Goal: Task Accomplishment & Management: Manage account settings

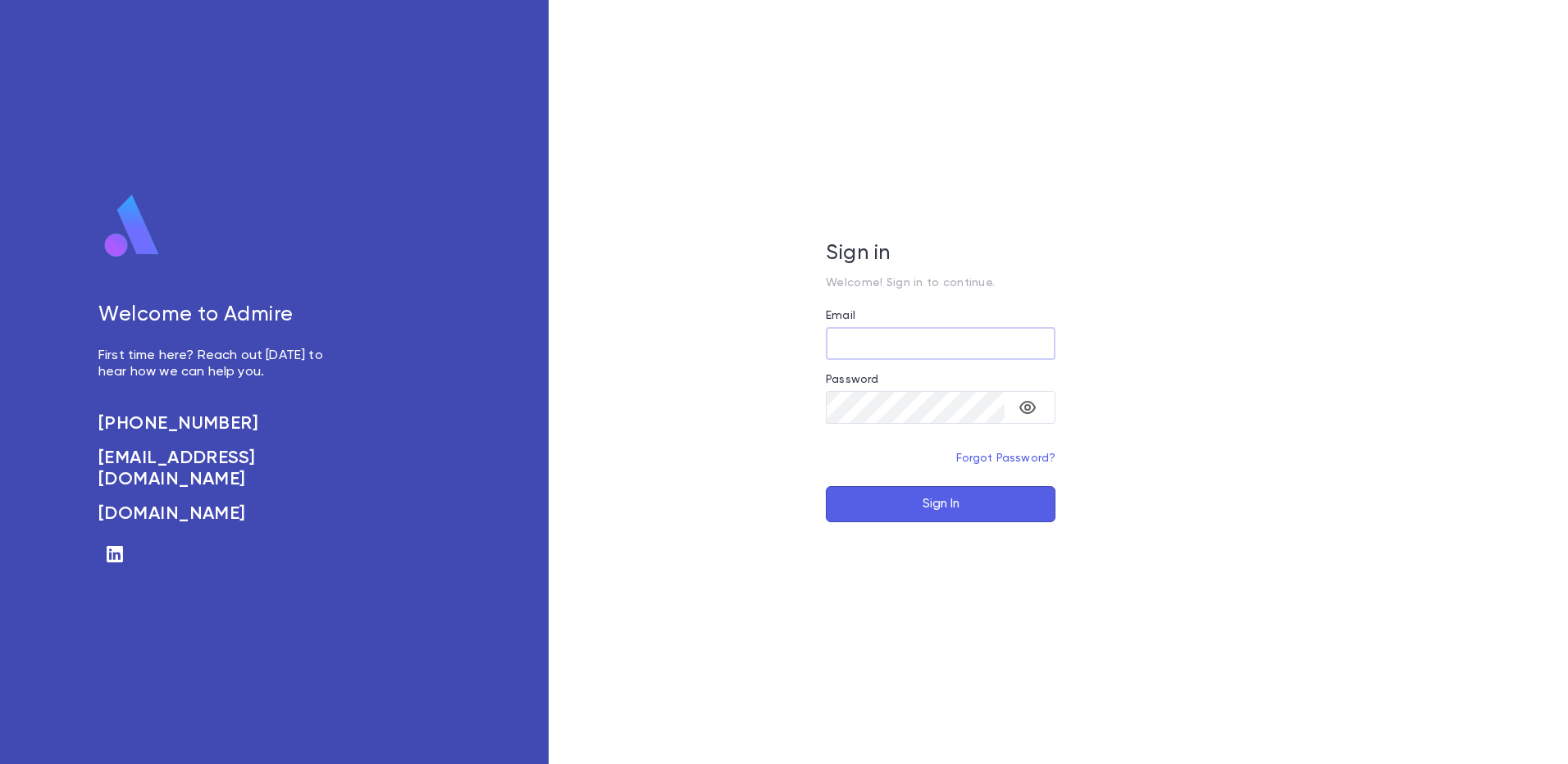
type input "**********"
click at [981, 507] on button "Sign In" at bounding box center [940, 504] width 229 height 36
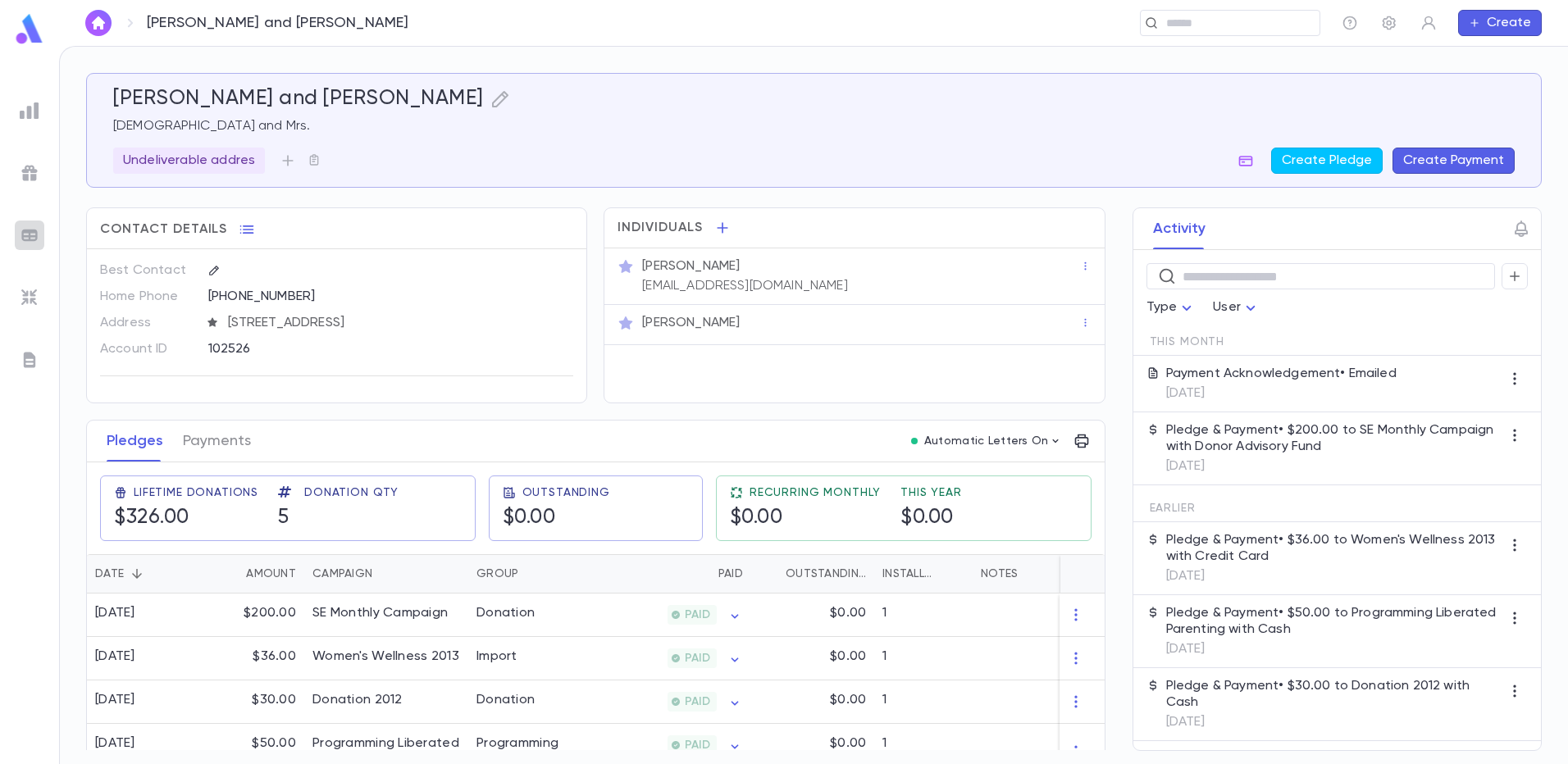
click at [37, 226] on img at bounding box center [29, 235] width 20 height 20
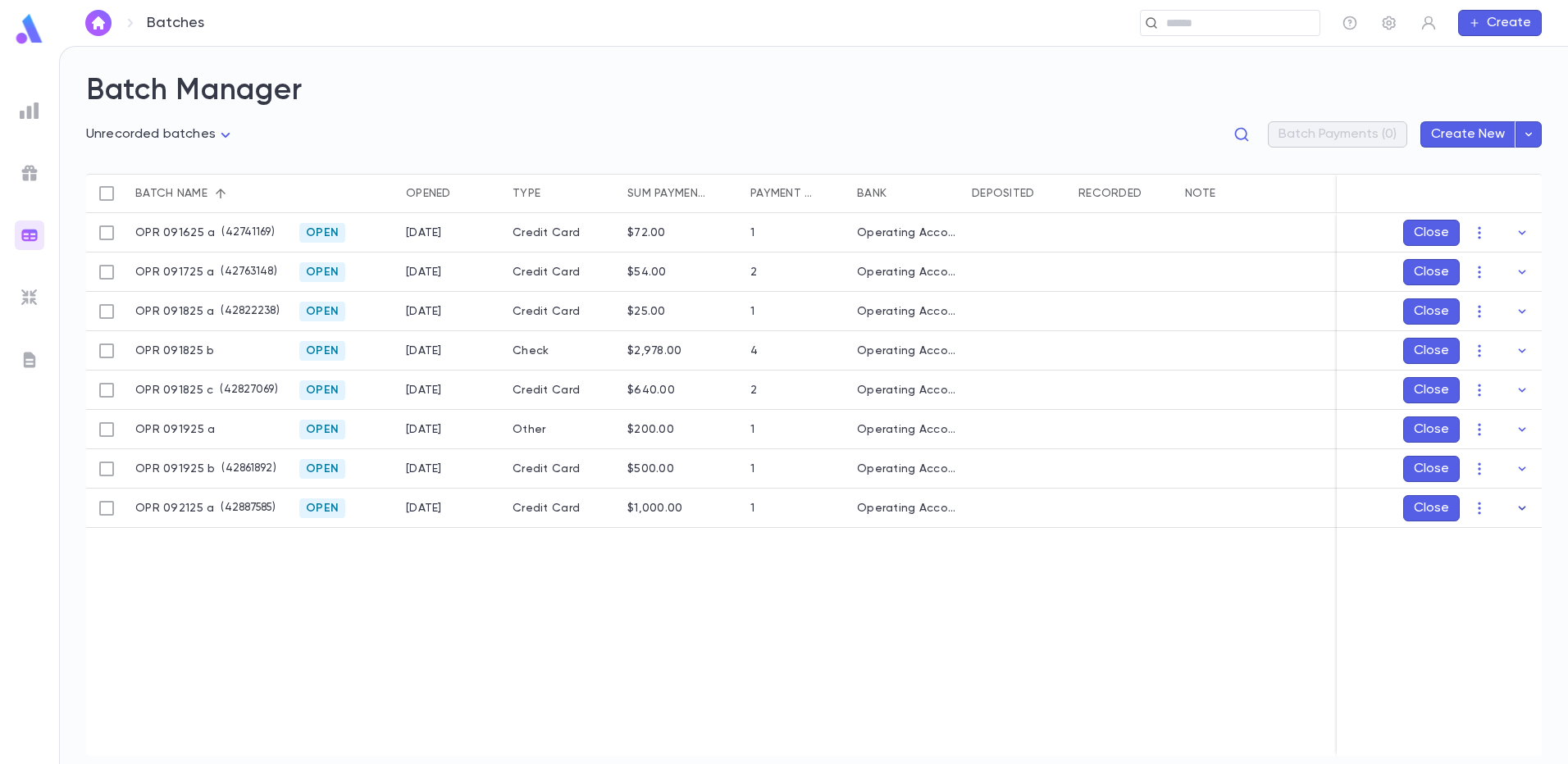
click at [1518, 510] on icon "button" at bounding box center [1522, 509] width 17 height 17
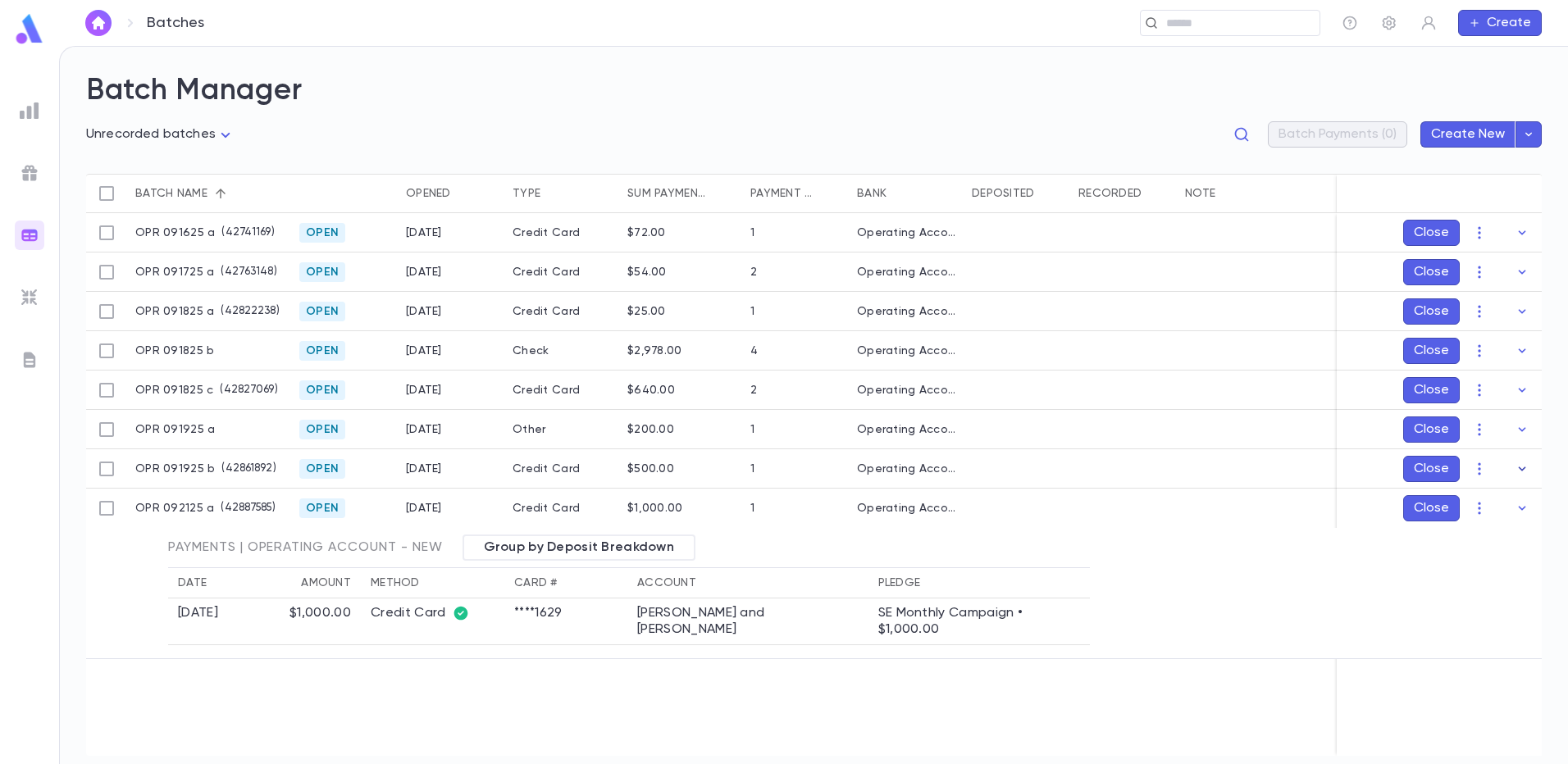
click at [1519, 469] on icon "button" at bounding box center [1522, 469] width 17 height 17
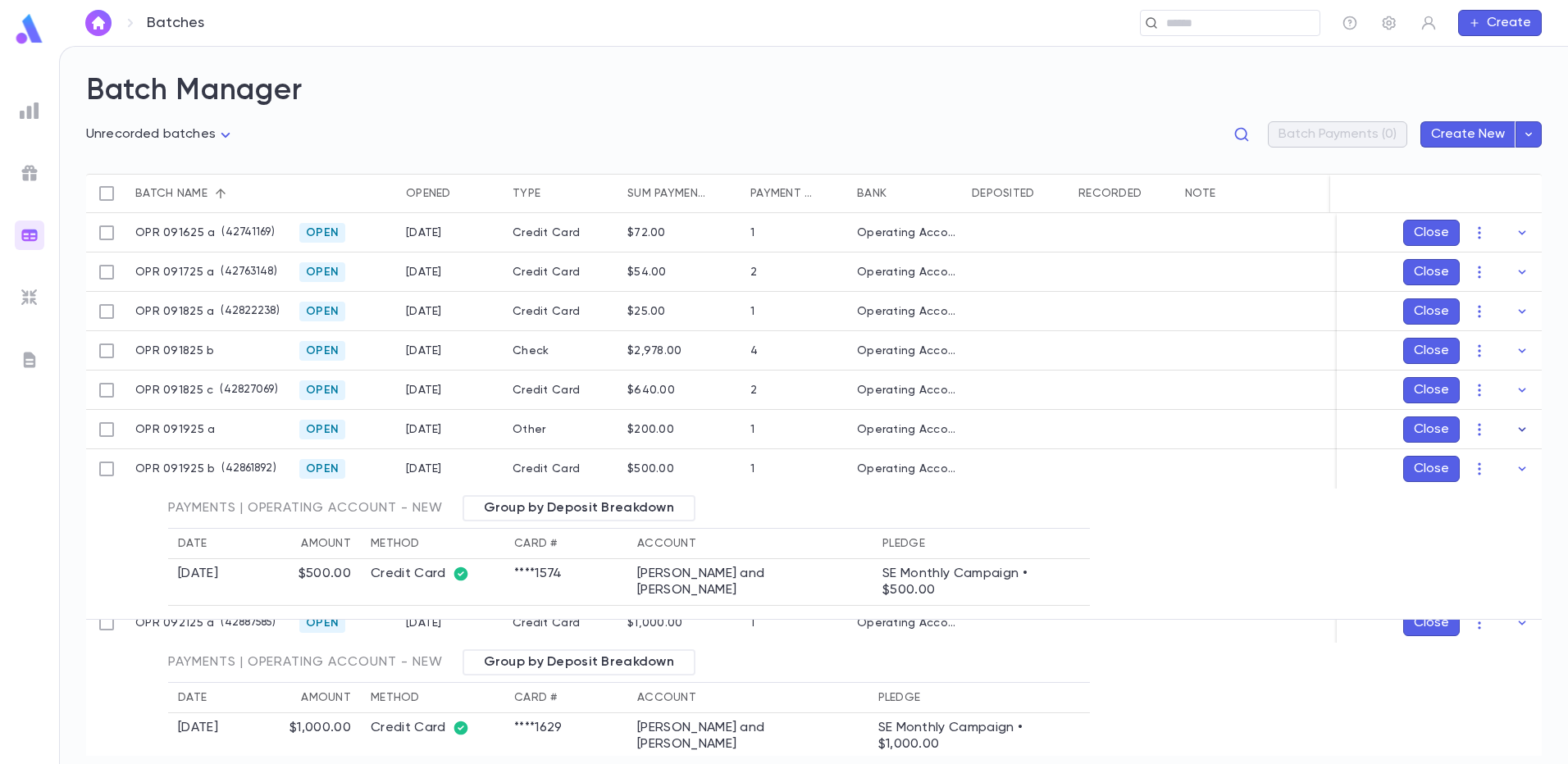
click at [1519, 430] on icon "button" at bounding box center [1523, 429] width 7 height 4
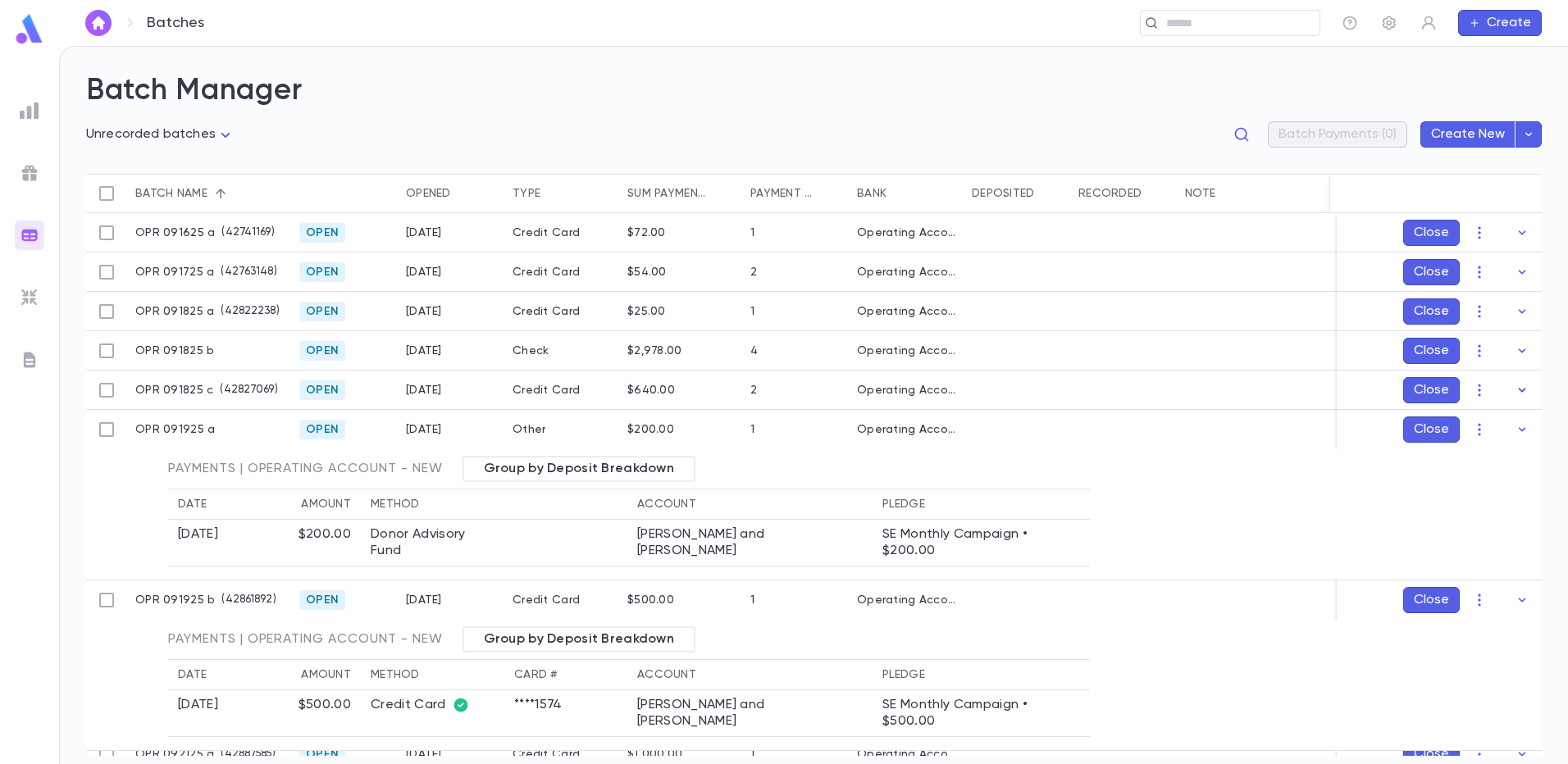
click at [1514, 389] on icon "button" at bounding box center [1522, 391] width 17 height 17
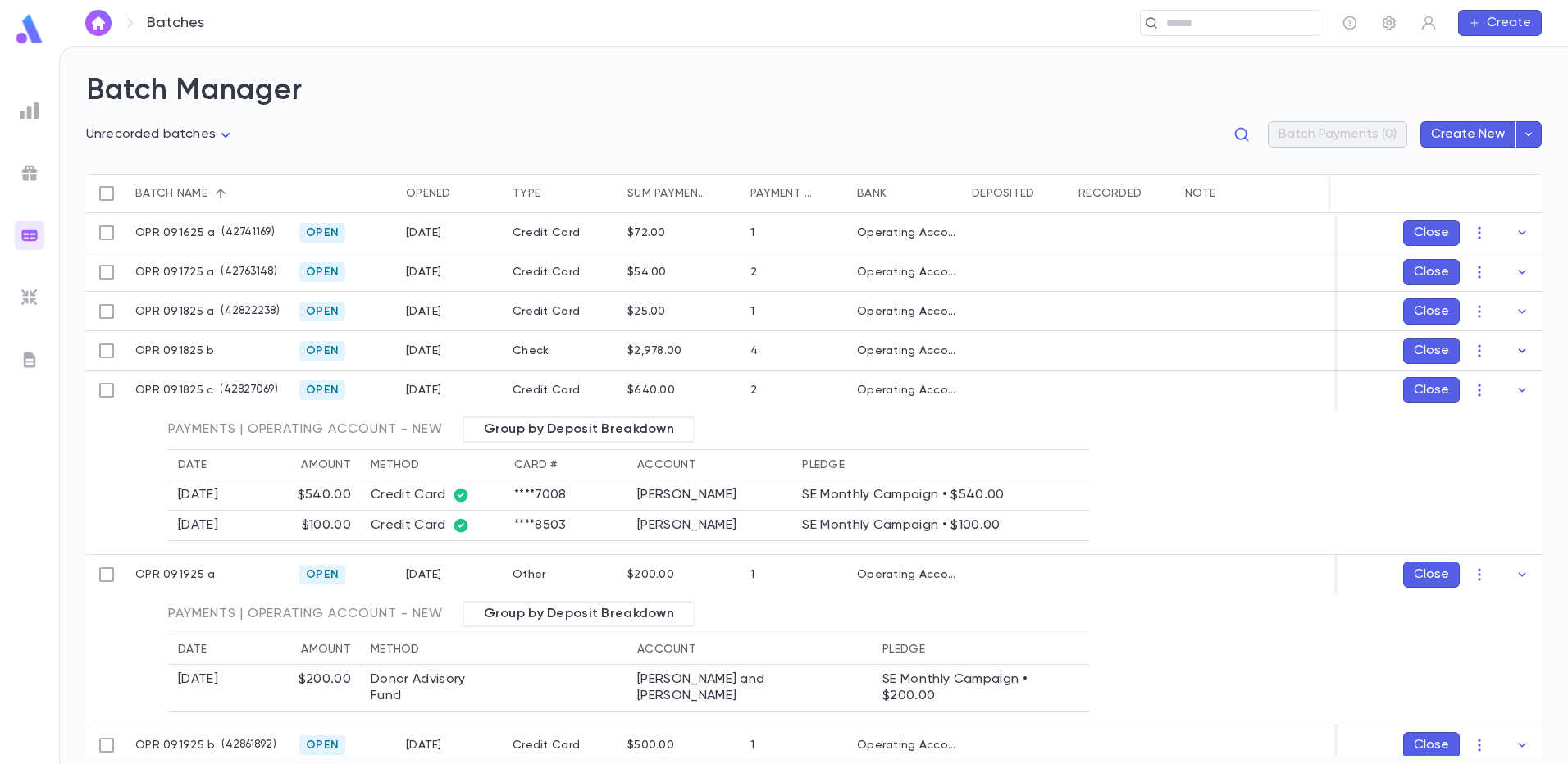
click at [1514, 356] on icon "button" at bounding box center [1522, 351] width 17 height 17
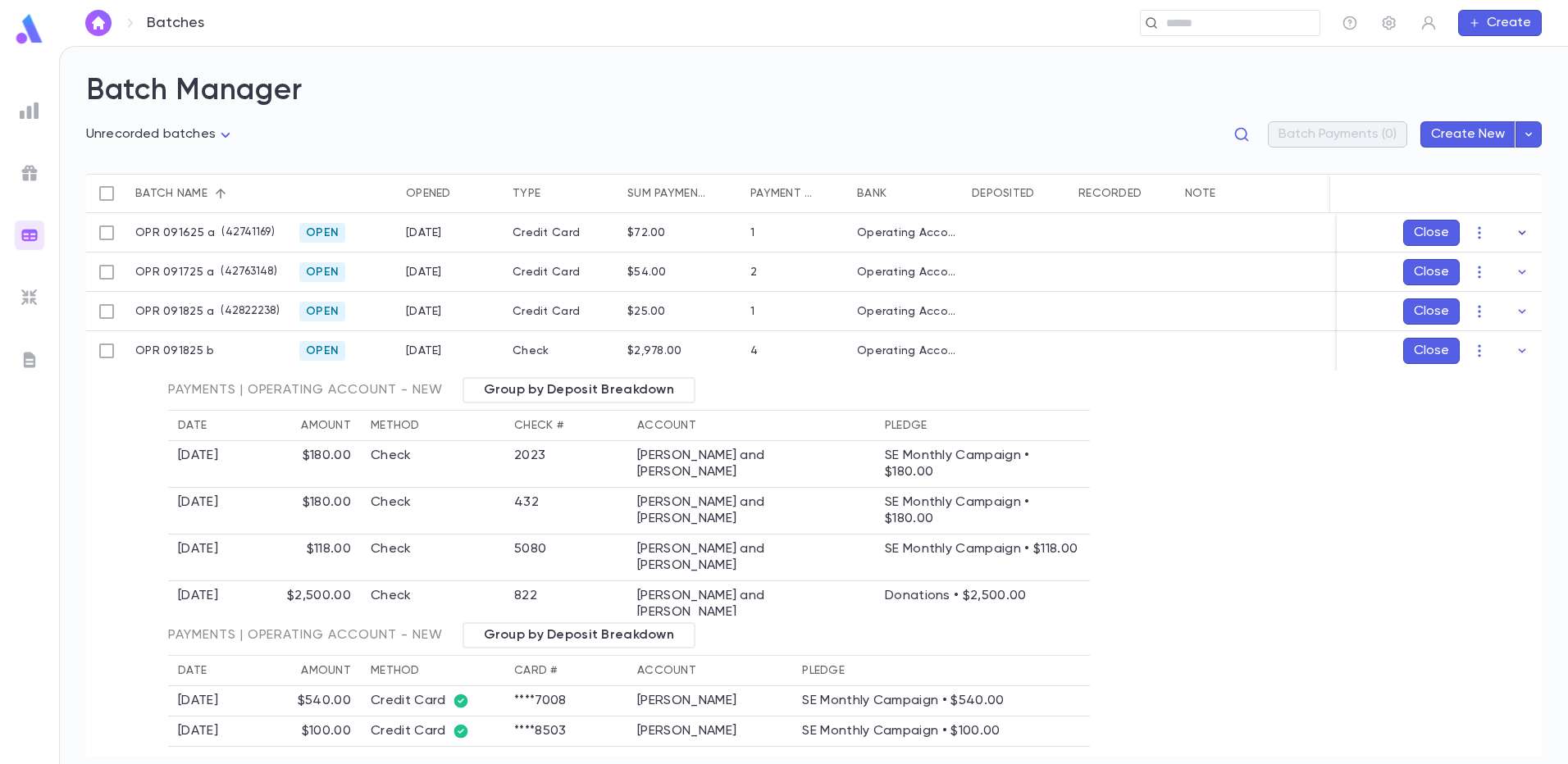
click at [1518, 227] on icon "button" at bounding box center [1522, 233] width 17 height 17
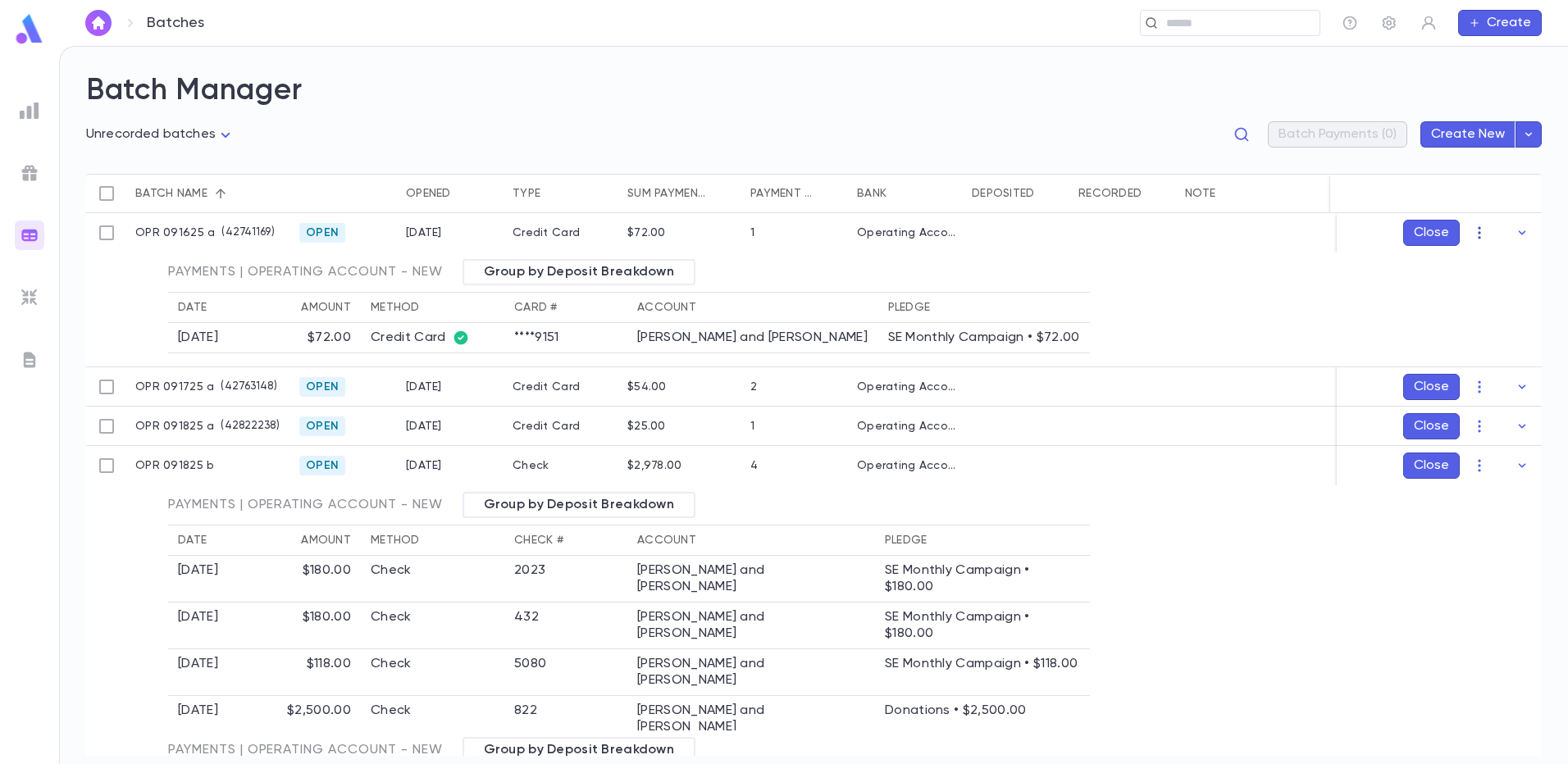
click at [1478, 232] on icon "button" at bounding box center [1479, 233] width 3 height 12
click at [1459, 289] on li "Edit" at bounding box center [1496, 291] width 123 height 26
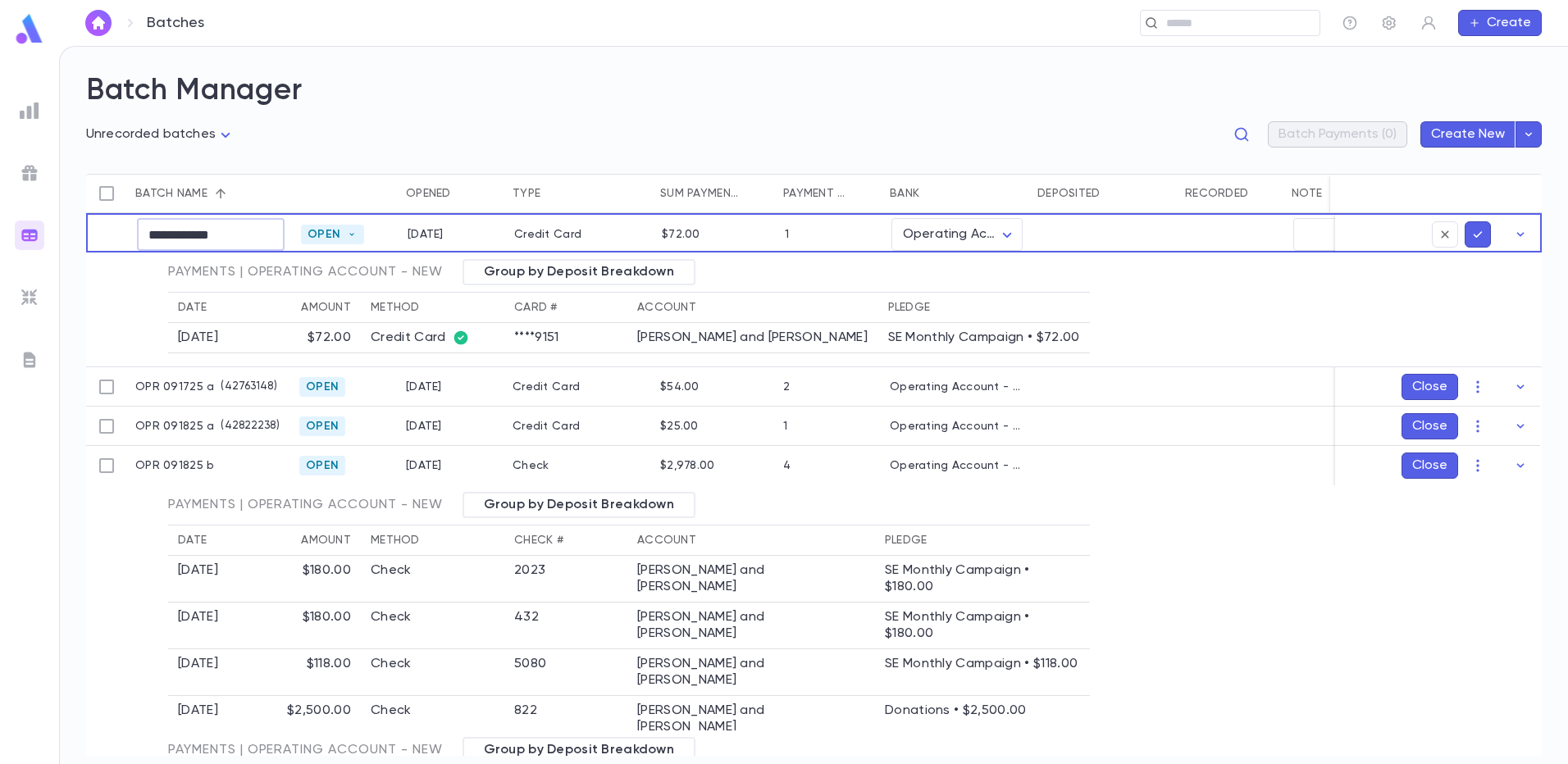
click at [240, 235] on input "**********" at bounding box center [211, 235] width 148 height 32
type input "**********"
click at [1478, 238] on icon "submit" at bounding box center [1478, 235] width 15 height 17
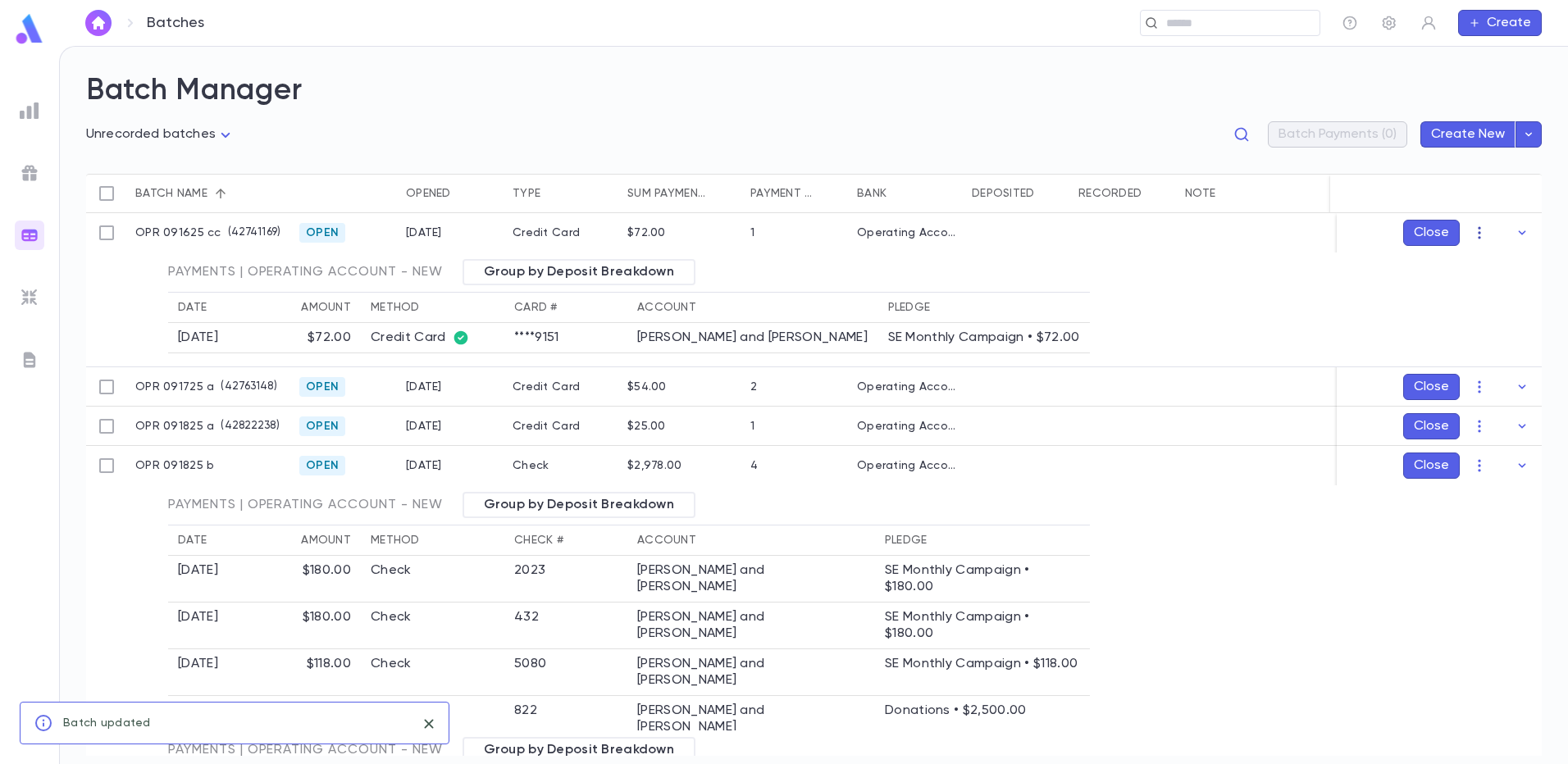
click at [1474, 231] on icon "button" at bounding box center [1480, 233] width 17 height 17
click at [1474, 263] on li "Mark Deposited" at bounding box center [1496, 265] width 123 height 26
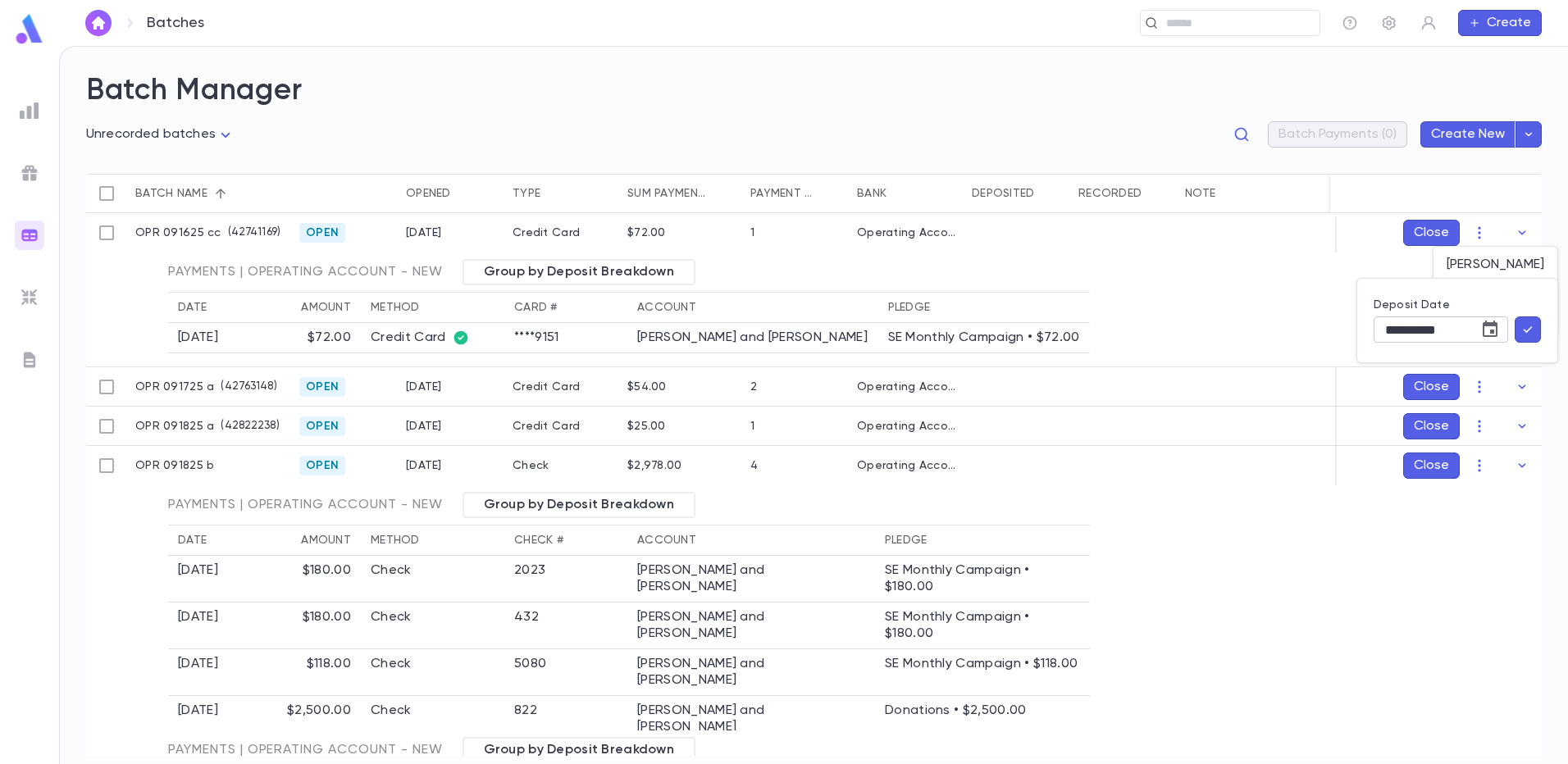
click at [1491, 329] on icon "Choose date, selected date is Sep 21, 2025" at bounding box center [1490, 329] width 15 height 17
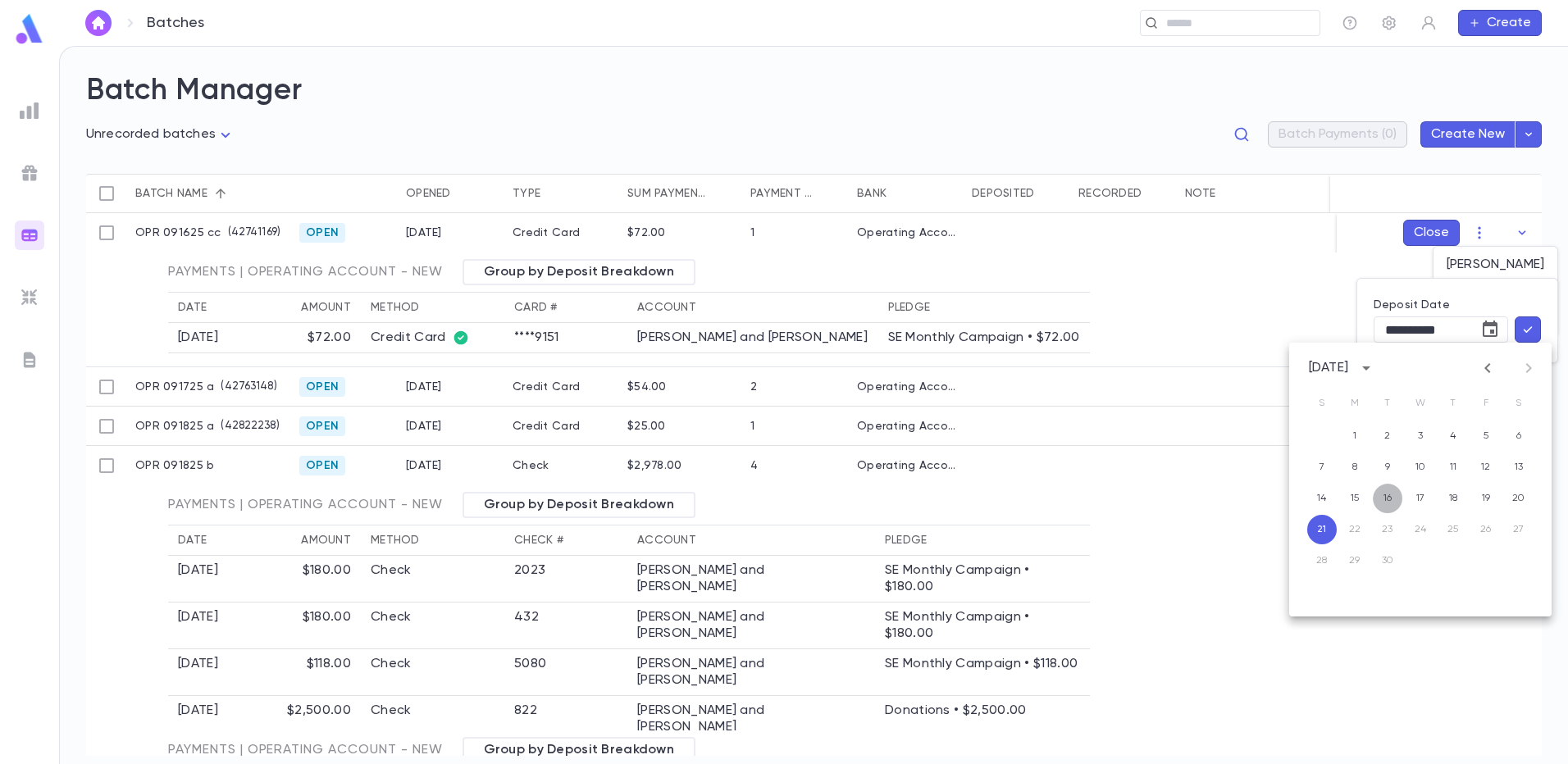
click at [1392, 496] on button "16" at bounding box center [1388, 498] width 30 height 30
type input "**********"
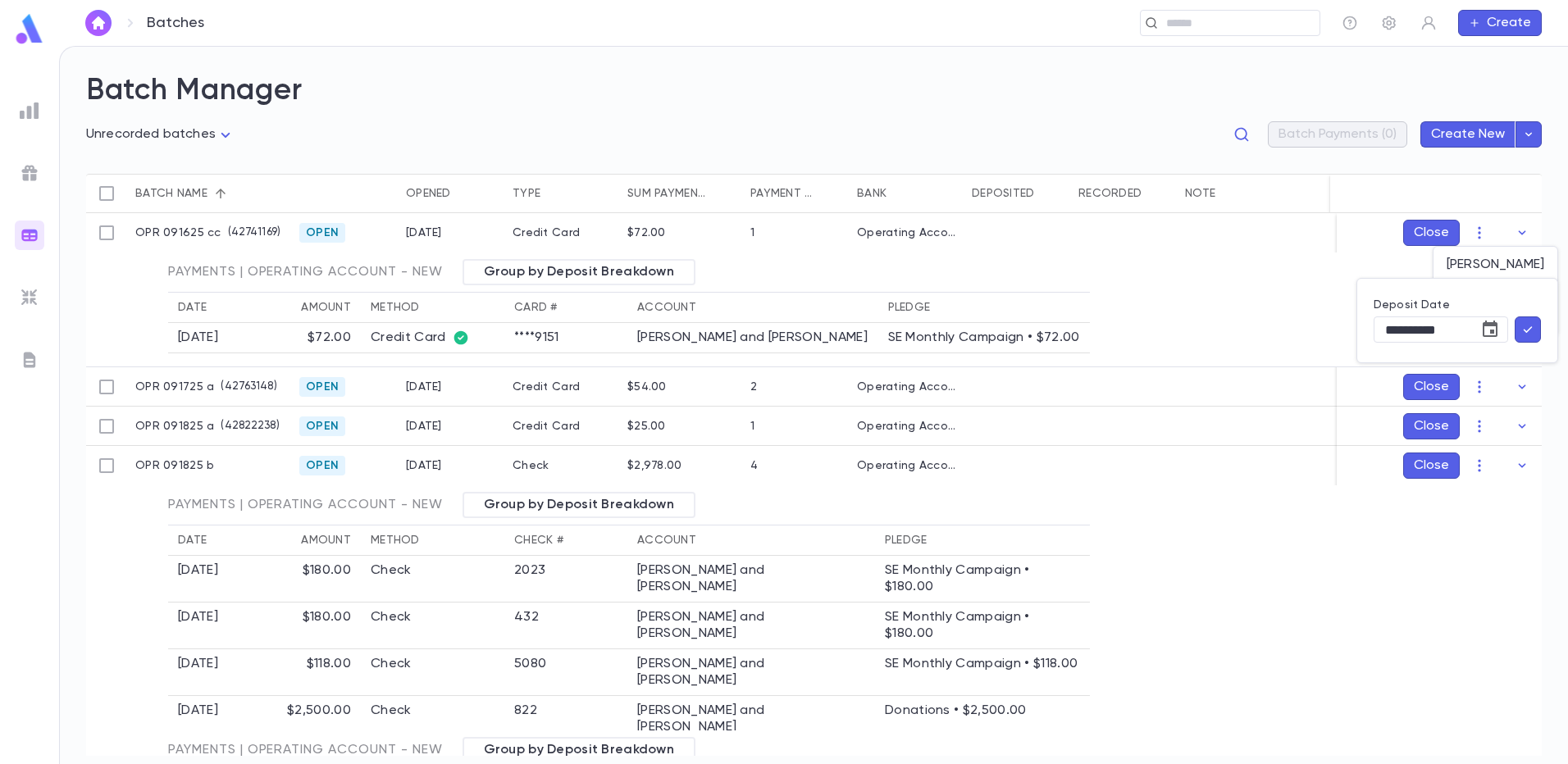
click at [1528, 330] on icon "button" at bounding box center [1529, 329] width 9 height 7
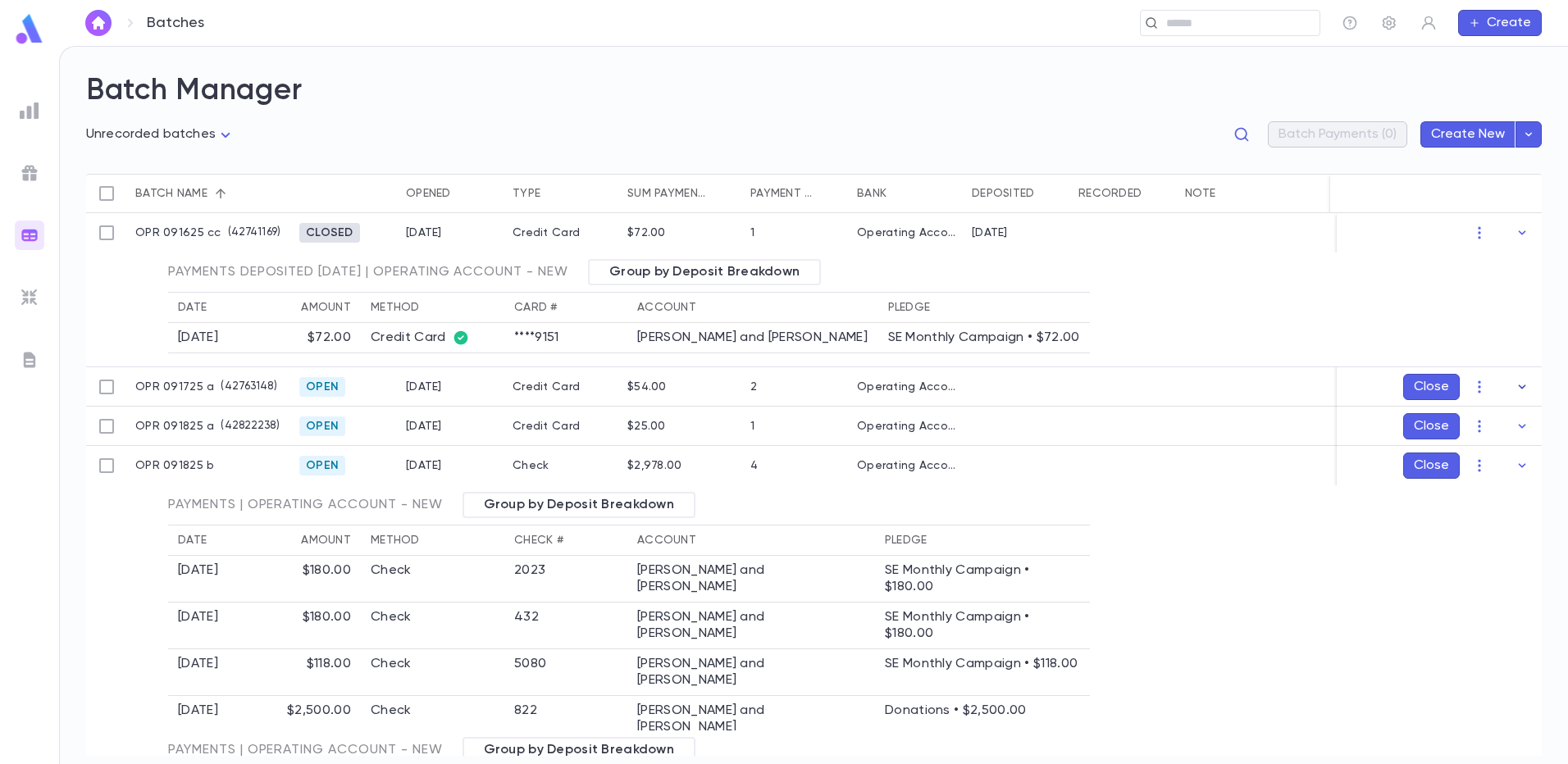
click at [1516, 393] on icon "button" at bounding box center [1522, 387] width 17 height 17
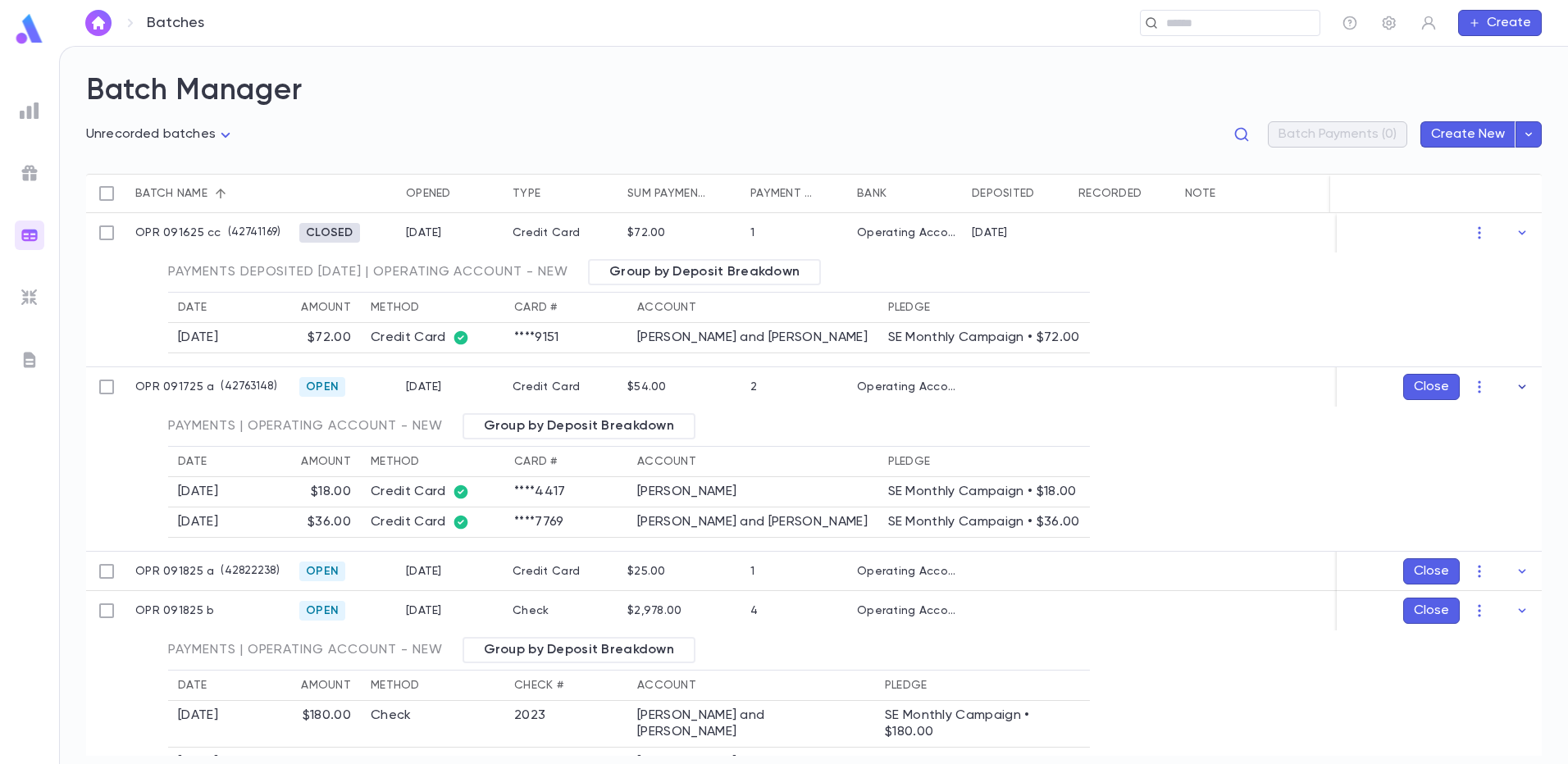
click at [1514, 383] on icon "button" at bounding box center [1522, 387] width 17 height 17
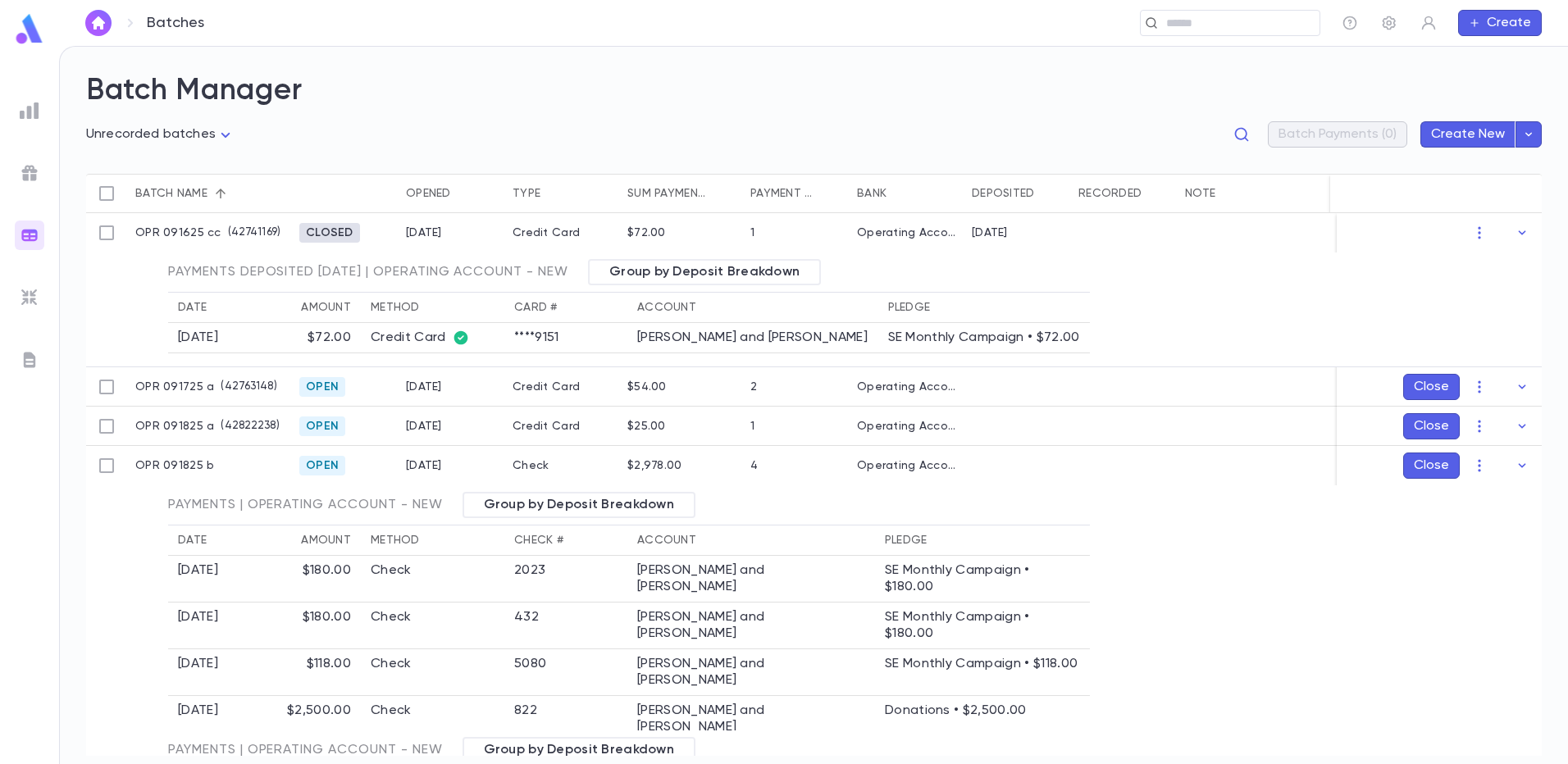
click at [1514, 708] on icon "button" at bounding box center [1522, 711] width 17 height 17
click at [1517, 463] on icon "button" at bounding box center [1522, 466] width 17 height 17
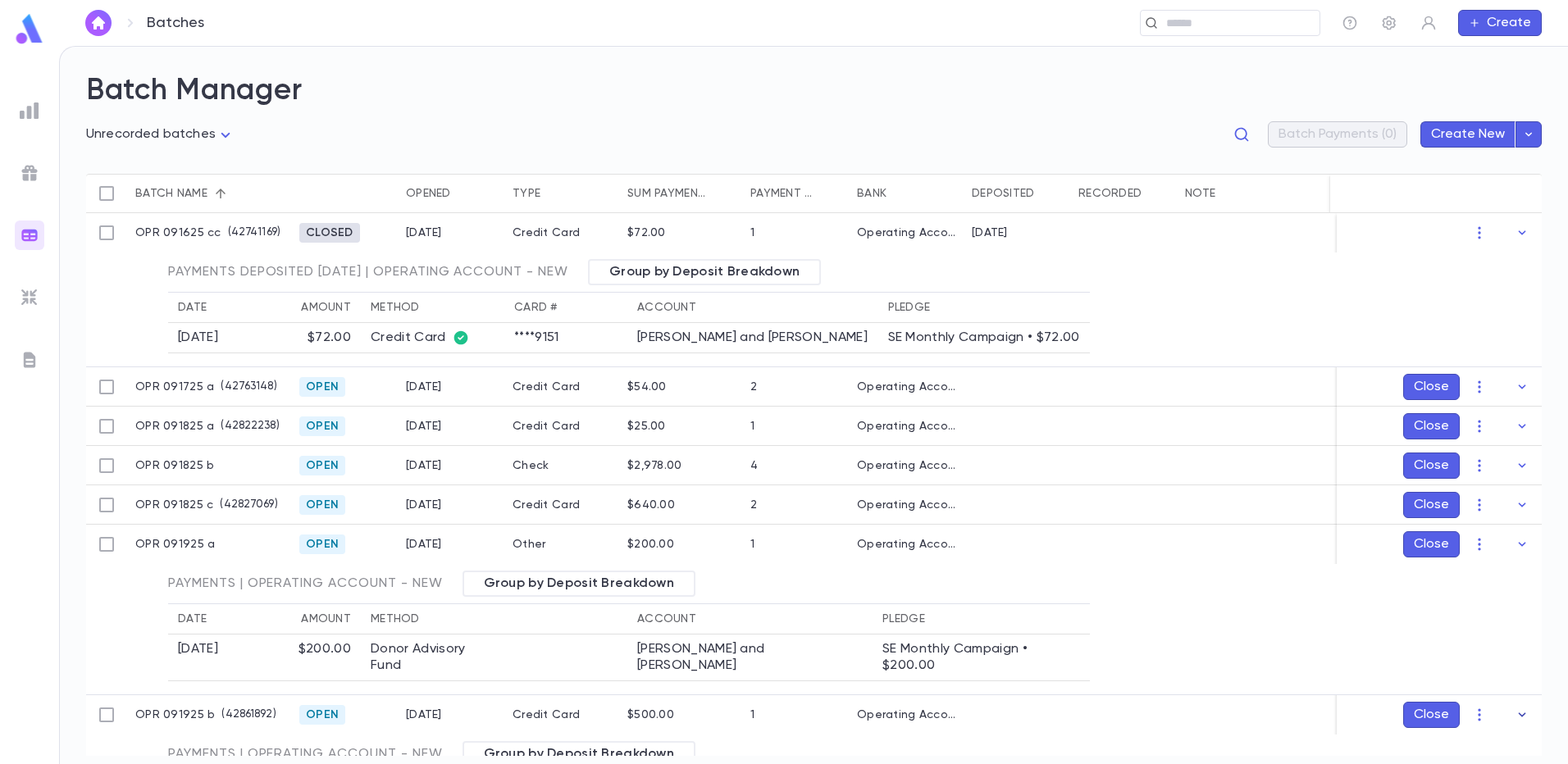
click at [1515, 710] on icon "button" at bounding box center [1522, 715] width 17 height 17
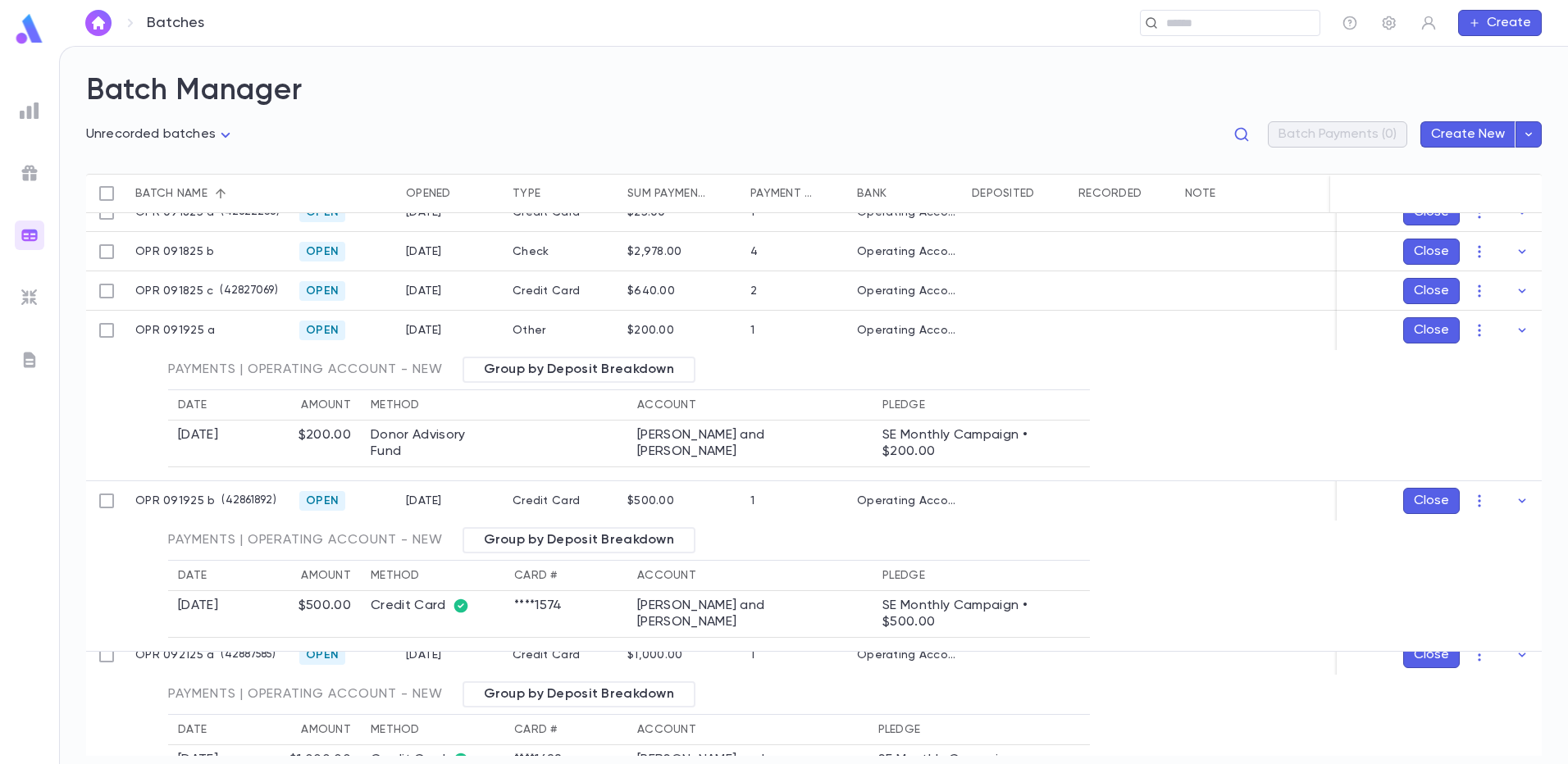
scroll to position [246, 0]
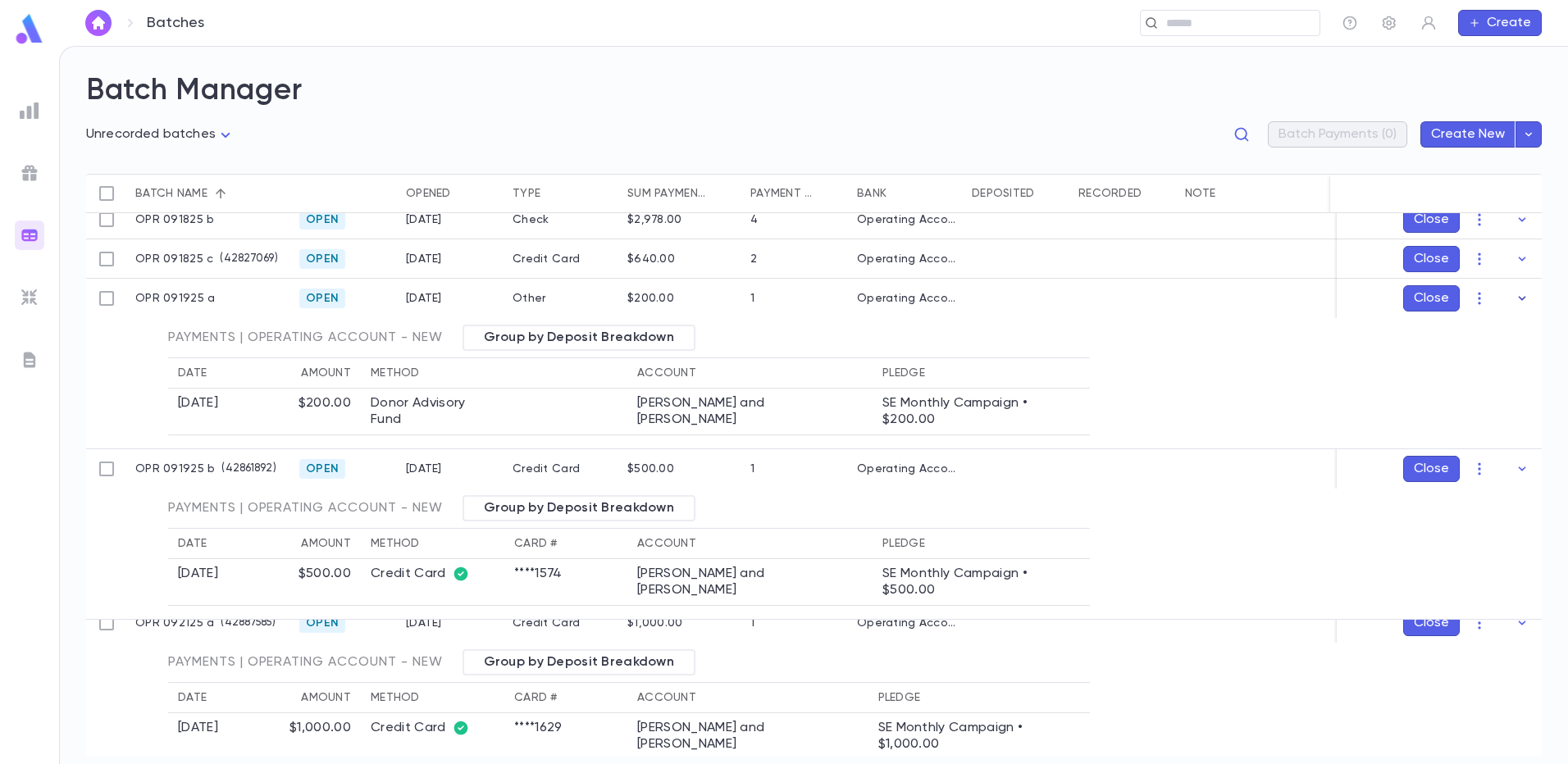
click at [1517, 300] on icon "button" at bounding box center [1522, 298] width 17 height 17
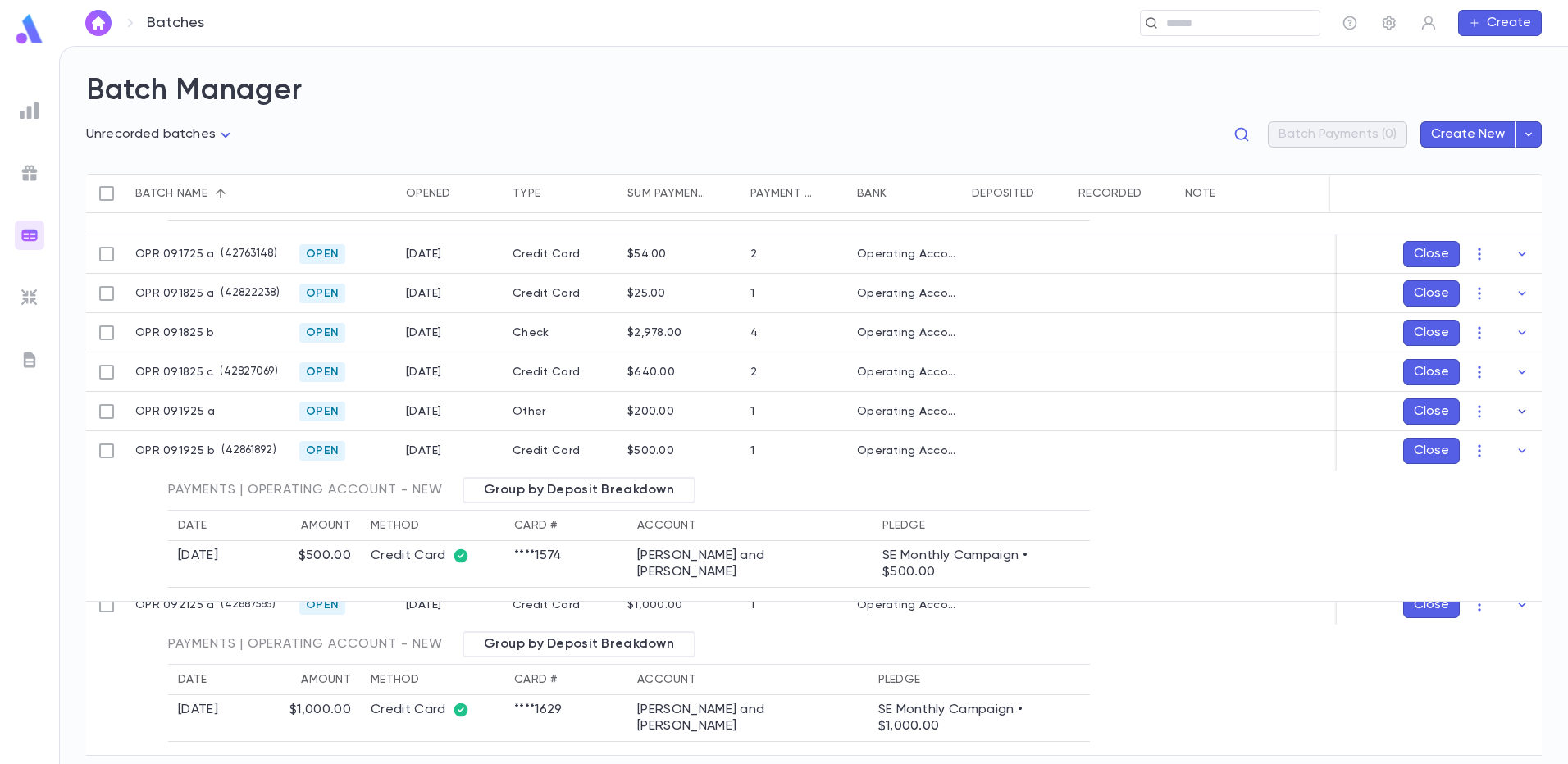
scroll to position [123, 0]
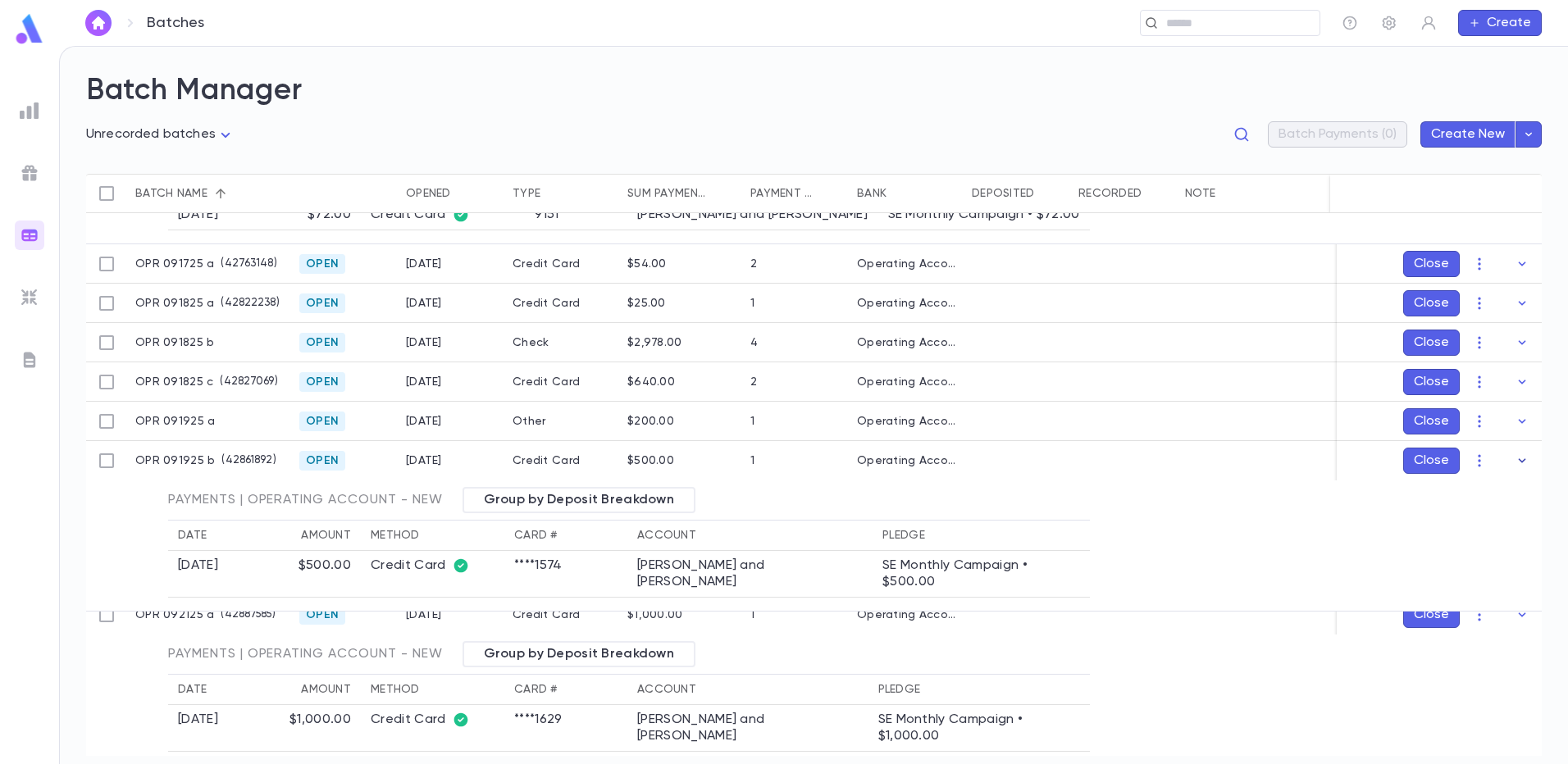
click at [1516, 460] on icon "button" at bounding box center [1522, 461] width 17 height 17
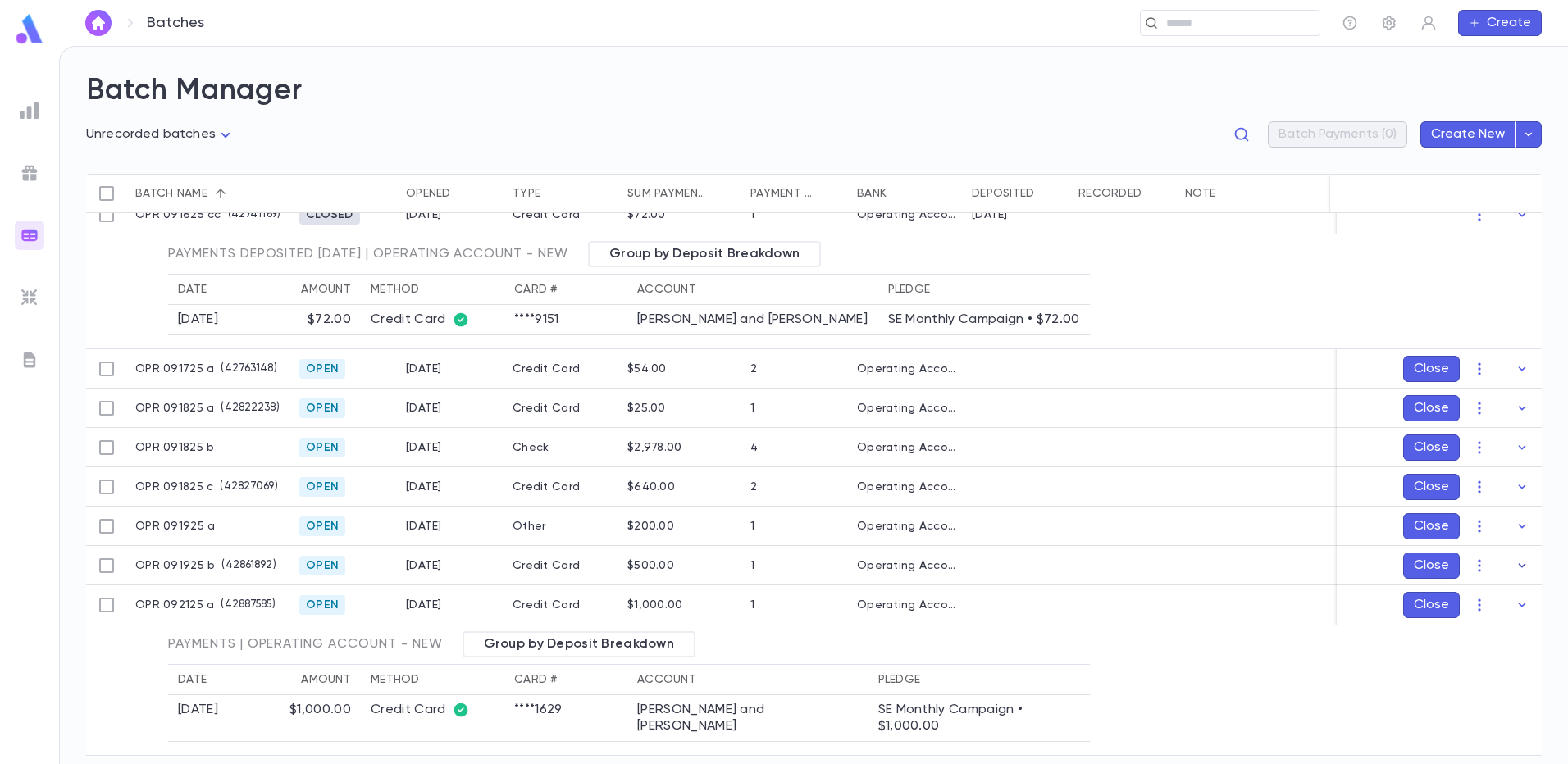
scroll to position [8, 0]
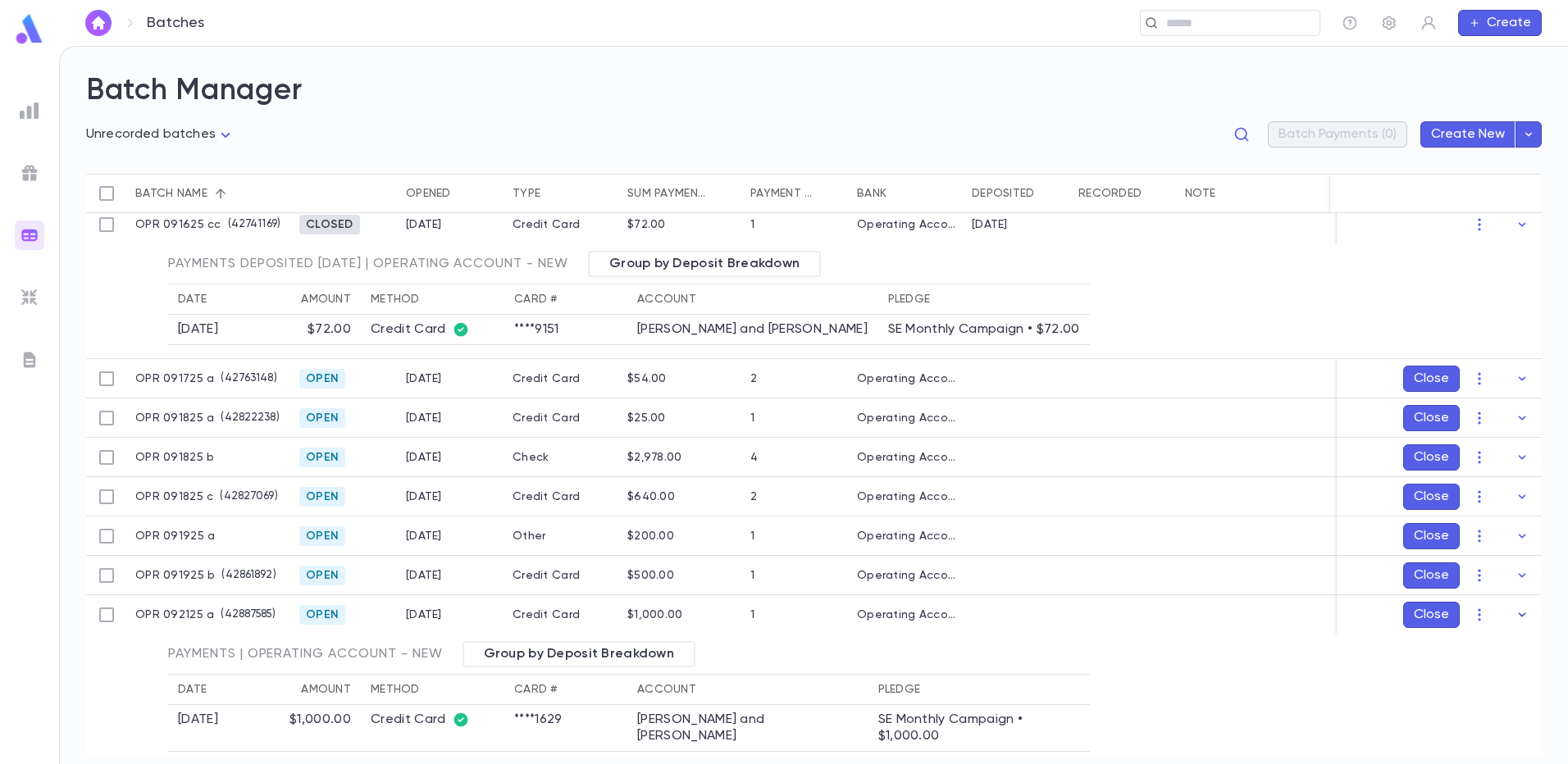
click at [1517, 614] on icon "button" at bounding box center [1522, 615] width 17 height 17
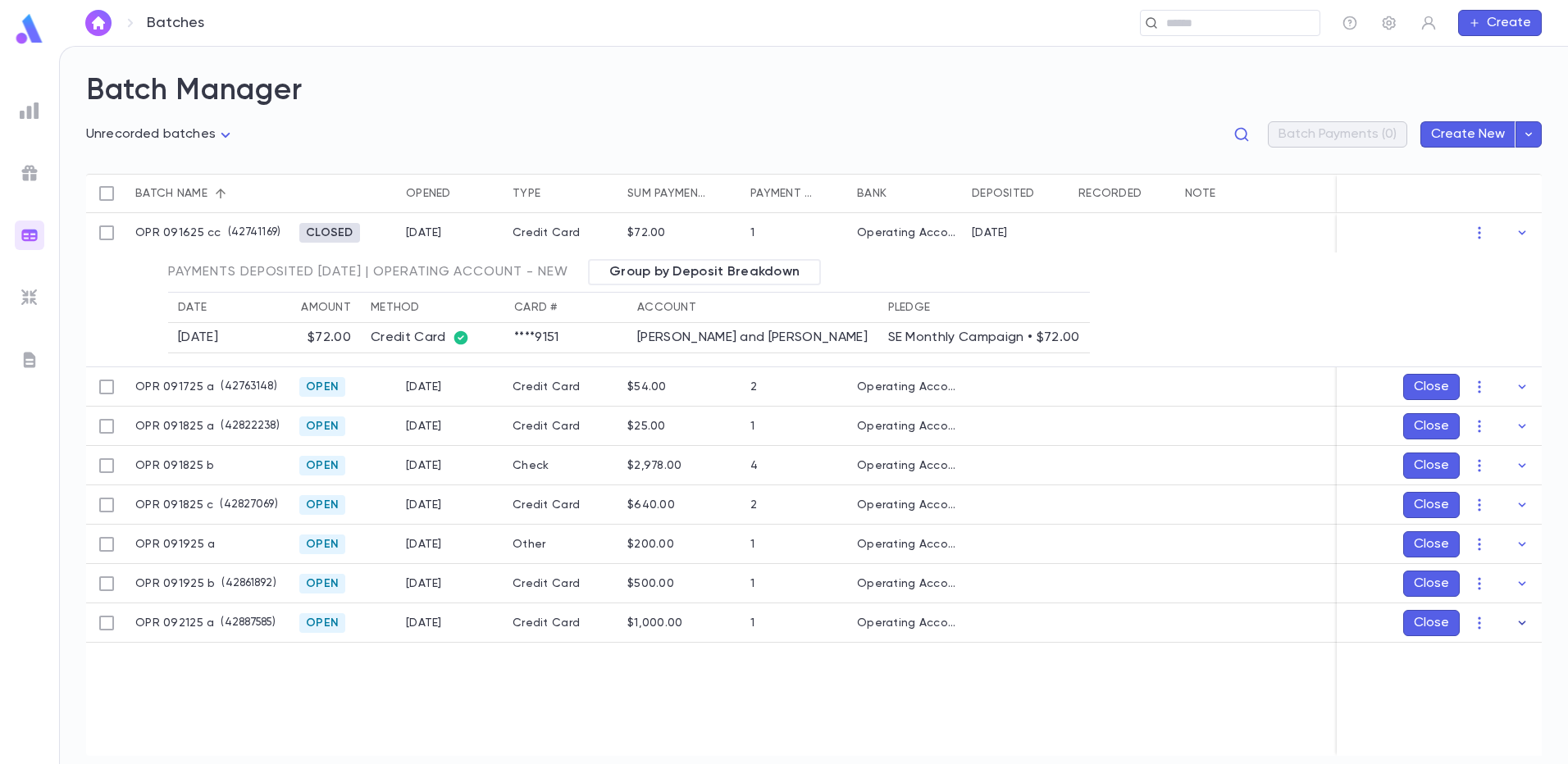
scroll to position [0, 0]
click at [1521, 237] on icon "button" at bounding box center [1522, 233] width 17 height 17
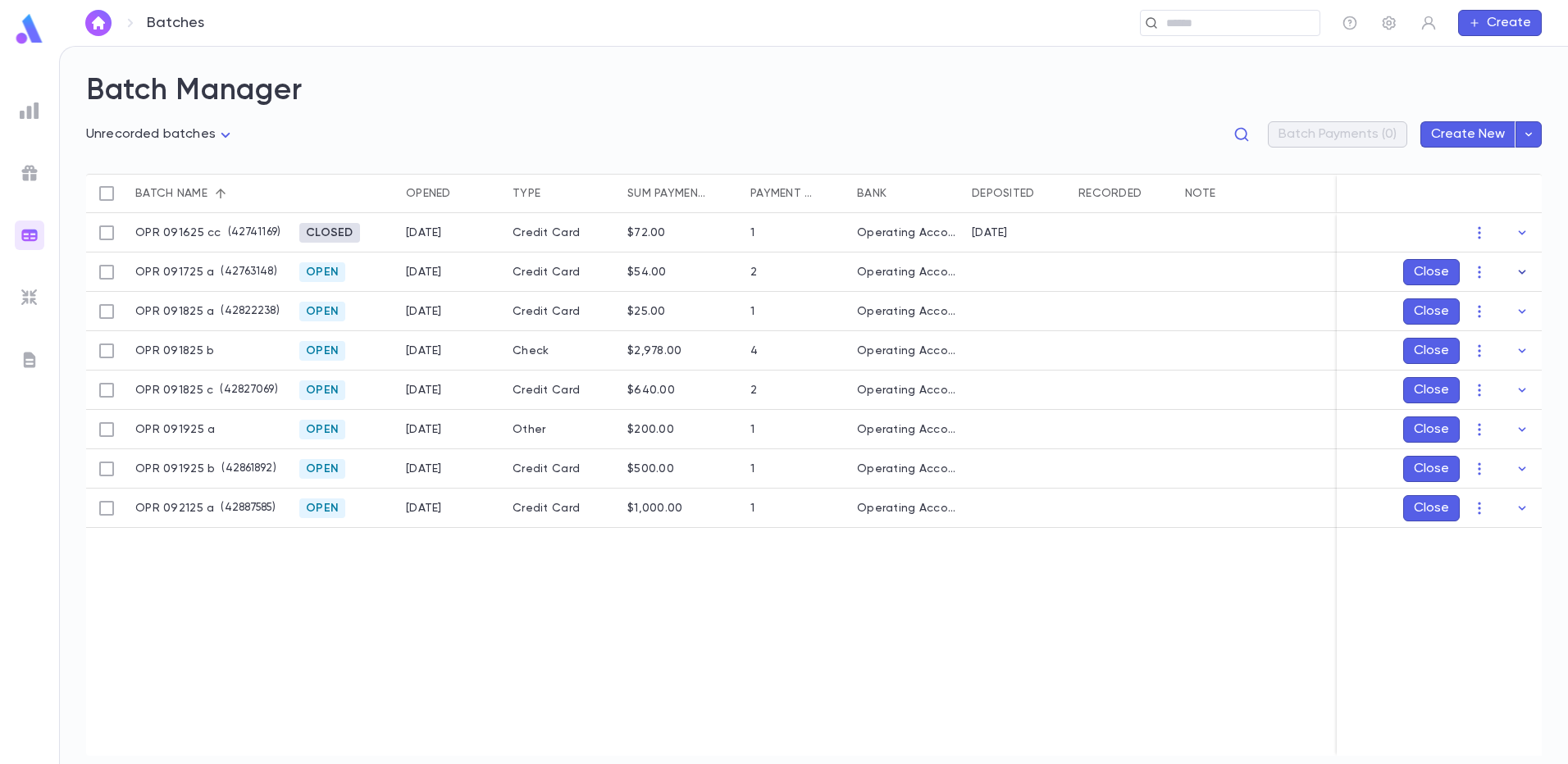
click at [1523, 271] on icon "button" at bounding box center [1522, 272] width 17 height 17
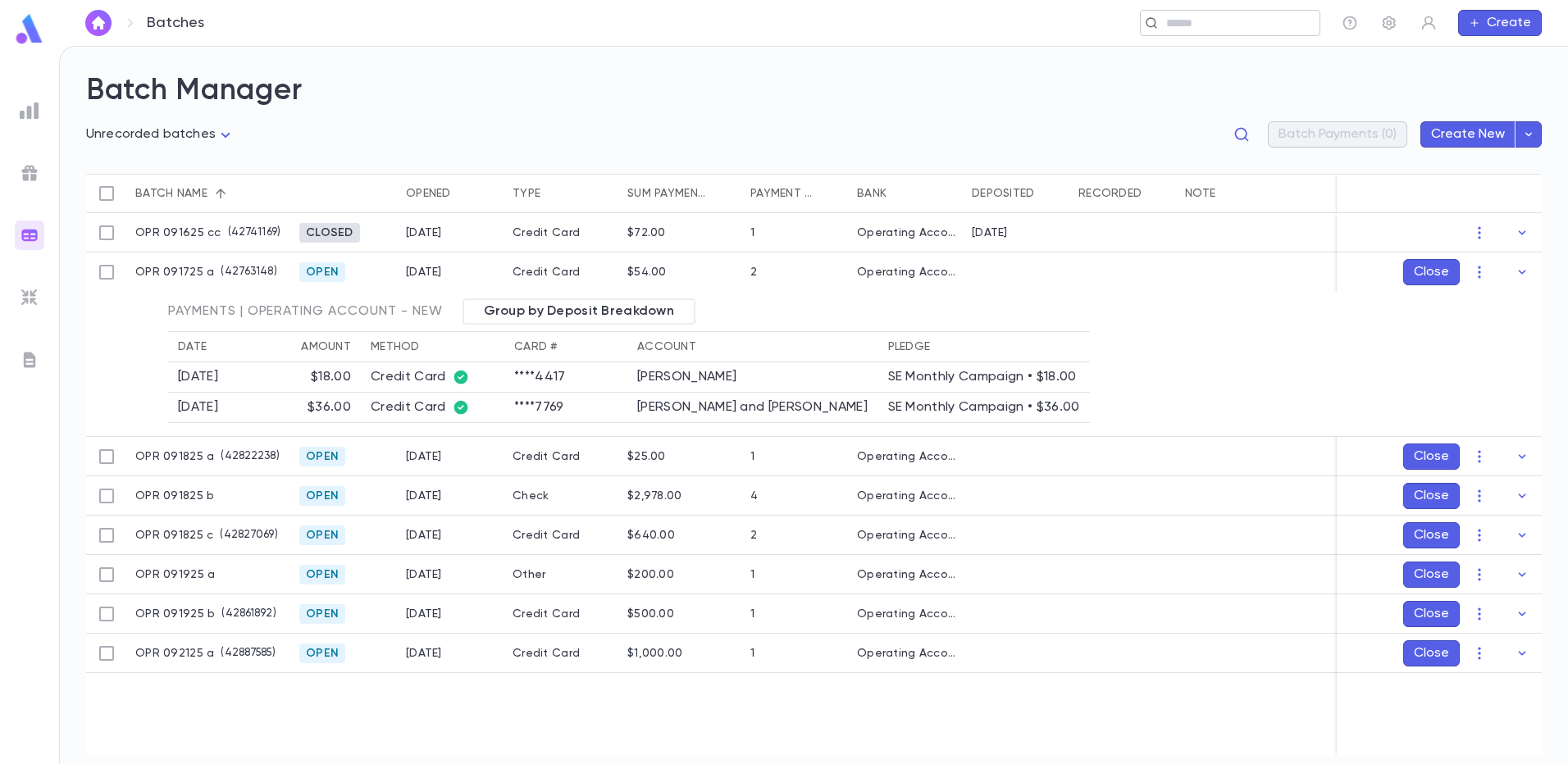
click at [1175, 30] on input "text" at bounding box center [1237, 23] width 152 height 16
click at [36, 296] on img at bounding box center [29, 297] width 20 height 20
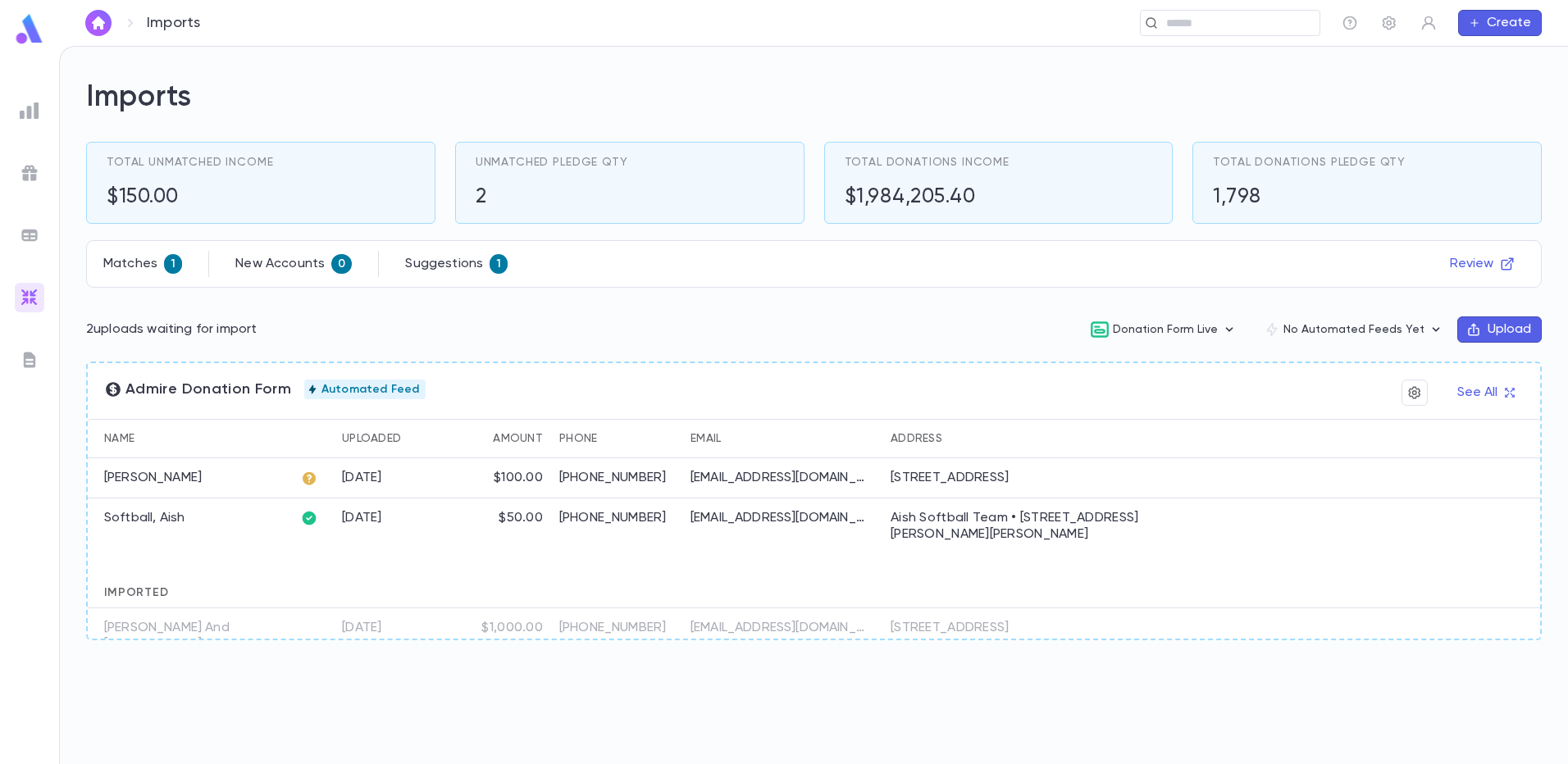
click at [484, 490] on div "$100.00" at bounding box center [503, 478] width 94 height 40
click at [312, 483] on icon at bounding box center [310, 479] width 13 height 13
drag, startPoint x: 192, startPoint y: 476, endPoint x: 166, endPoint y: 479, distance: 26.2
click at [191, 476] on div "Pitter, Linda" at bounding box center [190, 478] width 205 height 40
click at [157, 265] on div "Matches 1" at bounding box center [142, 264] width 79 height 20
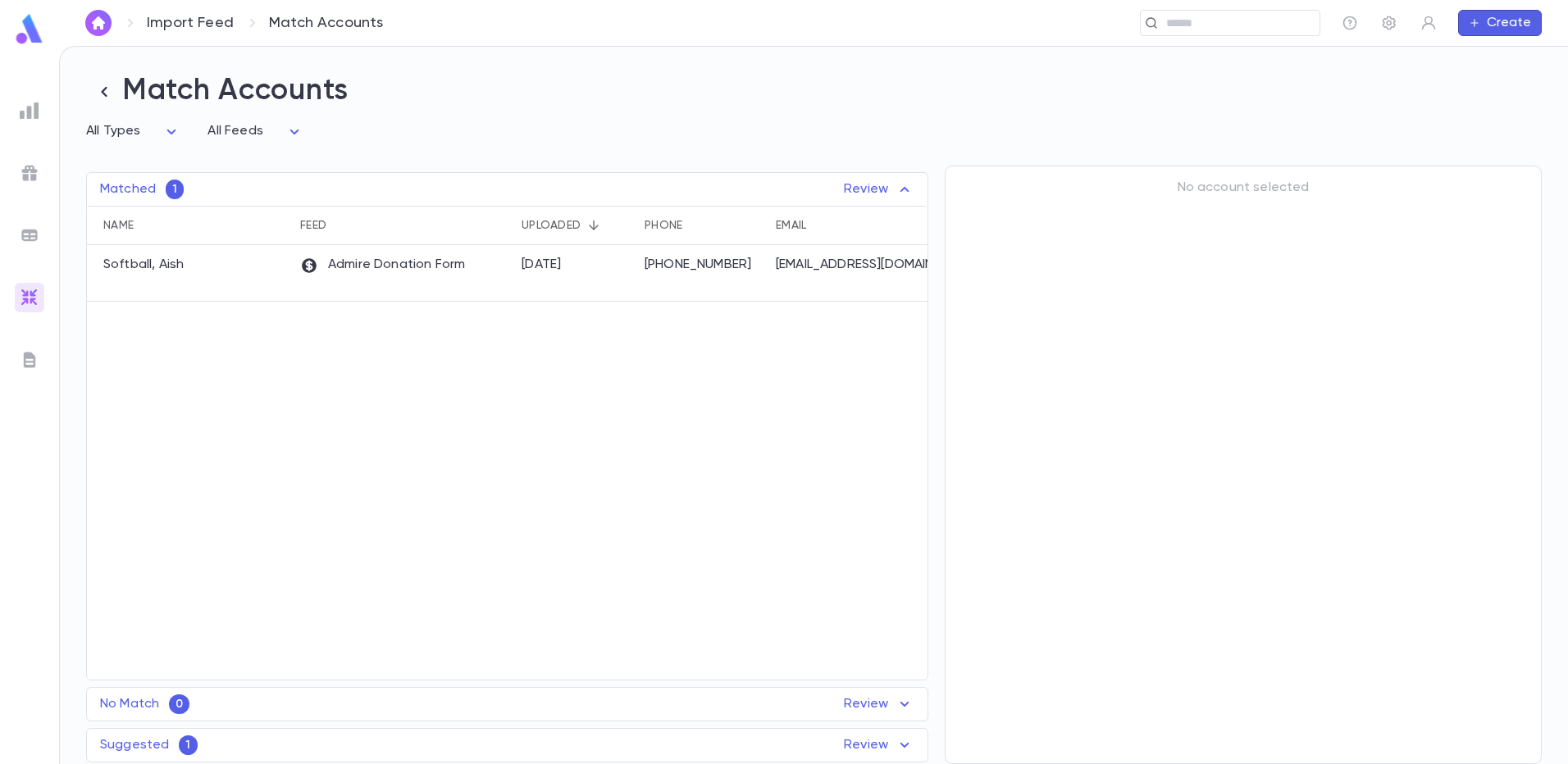
click at [902, 745] on icon at bounding box center [906, 744] width 9 height 5
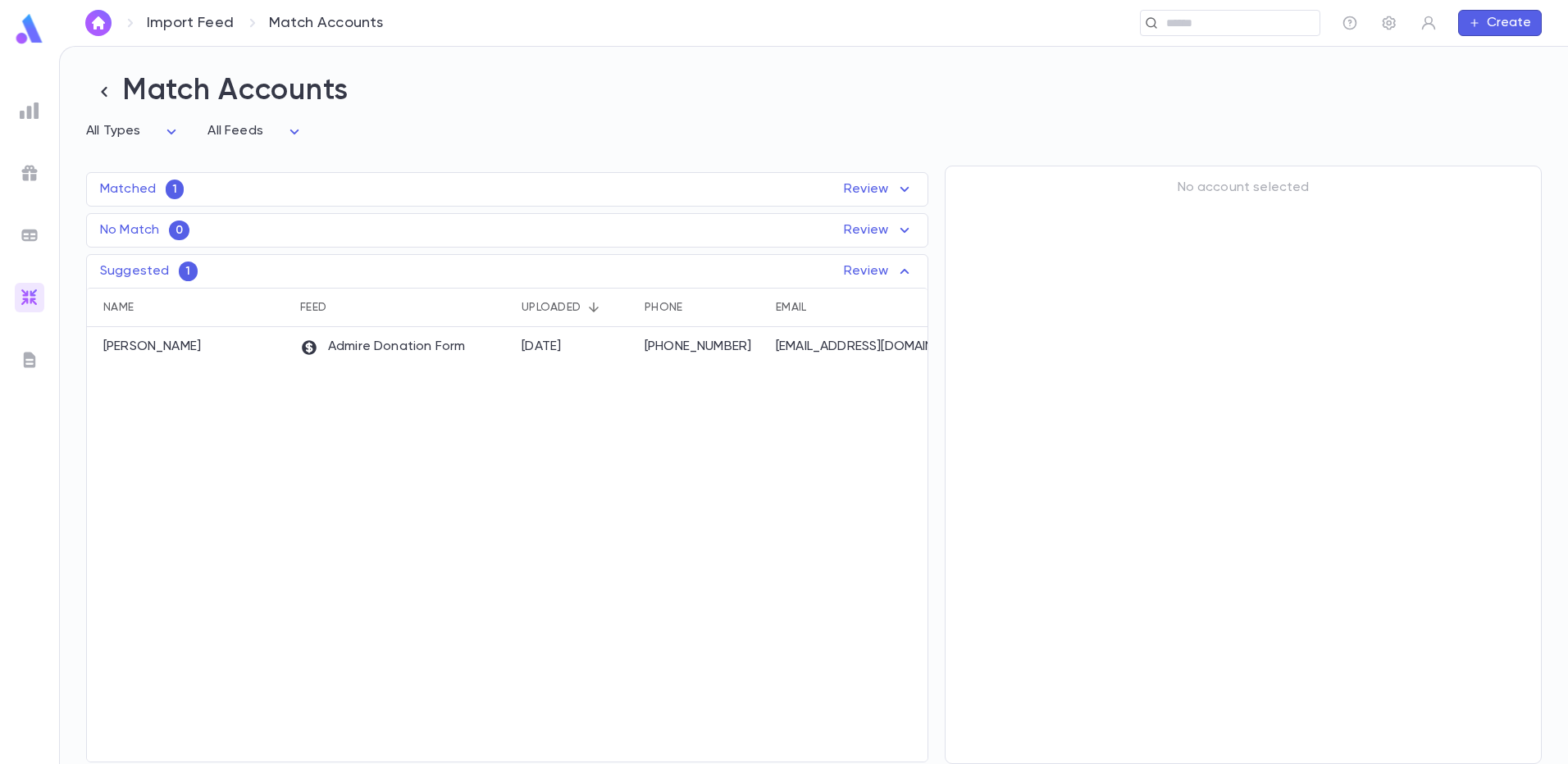
click at [905, 190] on icon at bounding box center [905, 189] width 20 height 20
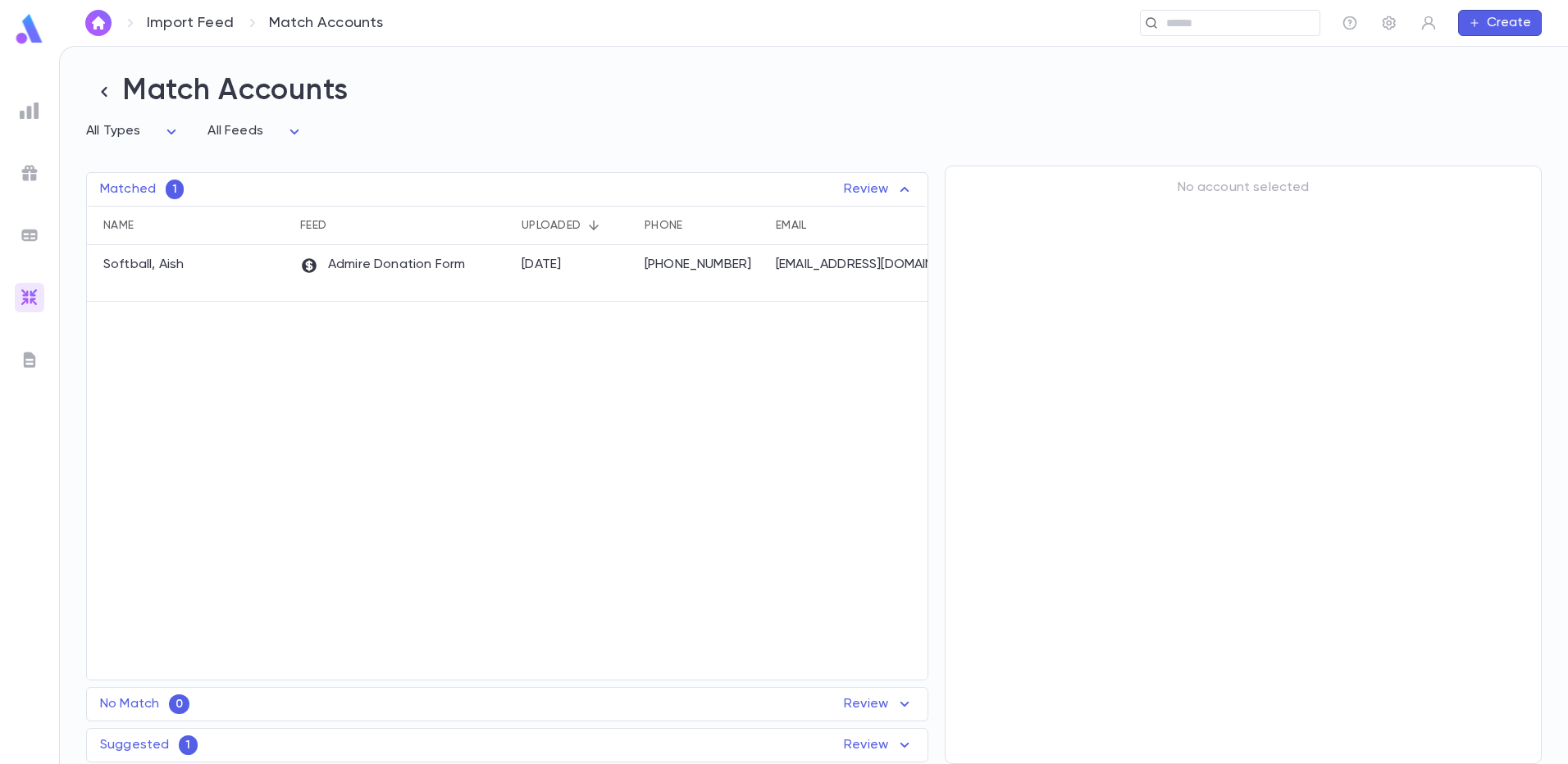
click at [905, 190] on icon at bounding box center [906, 189] width 9 height 5
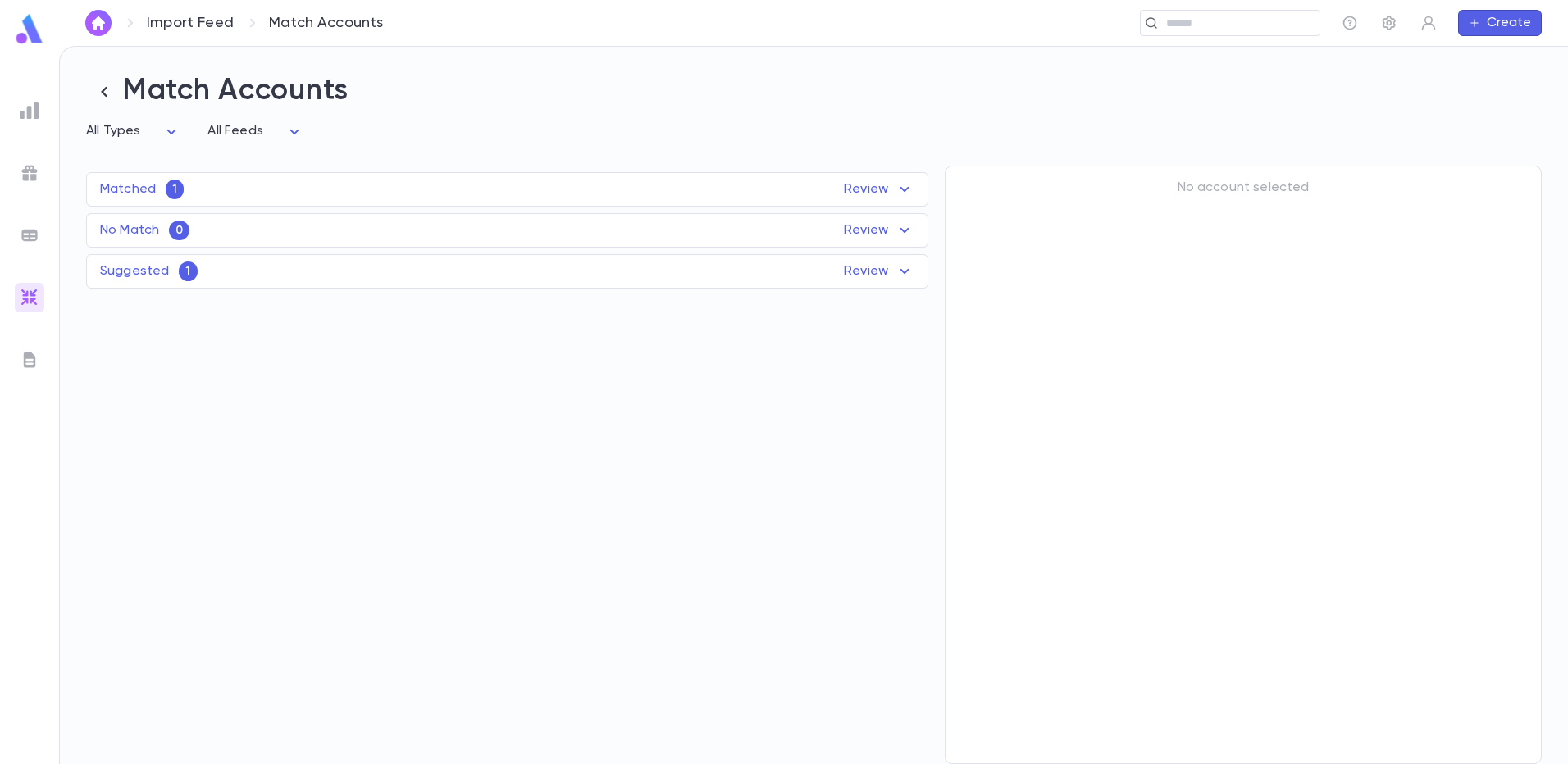
click at [905, 274] on icon at bounding box center [906, 271] width 9 height 5
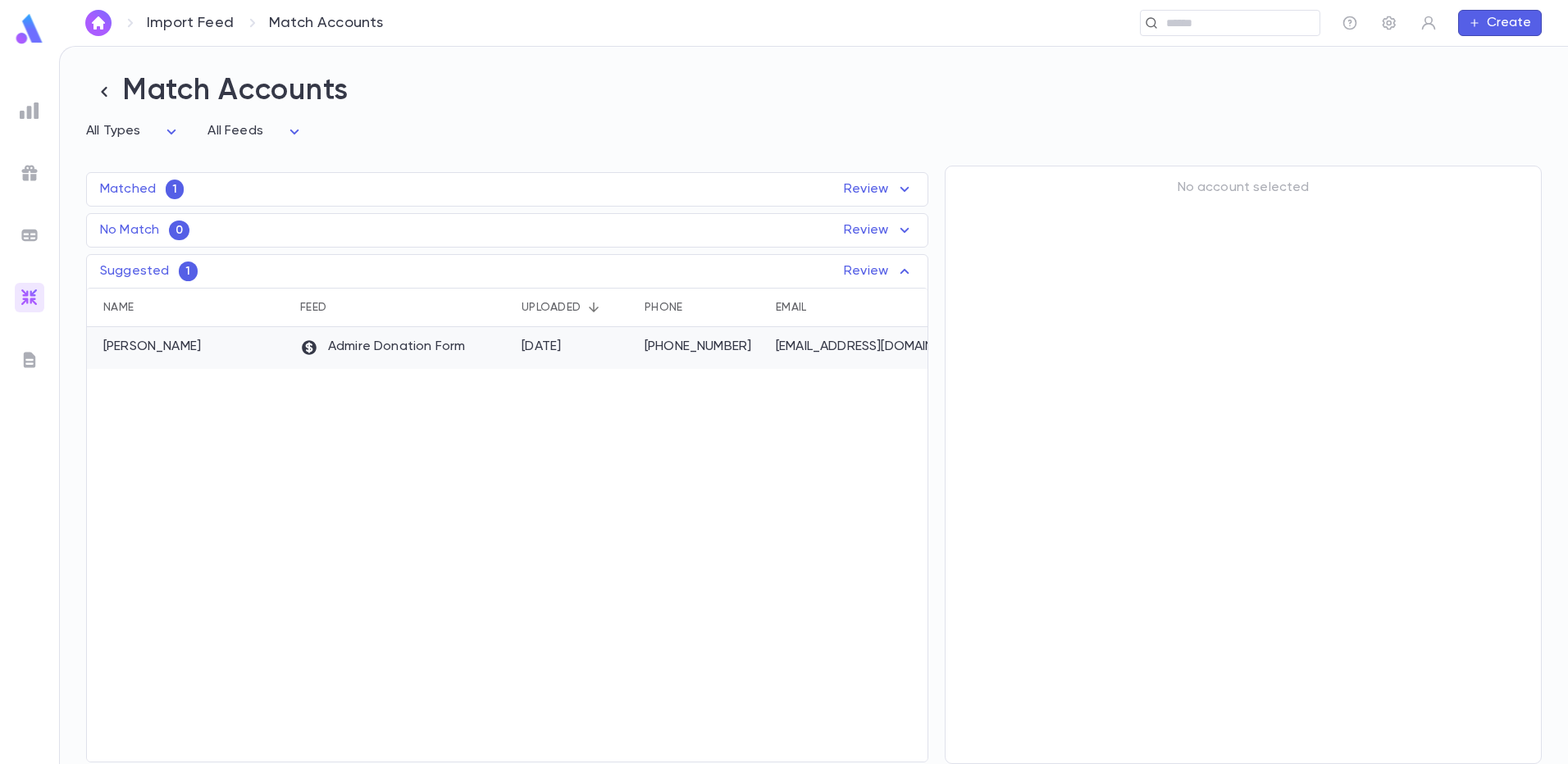
click at [638, 356] on div "(303) 623-9251" at bounding box center [702, 348] width 131 height 42
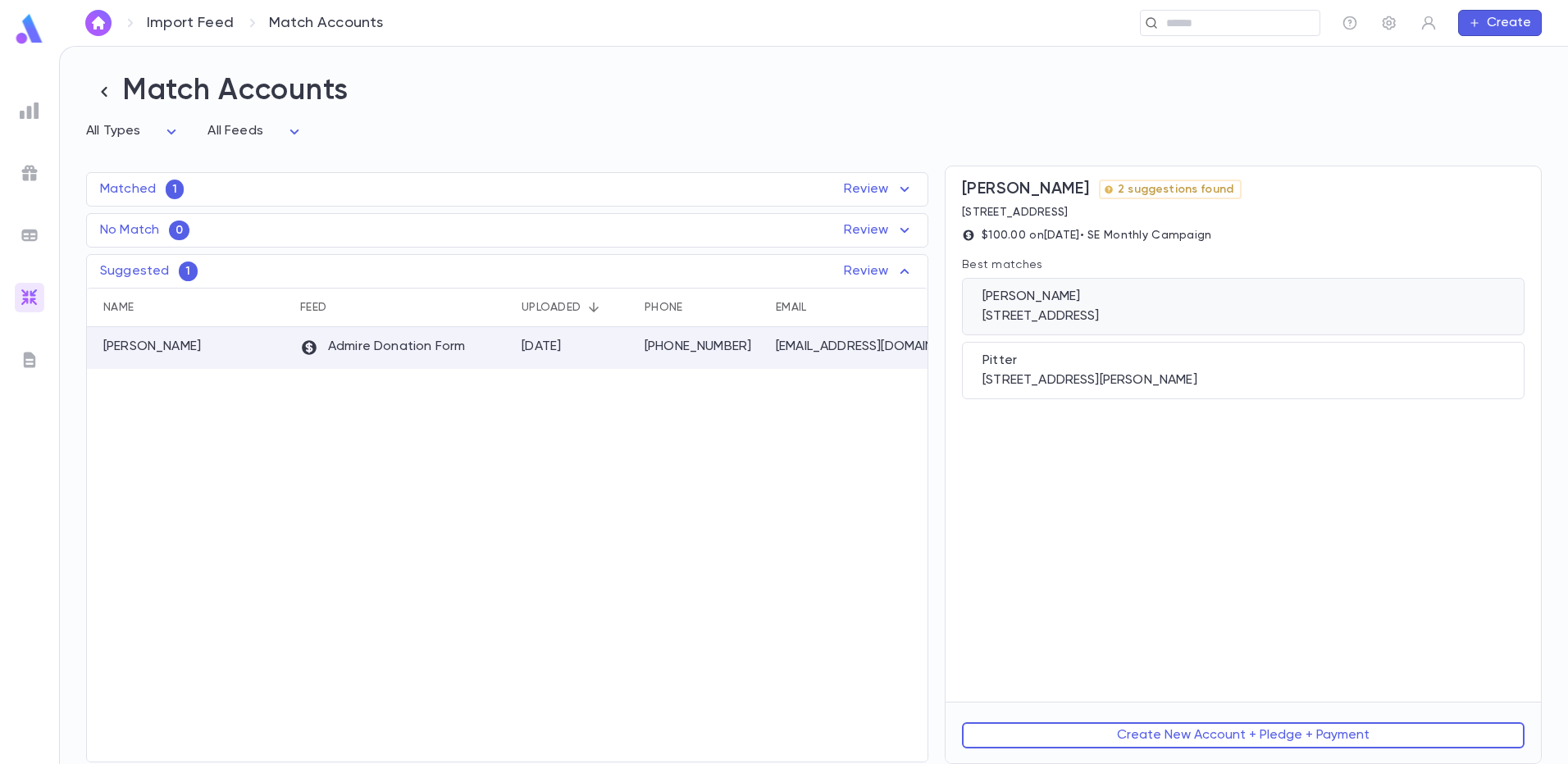
click at [1053, 310] on div "Pitter, Linda 1328 Stuart Street, Denver CO 80204" at bounding box center [1242, 306] width 562 height 57
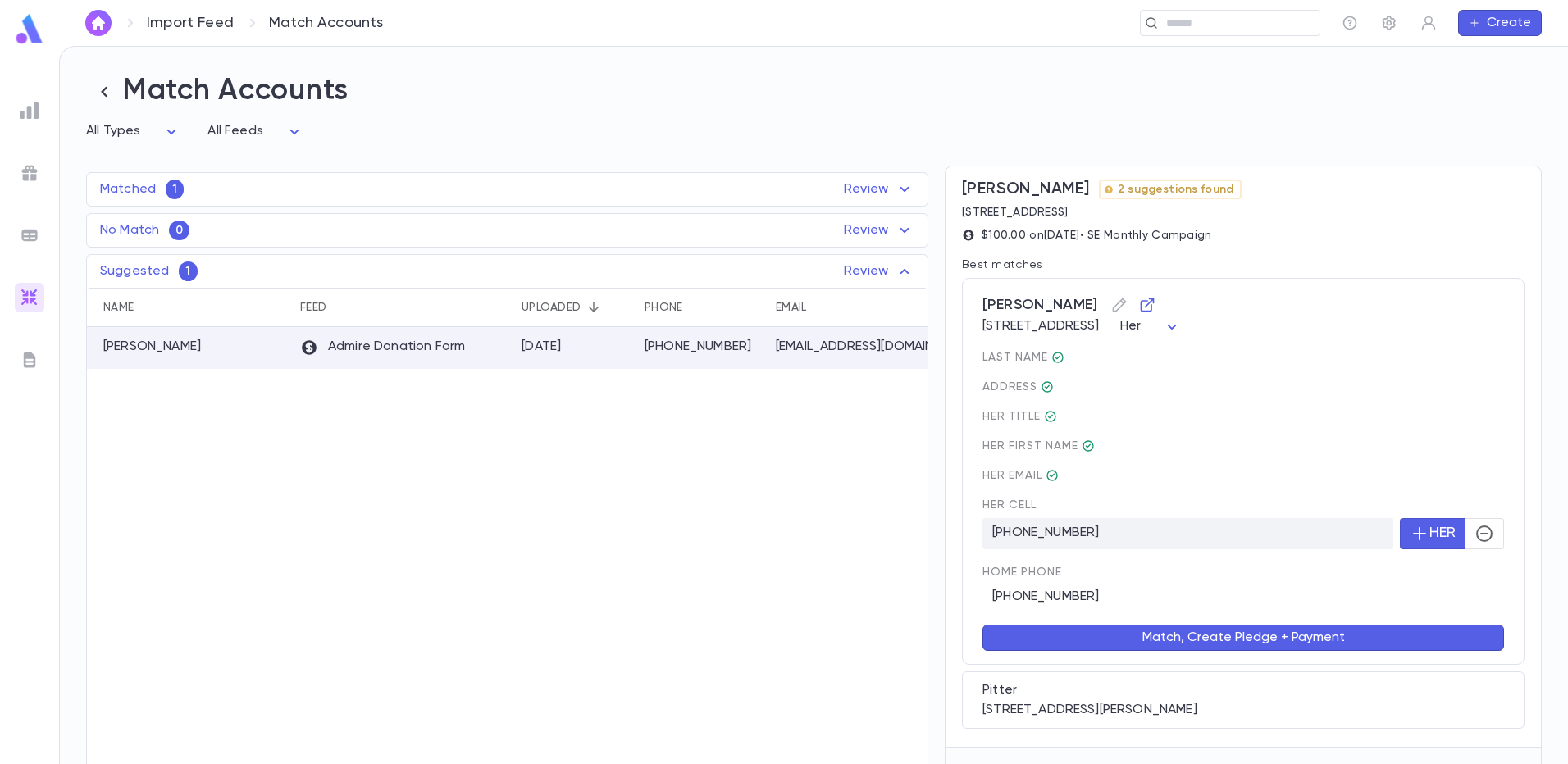
click at [1270, 638] on button "Match, Create Pledge + Payment" at bounding box center [1243, 638] width 522 height 26
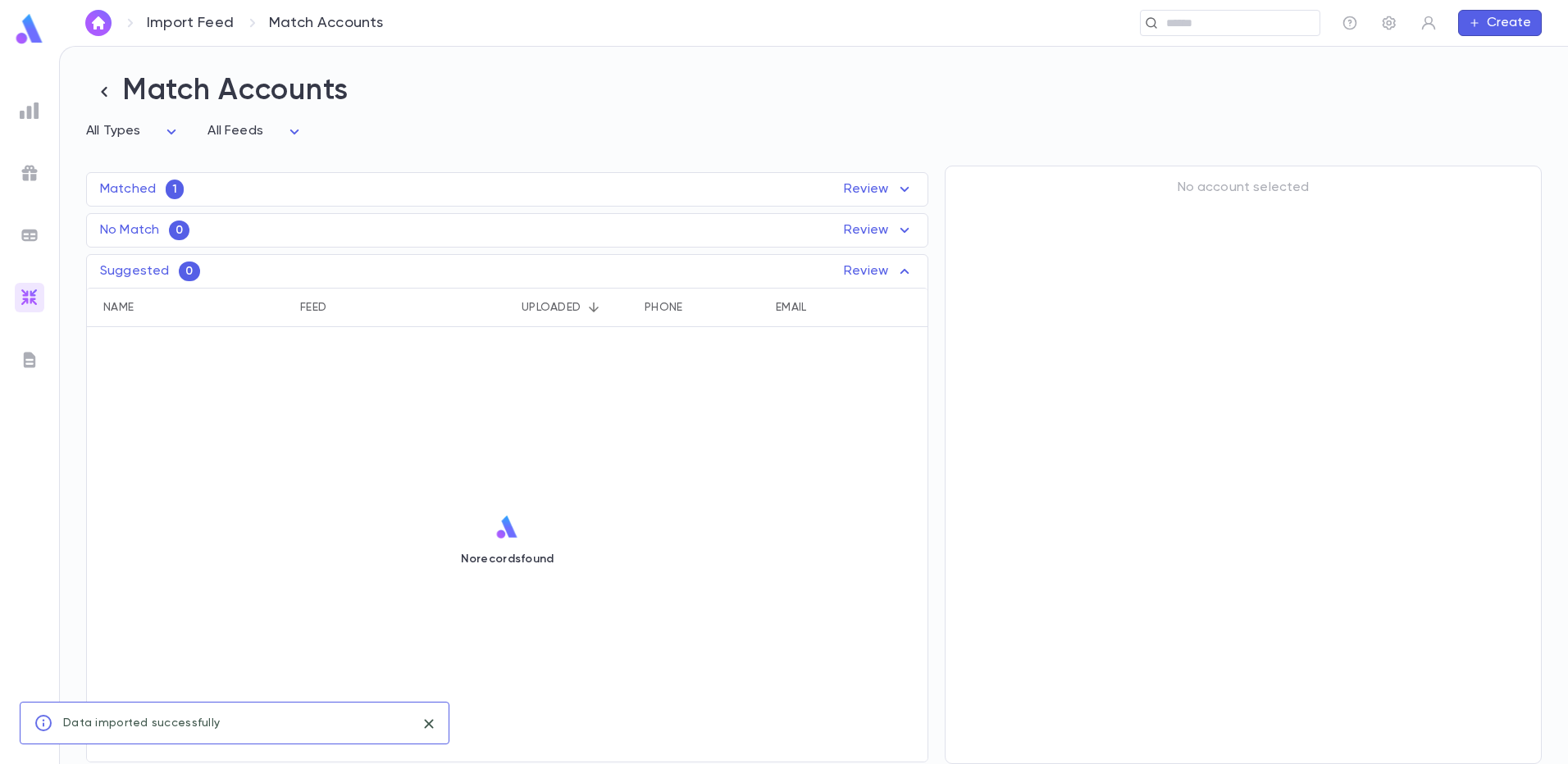
click at [902, 190] on icon at bounding box center [906, 189] width 9 height 5
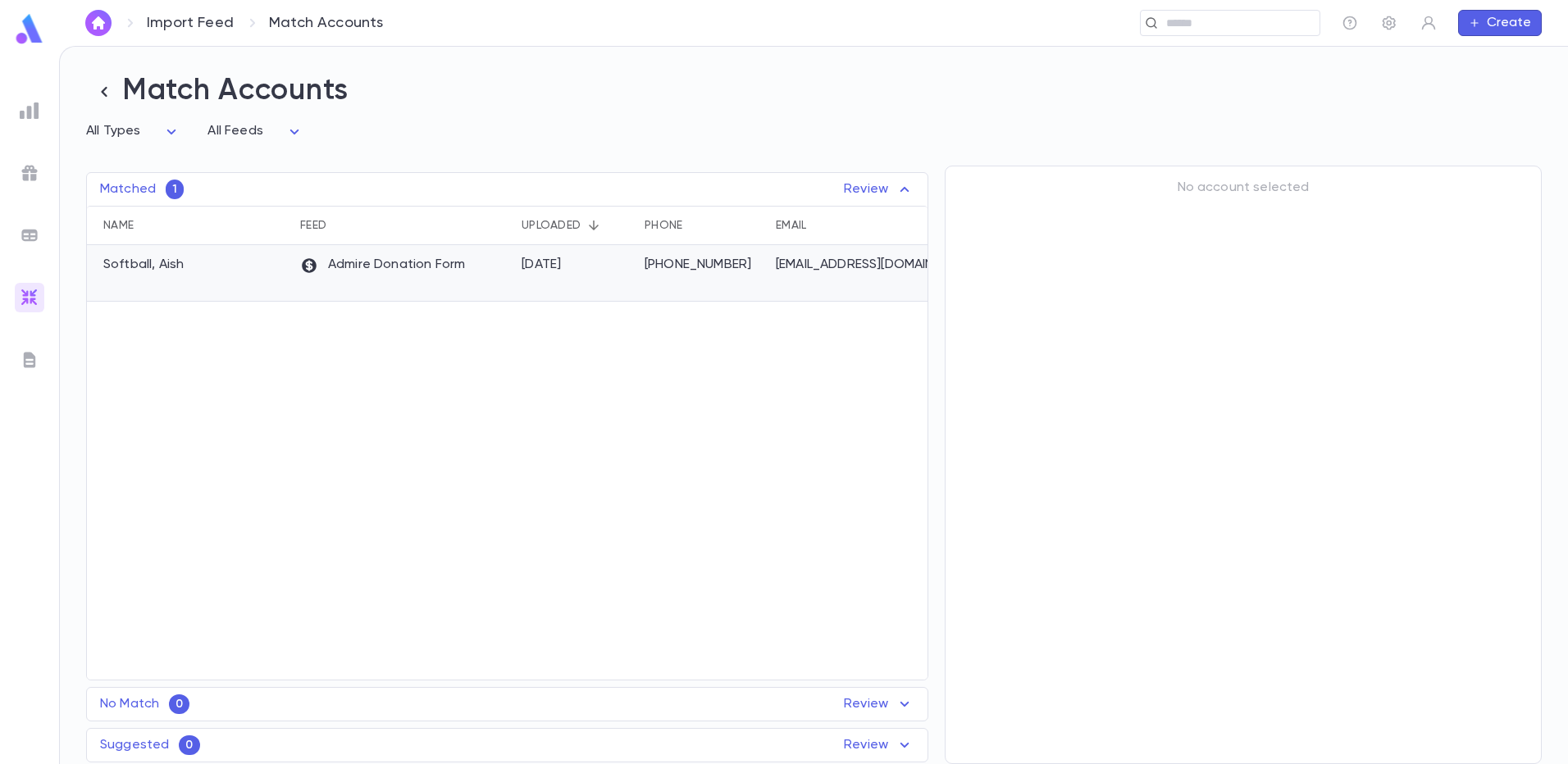
click at [755, 277] on div "(720) 397-7909" at bounding box center [702, 273] width 131 height 56
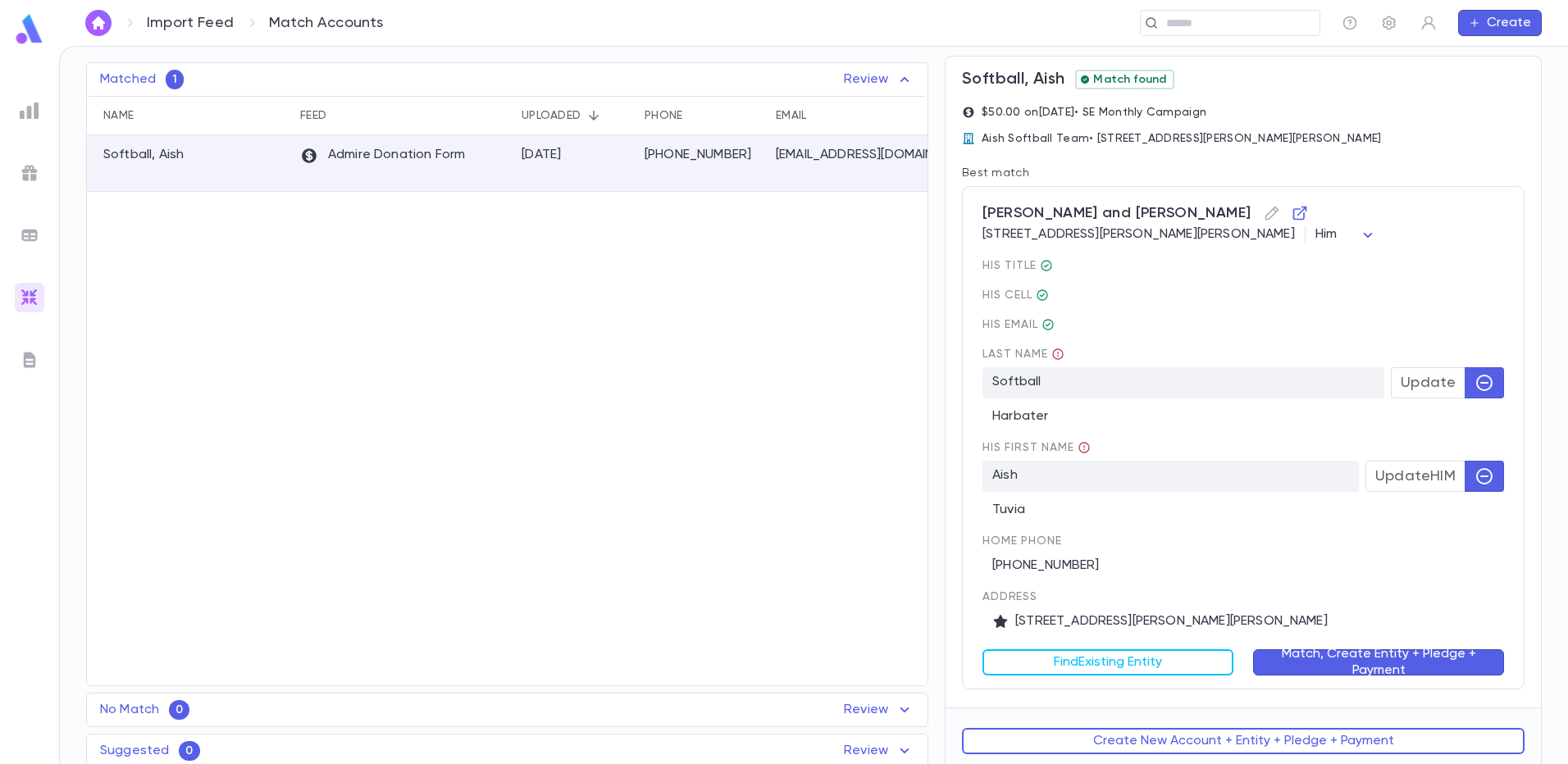
scroll to position [117, 0]
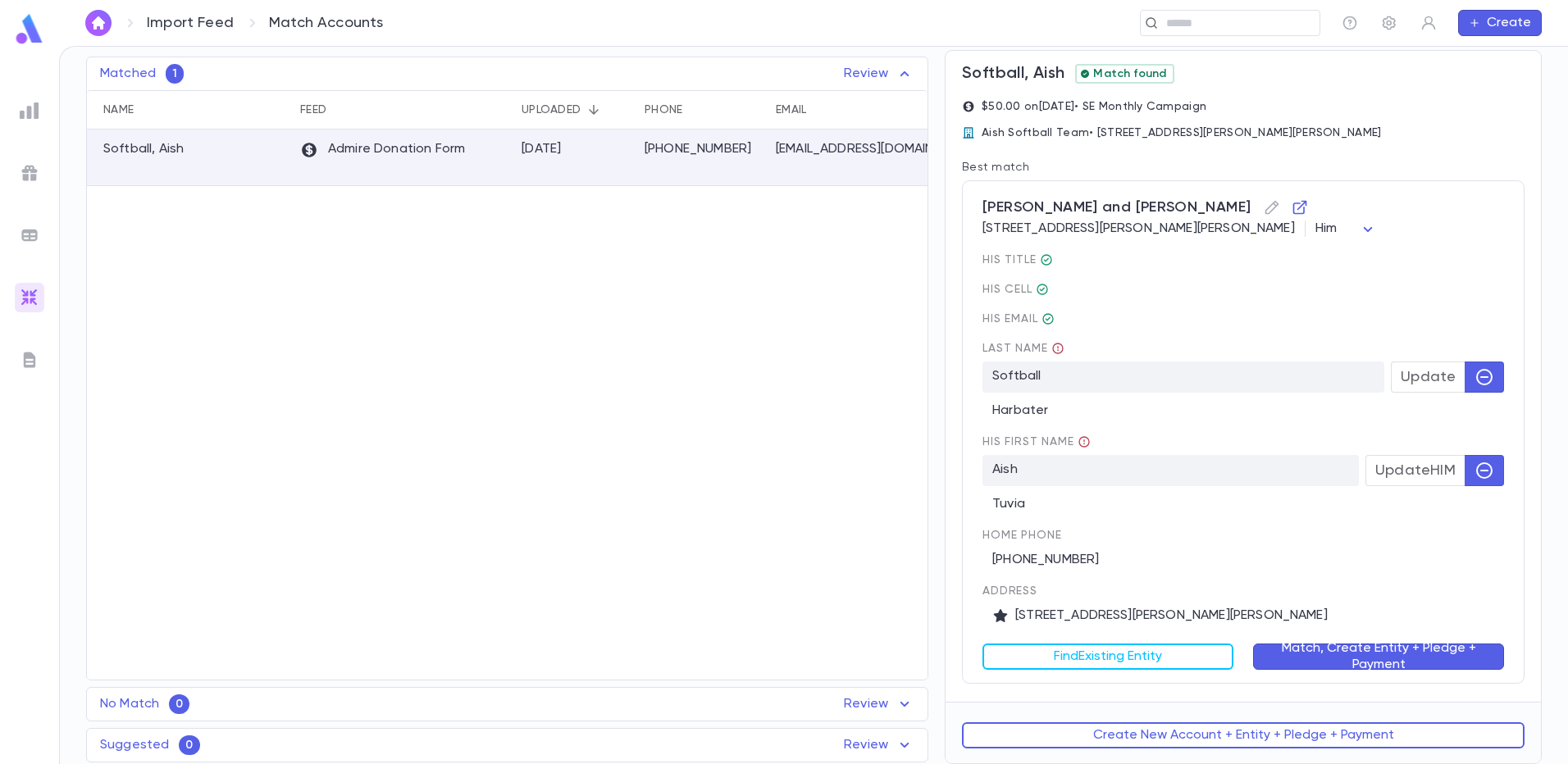
click at [1479, 376] on icon "button" at bounding box center [1485, 378] width 17 height 17
drag, startPoint x: 489, startPoint y: 169, endPoint x: 400, endPoint y: 180, distance: 89.7
click at [400, 180] on div "Admire Donation Form" at bounding box center [402, 158] width 222 height 56
click at [895, 699] on div "No Match 0 Review Name Feed Uploaded Phone Email Address Amount No records found" at bounding box center [507, 704] width 842 height 35
click at [196, 154] on div "Softball, Aish" at bounding box center [189, 158] width 205 height 56
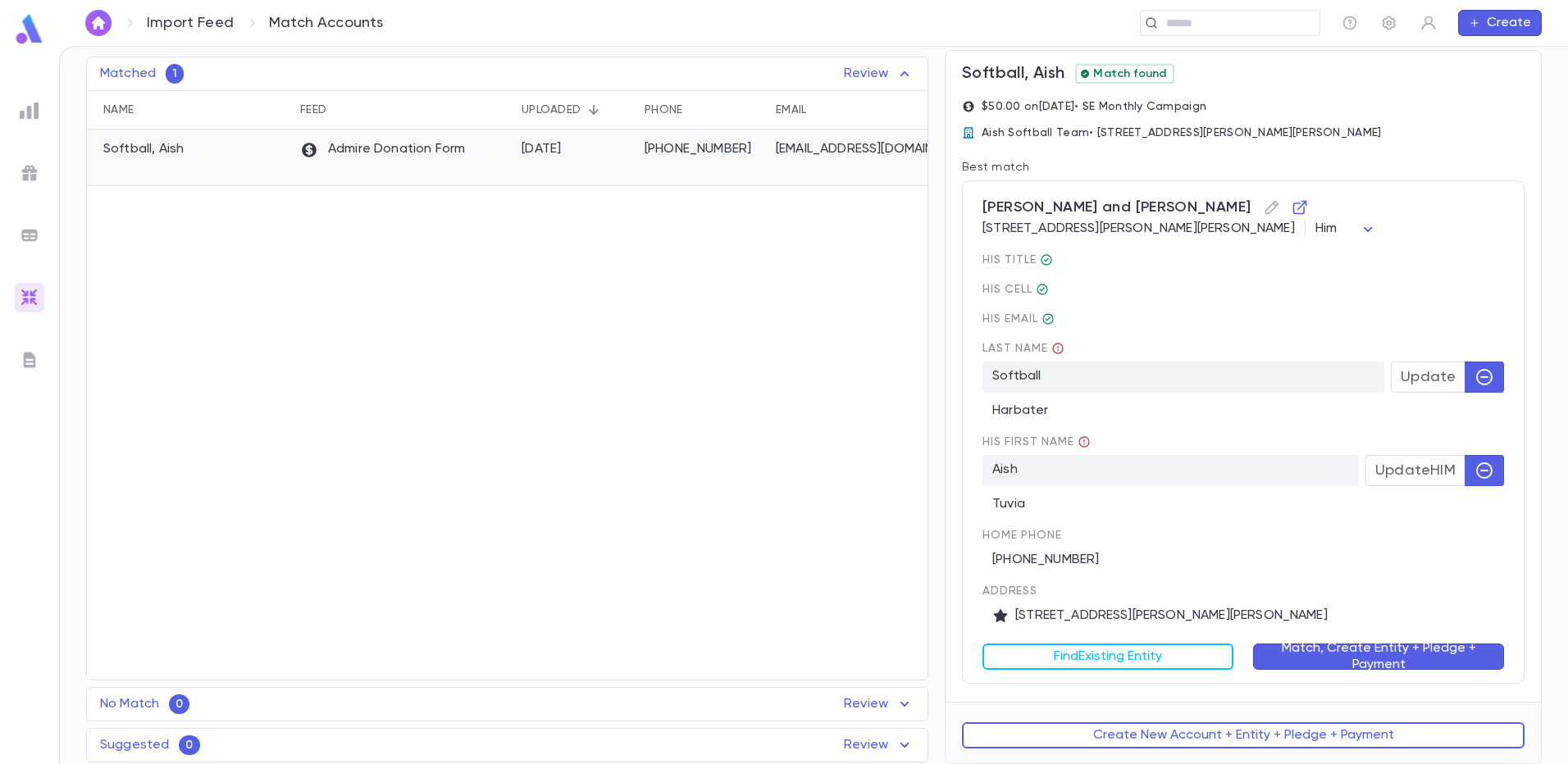
click at [196, 154] on div "Softball, Aish" at bounding box center [189, 158] width 205 height 56
click at [906, 702] on div "No Match 0 Review Name Feed Uploaded Phone Email Address Amount No records found" at bounding box center [507, 704] width 842 height 35
click at [907, 702] on div "No Match 0 Review Name Feed Uploaded Phone Email Address Amount No records found" at bounding box center [507, 704] width 842 height 35
click at [30, 231] on img at bounding box center [29, 235] width 20 height 20
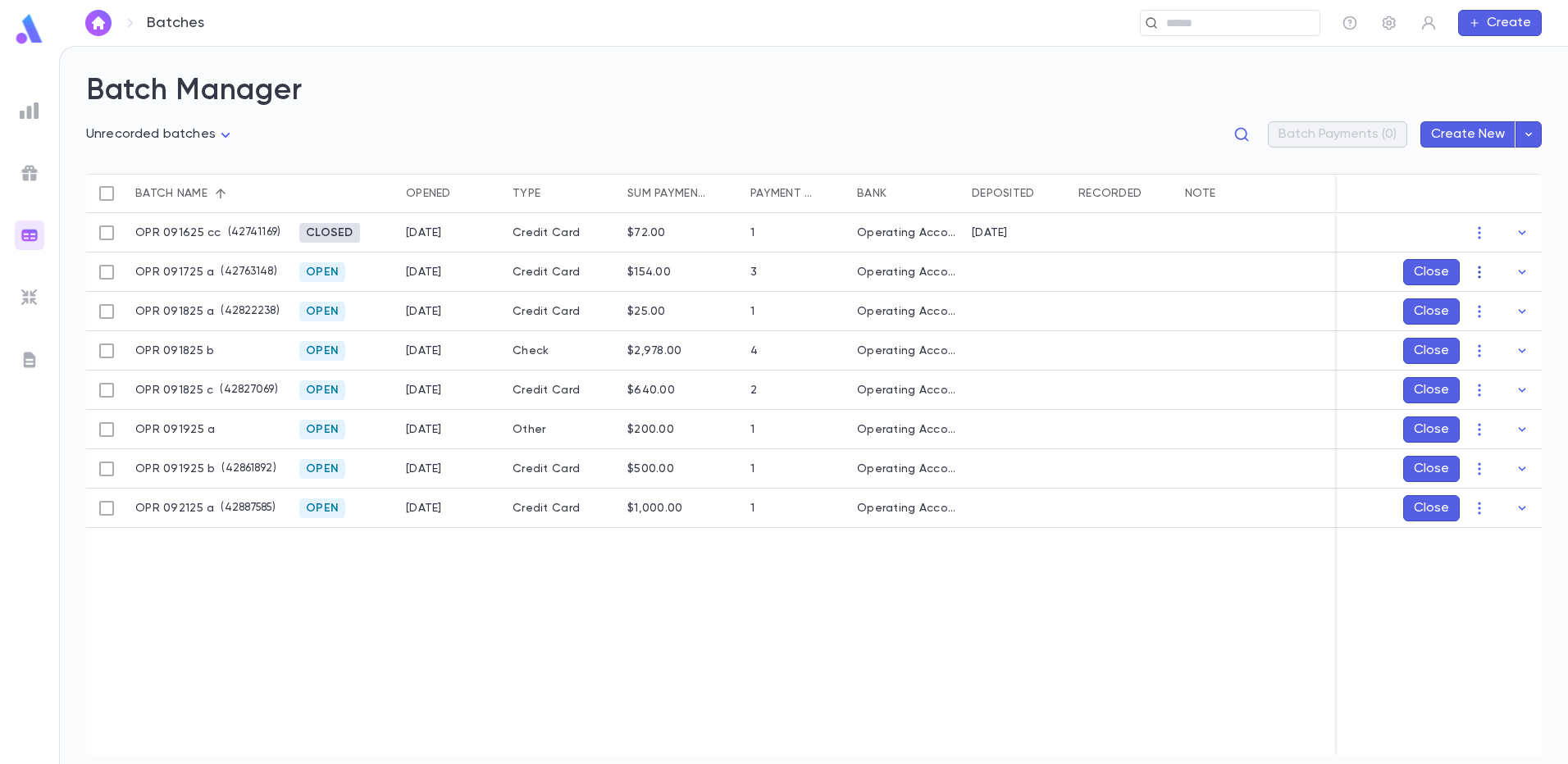
click at [1481, 279] on icon "button" at bounding box center [1480, 272] width 17 height 17
click at [1467, 325] on li "Edit" at bounding box center [1496, 330] width 123 height 26
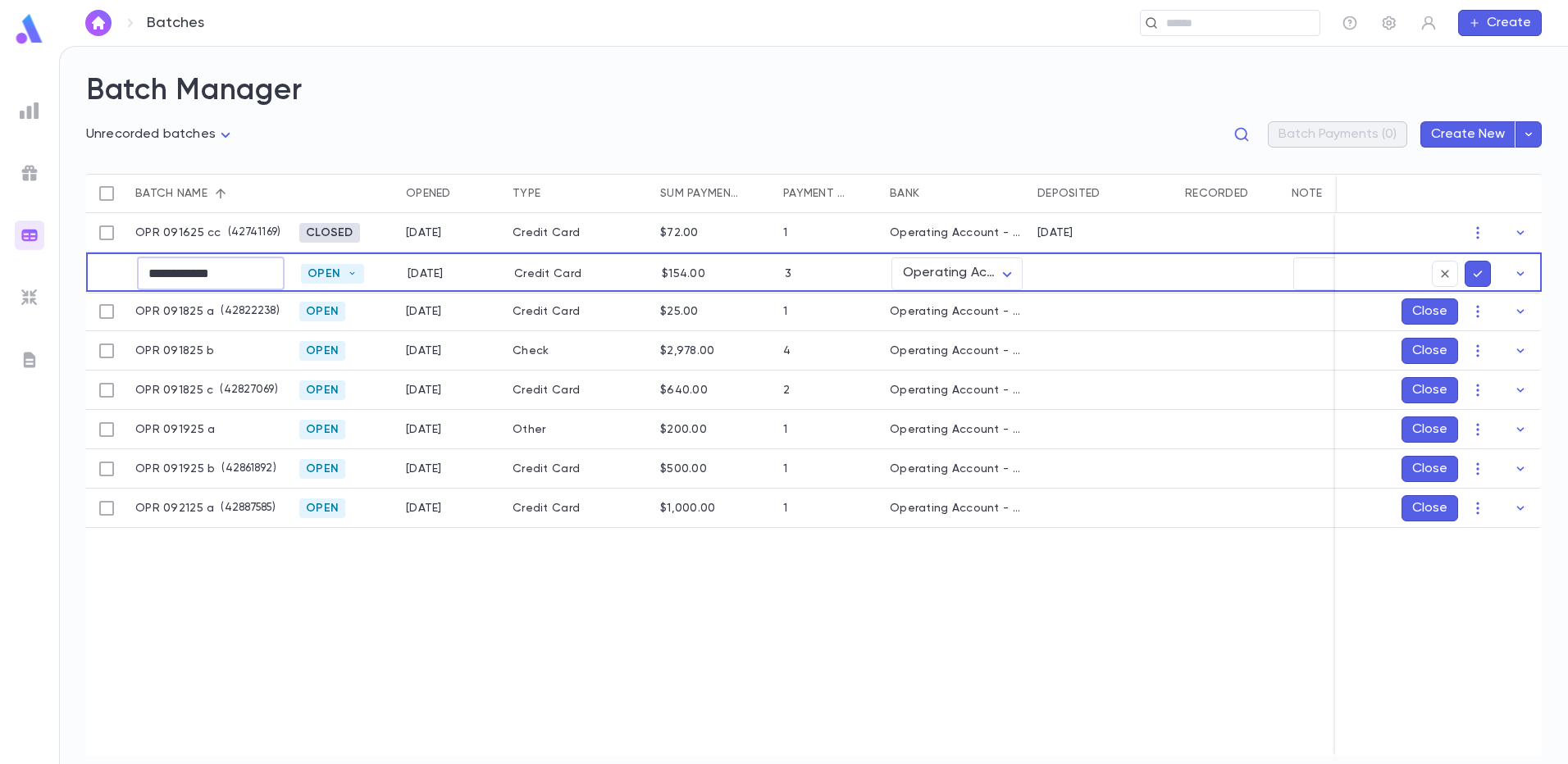
drag, startPoint x: 243, startPoint y: 276, endPoint x: 215, endPoint y: 275, distance: 28.0
click at [215, 275] on input "**********" at bounding box center [211, 273] width 148 height 32
click at [236, 275] on input "**********" at bounding box center [211, 273] width 148 height 32
click at [236, 276] on input "**********" at bounding box center [211, 273] width 148 height 32
drag, startPoint x: 236, startPoint y: 276, endPoint x: 223, endPoint y: 276, distance: 13.0
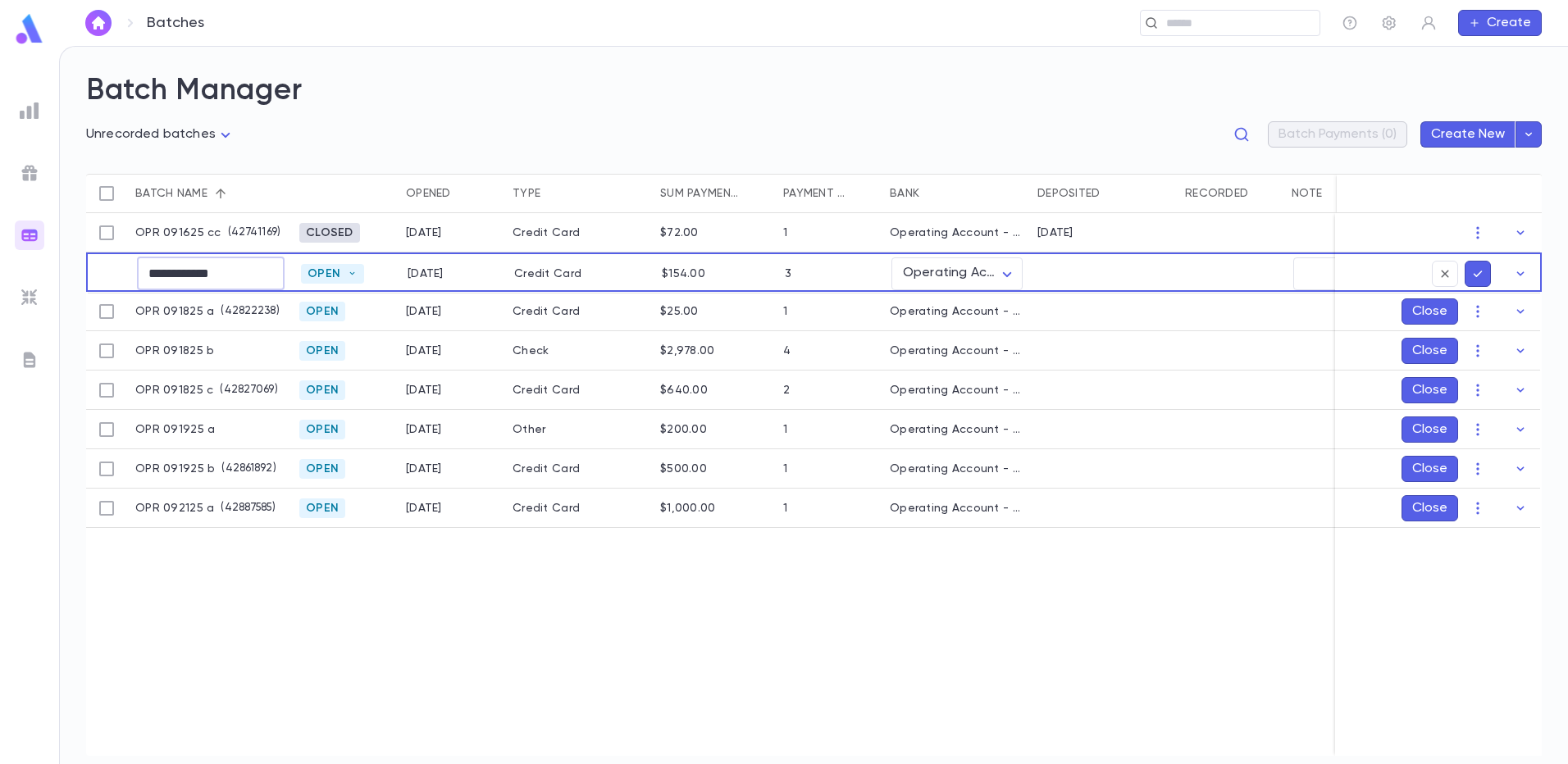
click at [223, 276] on input "**********" at bounding box center [211, 273] width 148 height 32
type input "**********"
click at [1484, 266] on icon "submit" at bounding box center [1478, 274] width 15 height 17
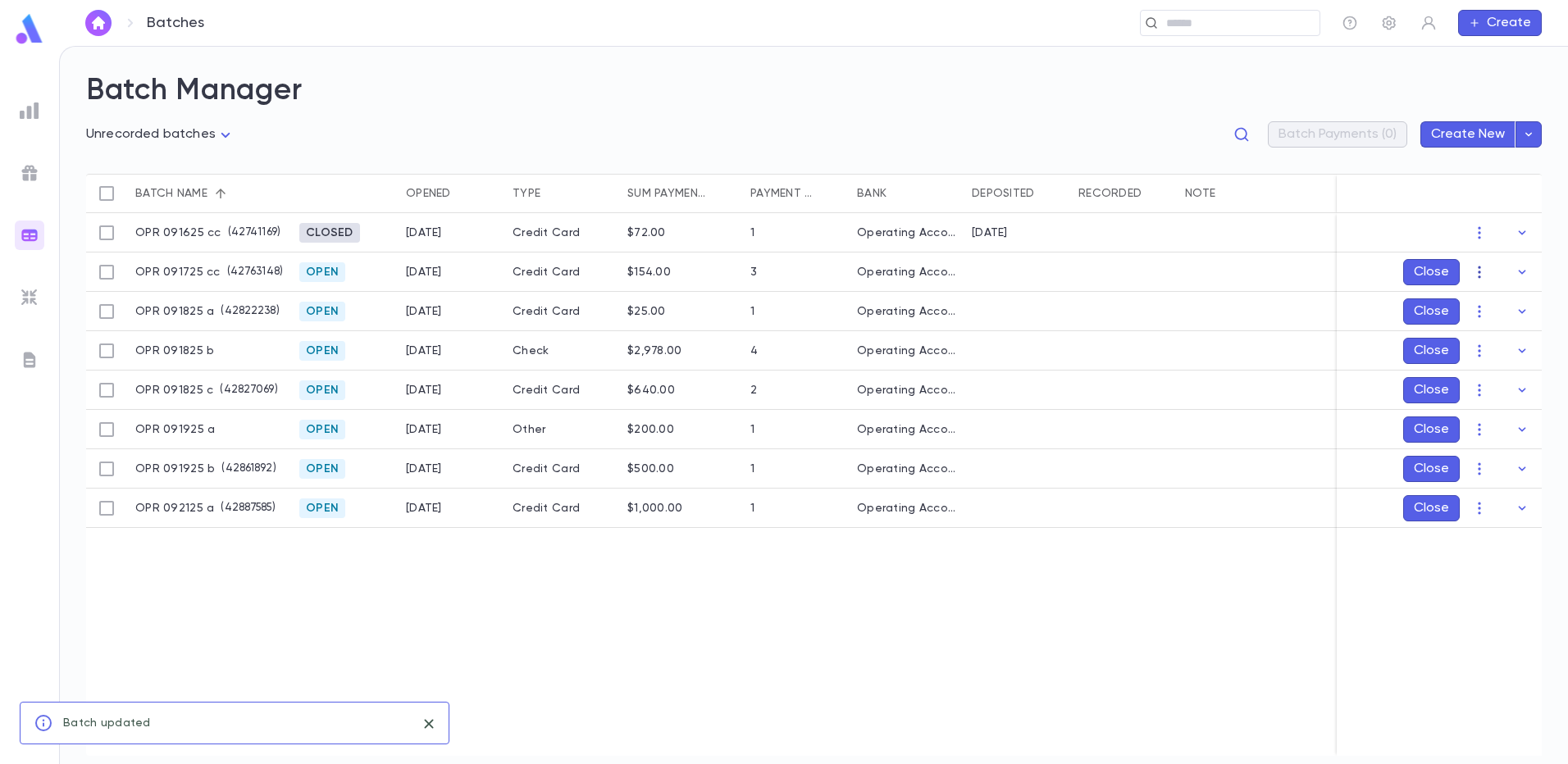
click at [1480, 273] on icon "button" at bounding box center [1479, 271] width 3 height 12
click at [1475, 300] on li "Mark Deposited" at bounding box center [1496, 304] width 123 height 26
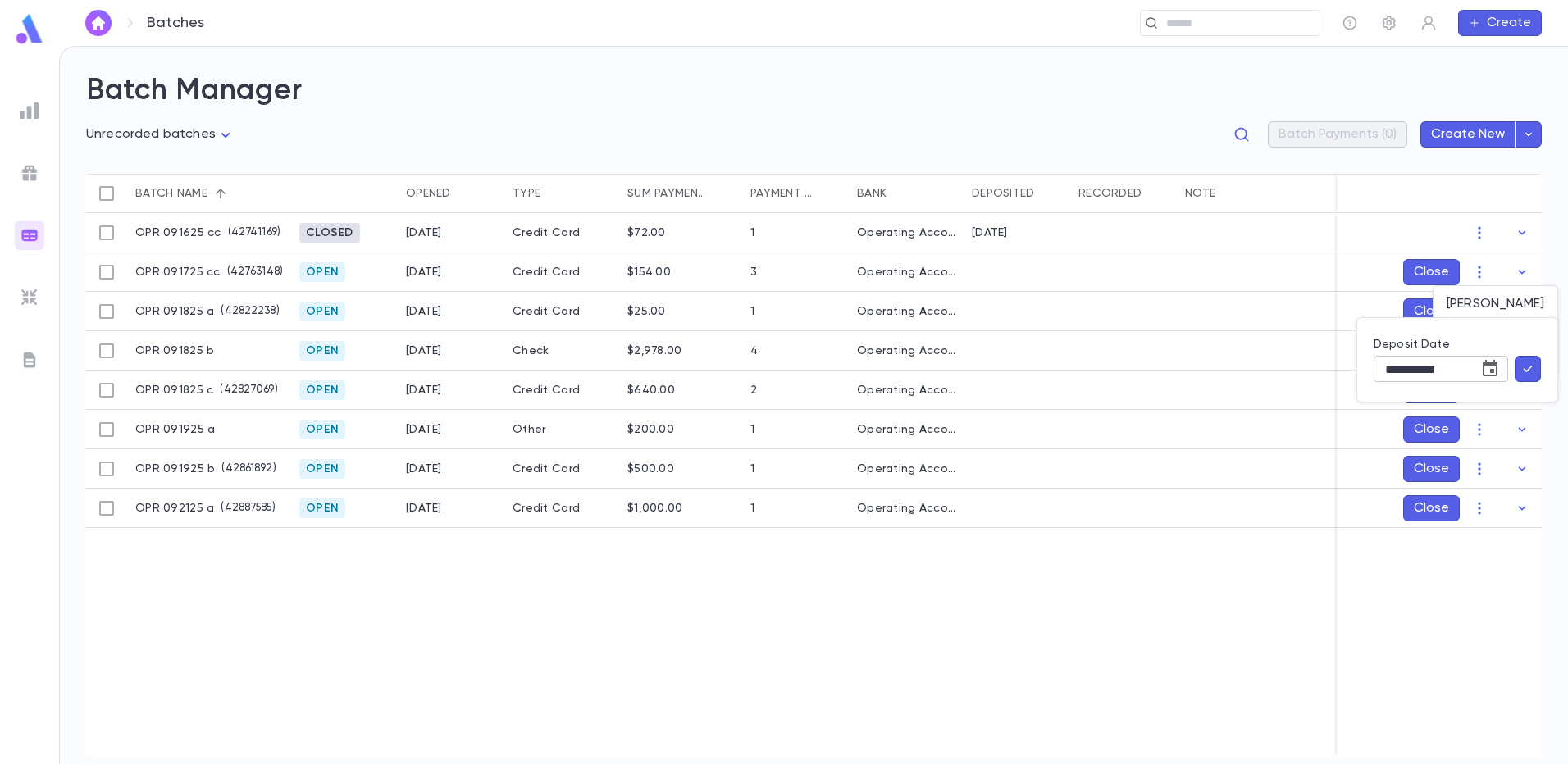
click at [1490, 363] on icon "Choose date, selected date is Sep 21, 2025" at bounding box center [1490, 368] width 15 height 17
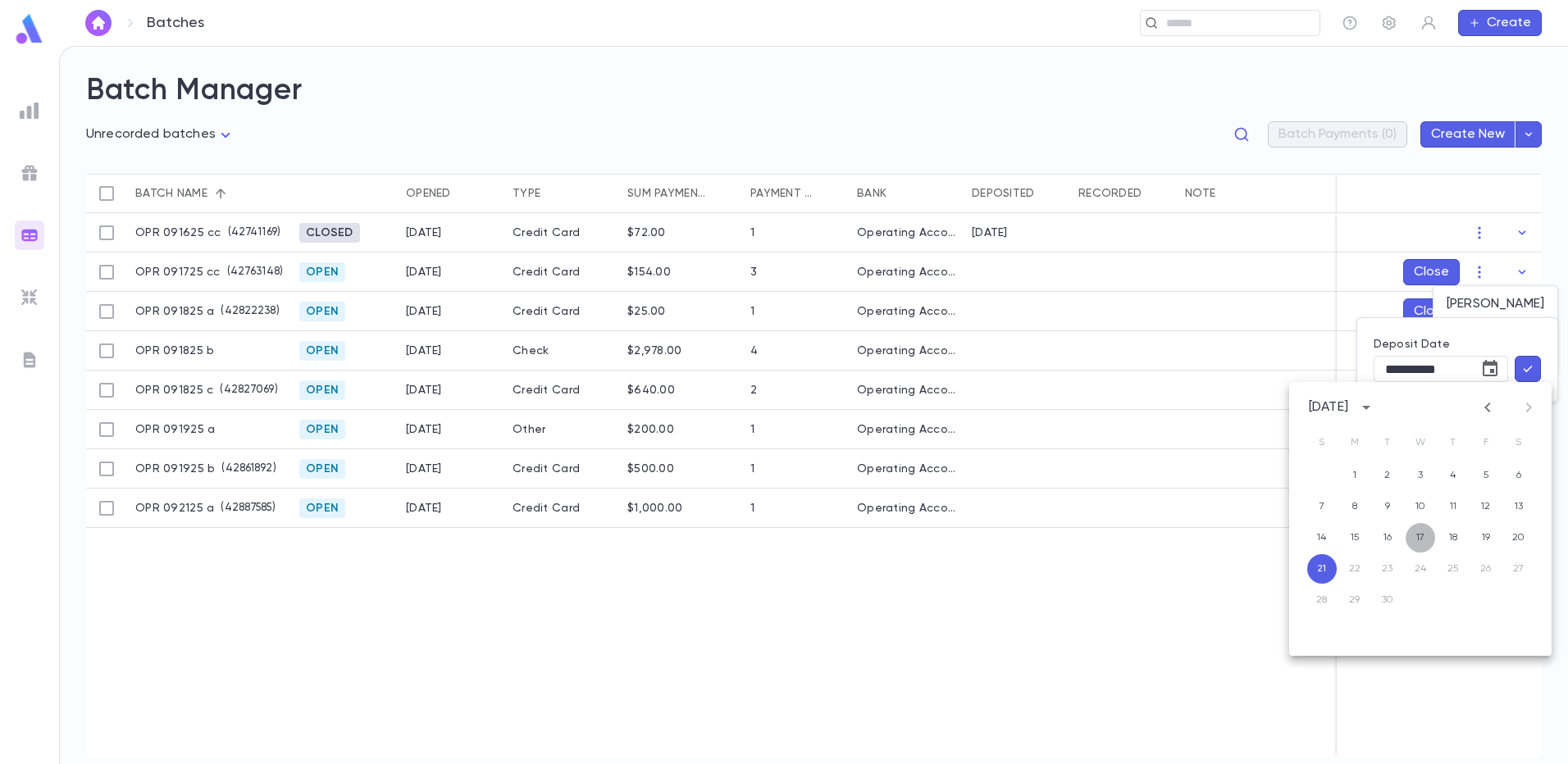
click at [1414, 541] on button "17" at bounding box center [1421, 538] width 30 height 30
type input "**********"
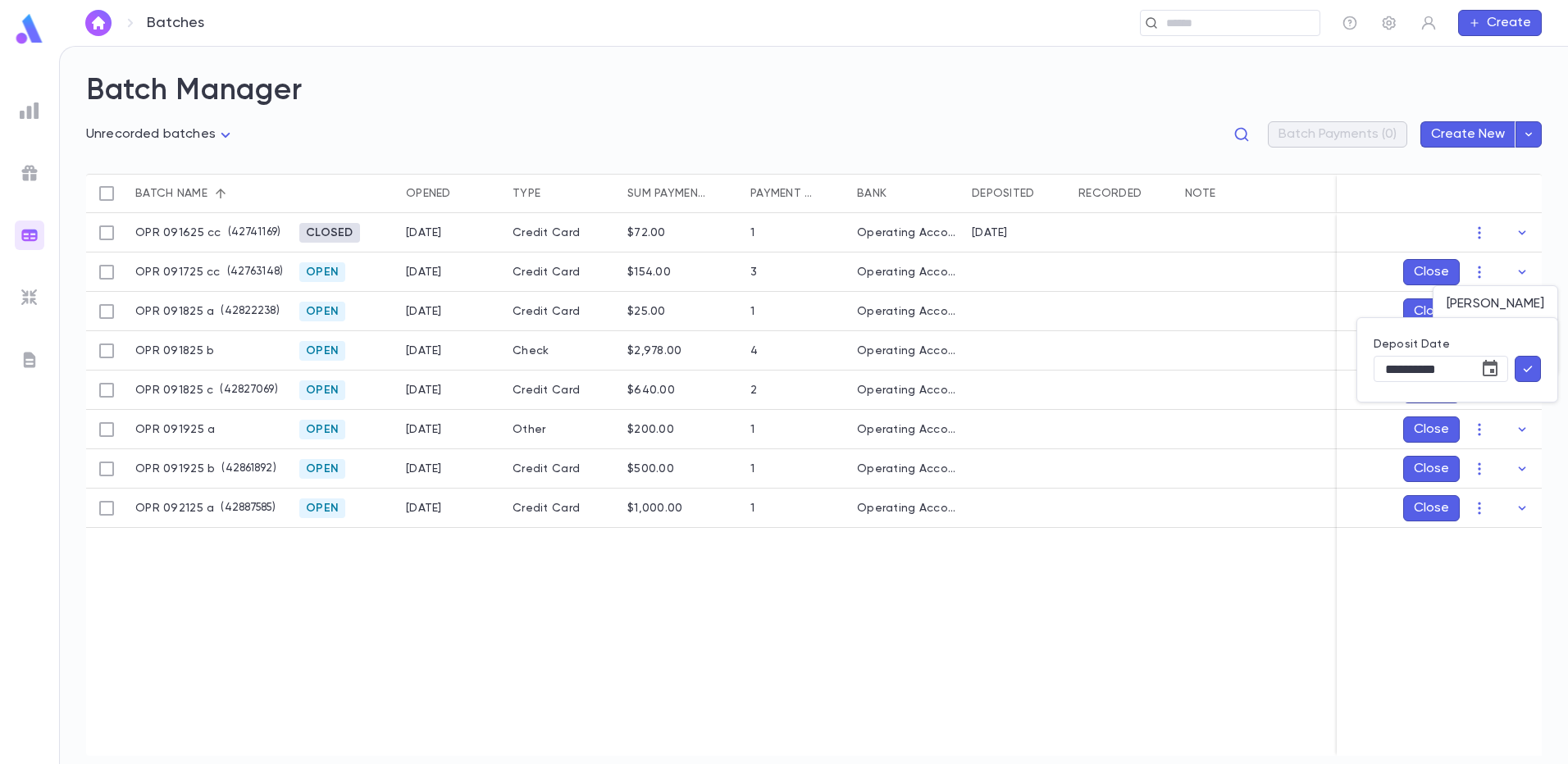
click at [1532, 369] on icon "button" at bounding box center [1528, 369] width 15 height 17
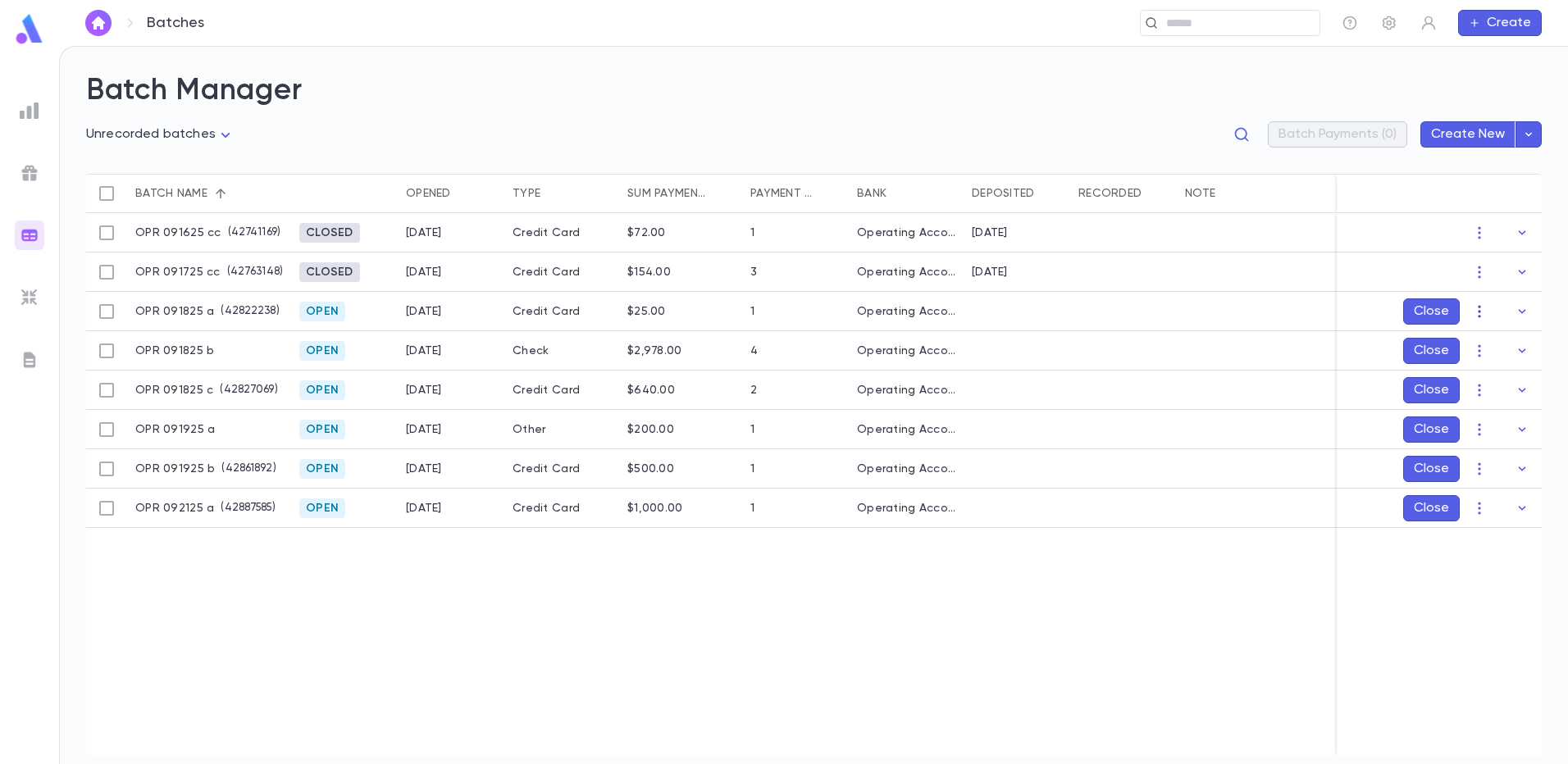
click at [1480, 315] on icon "button" at bounding box center [1479, 310] width 3 height 12
click at [1472, 364] on li "Edit" at bounding box center [1496, 369] width 123 height 26
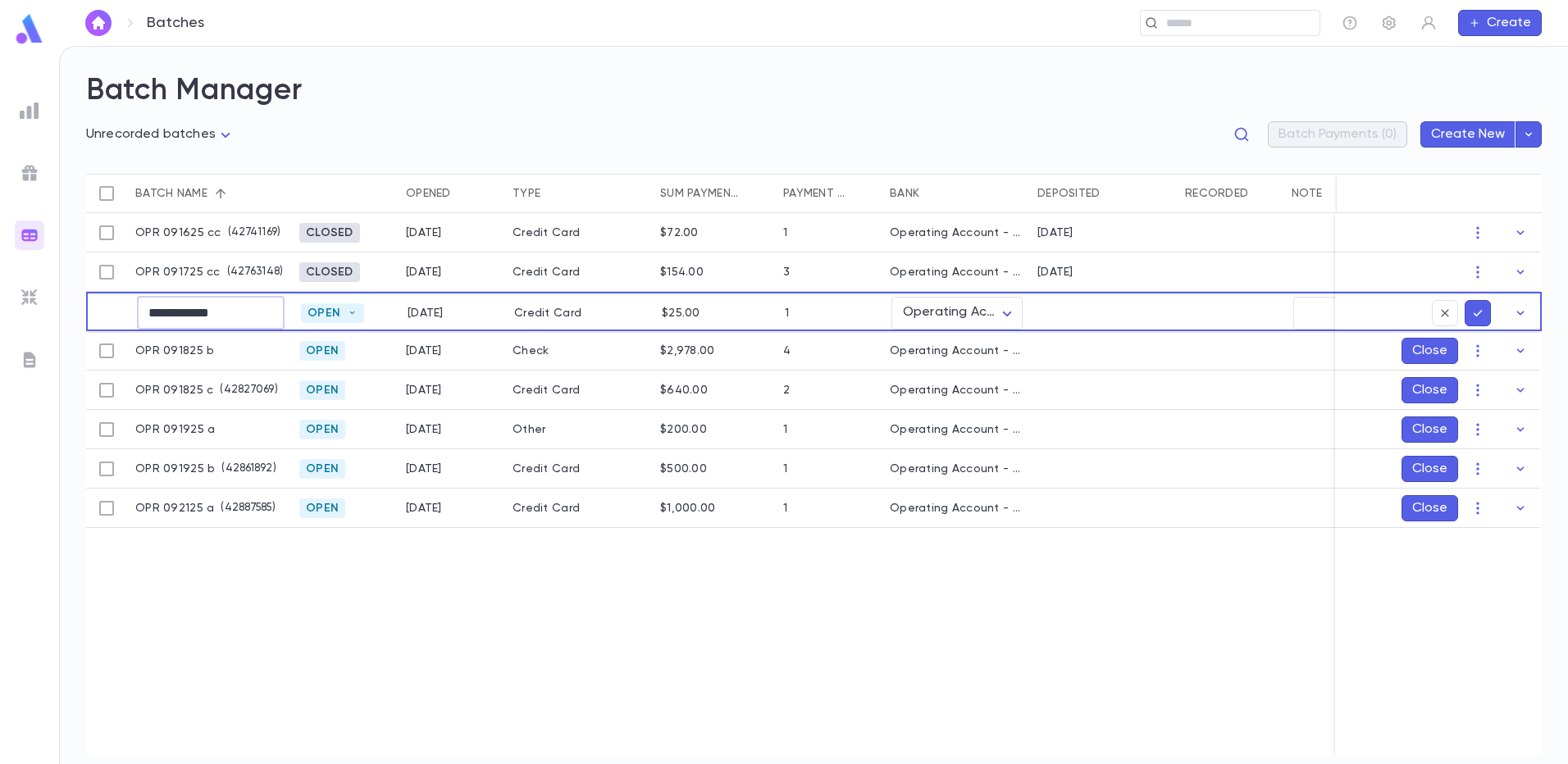
click at [225, 313] on input "**********" at bounding box center [211, 312] width 148 height 32
type input "**********"
click at [1476, 310] on icon "submit" at bounding box center [1478, 313] width 15 height 17
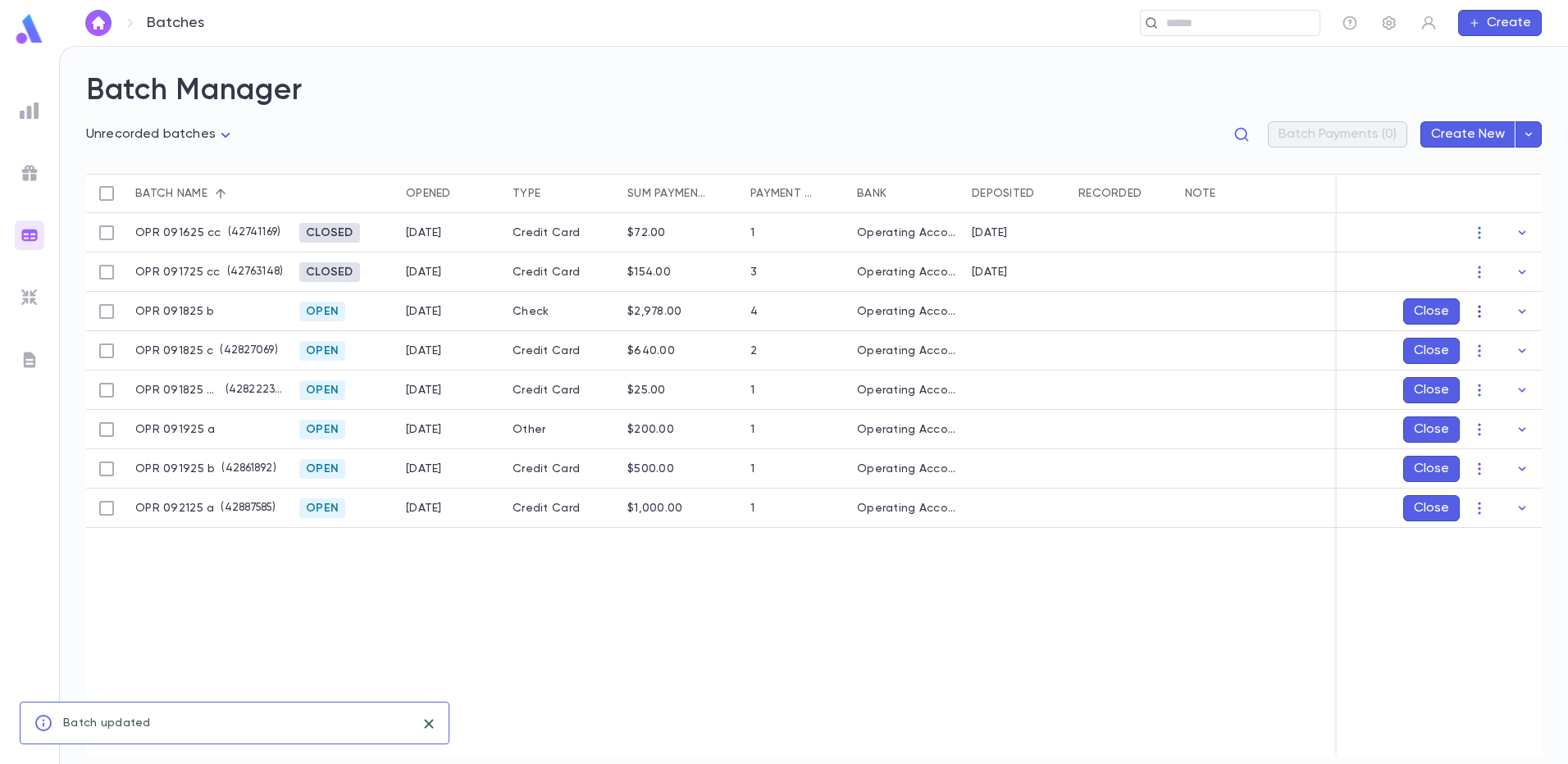
click at [1477, 312] on icon "button" at bounding box center [1480, 311] width 17 height 17
click at [1483, 343] on li "Mark Deposited" at bounding box center [1496, 343] width 123 height 26
click at [1489, 406] on icon "Choose date, selected date is Sep 21, 2025" at bounding box center [1489, 408] width 20 height 20
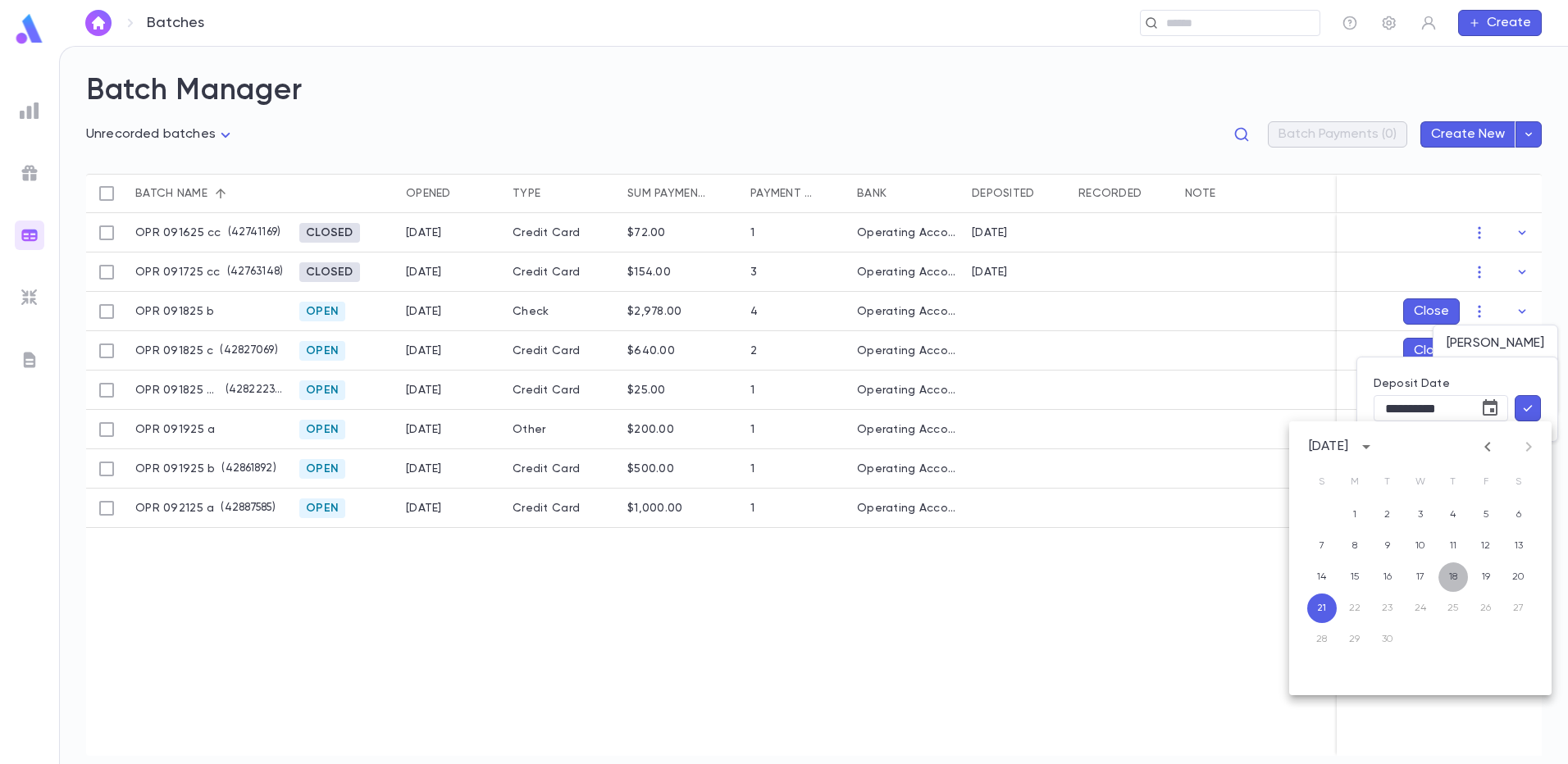
click at [1455, 573] on button "18" at bounding box center [1454, 577] width 30 height 30
type input "**********"
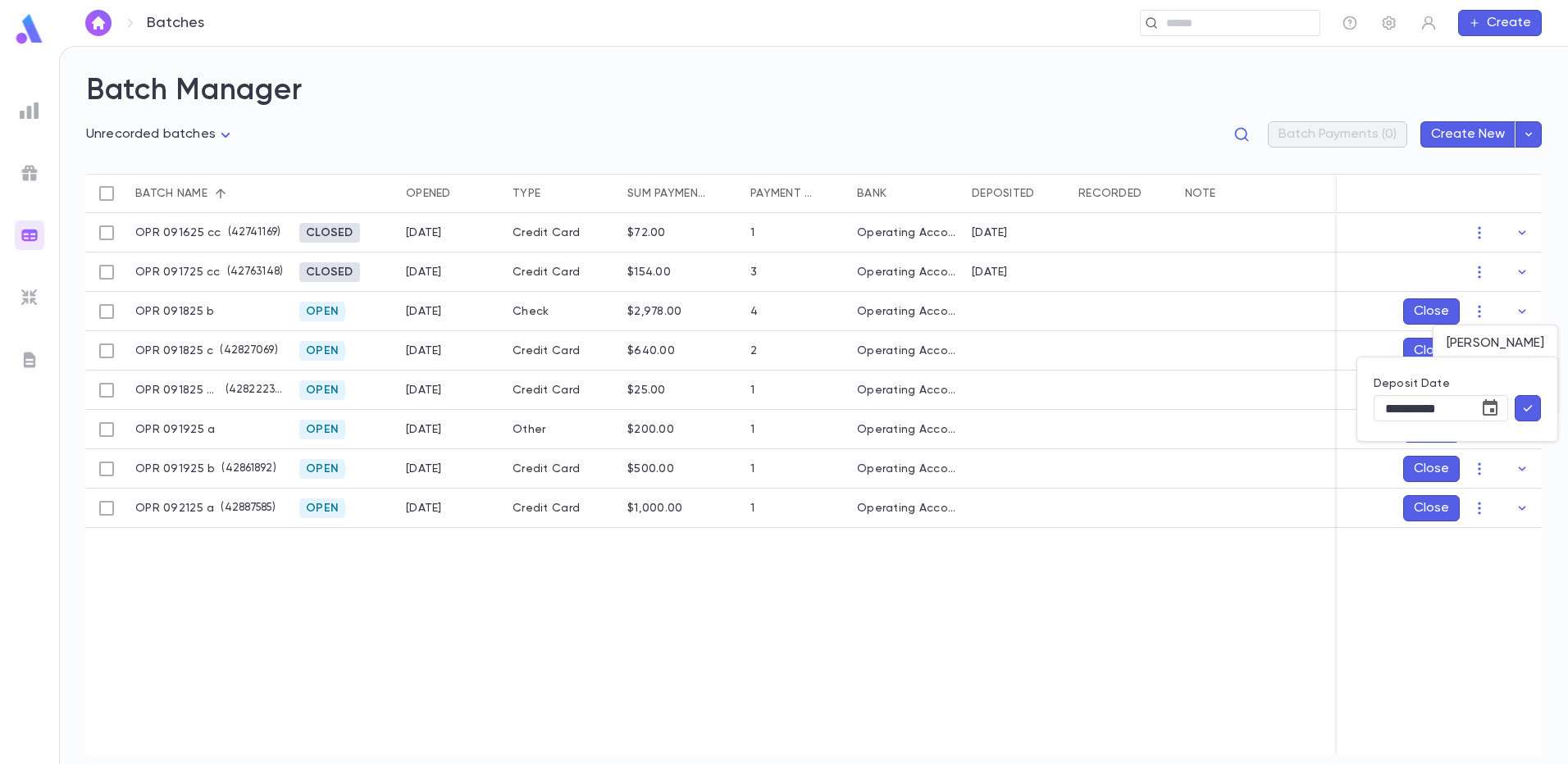
click at [1525, 404] on icon "button" at bounding box center [1528, 409] width 15 height 17
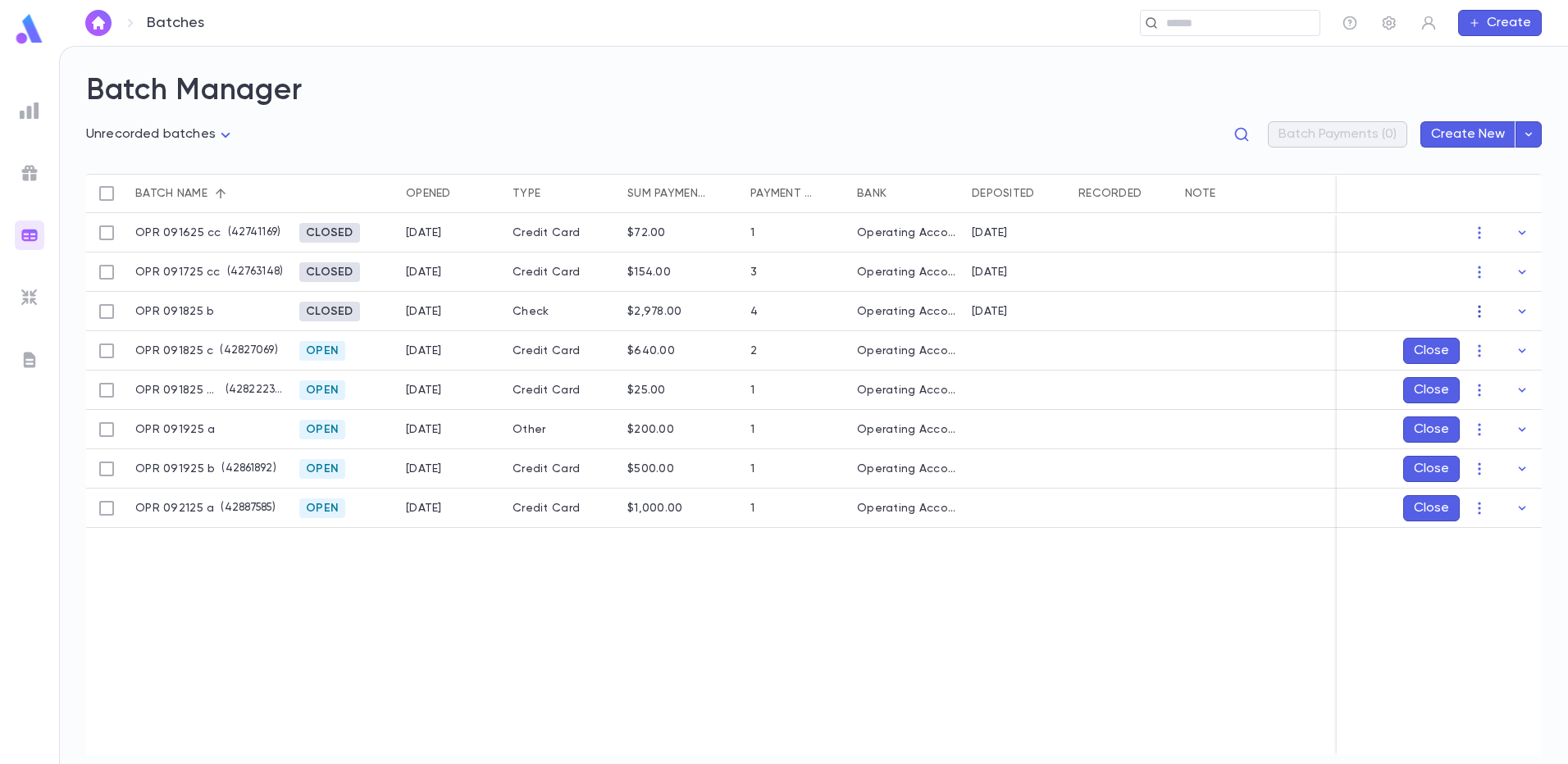
click at [1484, 311] on icon "button" at bounding box center [1480, 311] width 17 height 17
click at [1496, 365] on li "Edit" at bounding box center [1512, 369] width 82 height 26
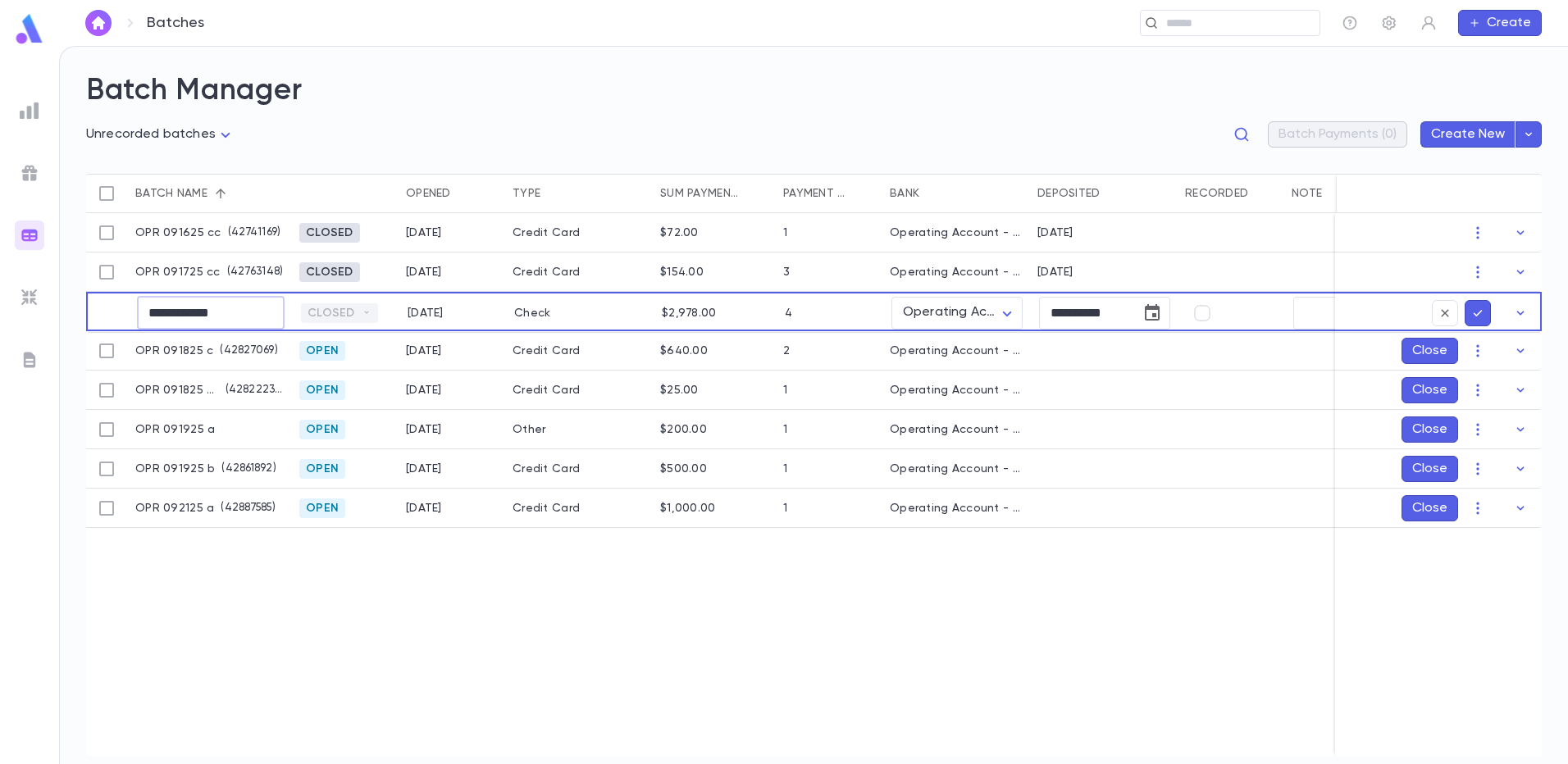
click at [246, 317] on input "**********" at bounding box center [211, 312] width 148 height 32
type input "**********"
click at [1494, 311] on div at bounding box center [1416, 313] width 164 height 39
click at [1483, 312] on icon "submit" at bounding box center [1478, 313] width 15 height 17
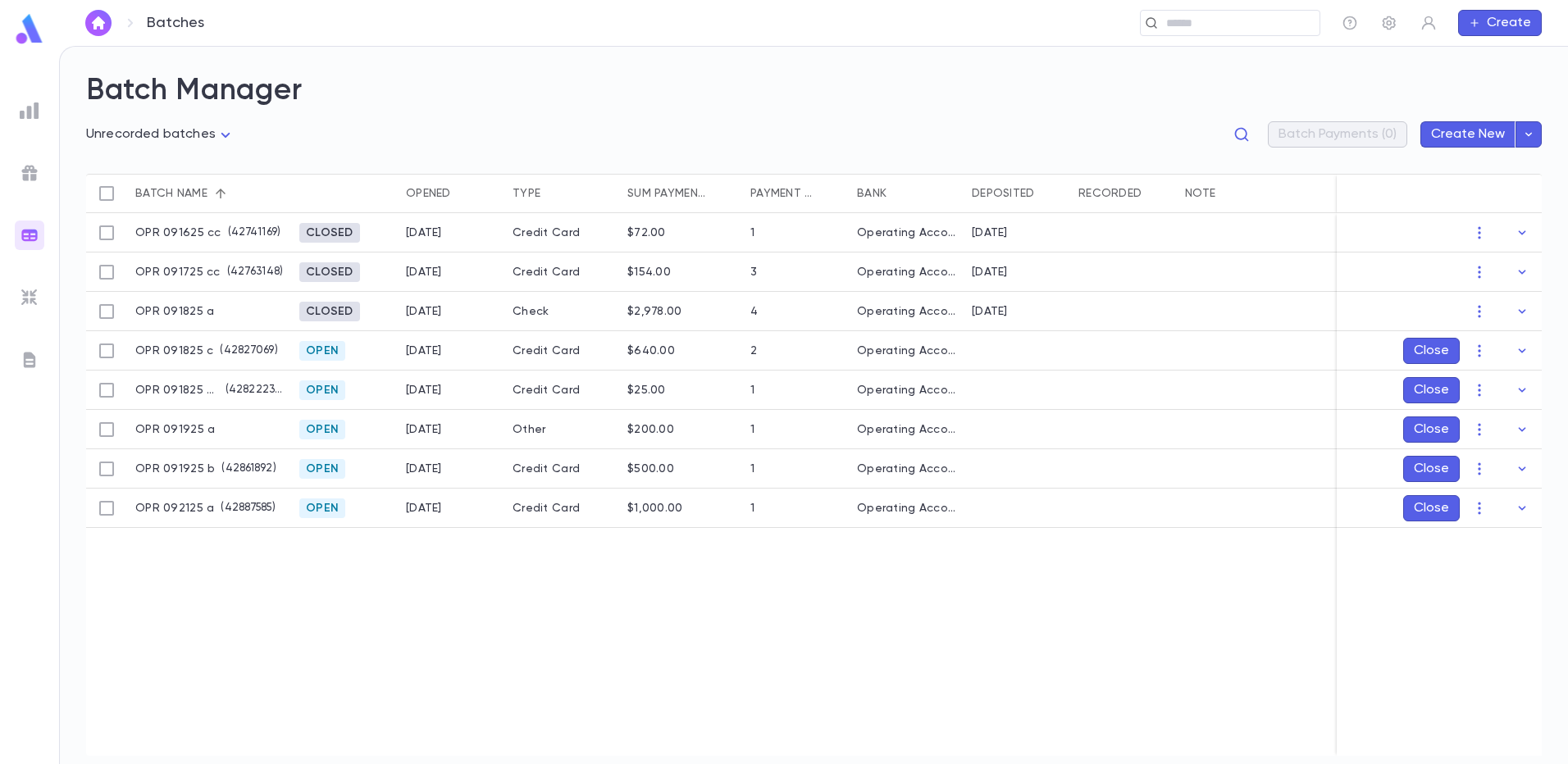
click at [1478, 351] on icon "button" at bounding box center [1480, 351] width 17 height 17
click at [1454, 406] on li "Edit" at bounding box center [1496, 409] width 123 height 26
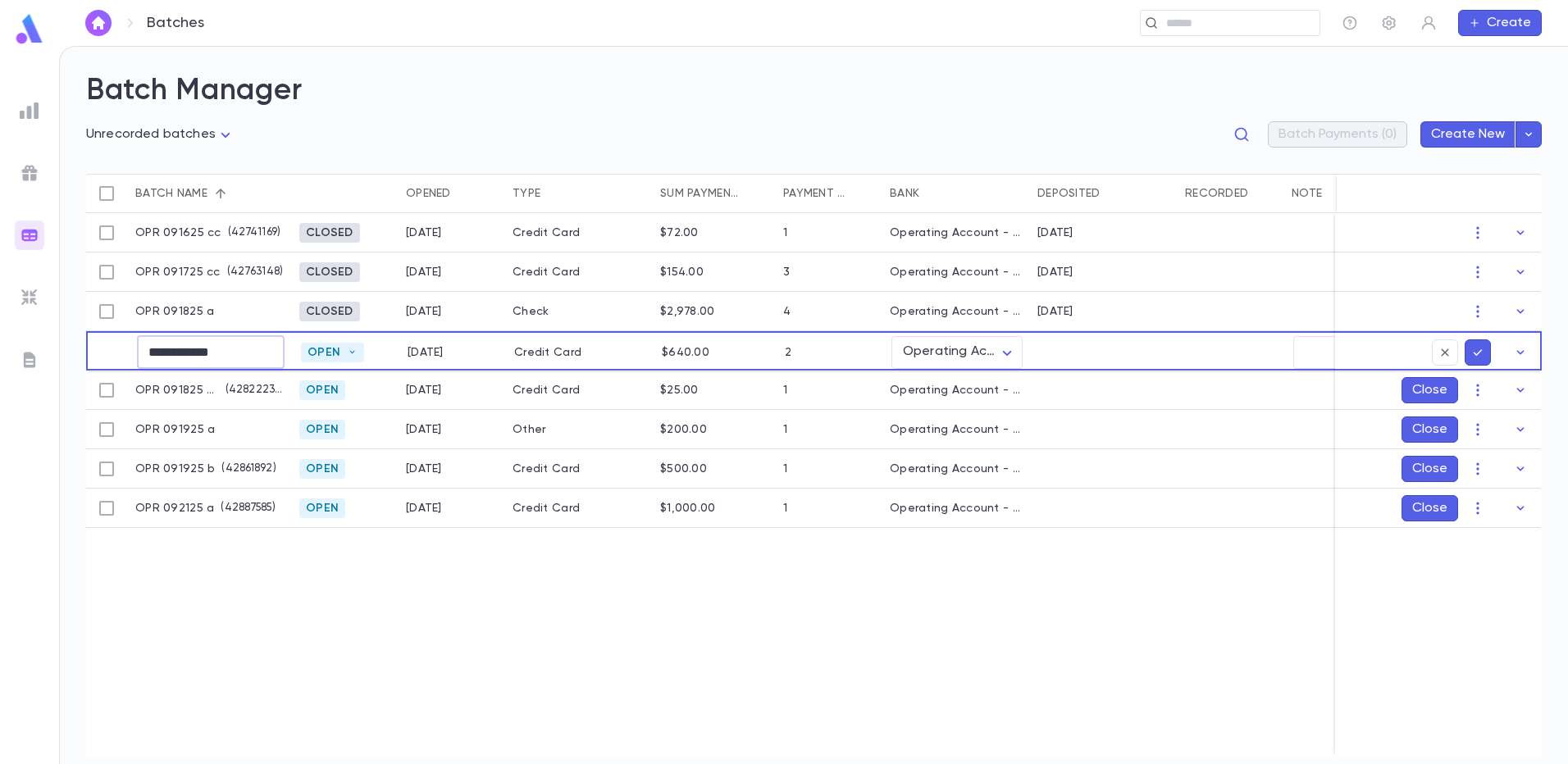
drag, startPoint x: 245, startPoint y: 353, endPoint x: 220, endPoint y: 354, distance: 25.0
click at [220, 354] on input "**********" at bounding box center [211, 352] width 148 height 32
click at [219, 353] on input "**********" at bounding box center [211, 352] width 148 height 32
click at [203, 353] on input "**********" at bounding box center [211, 352] width 148 height 32
type input "**********"
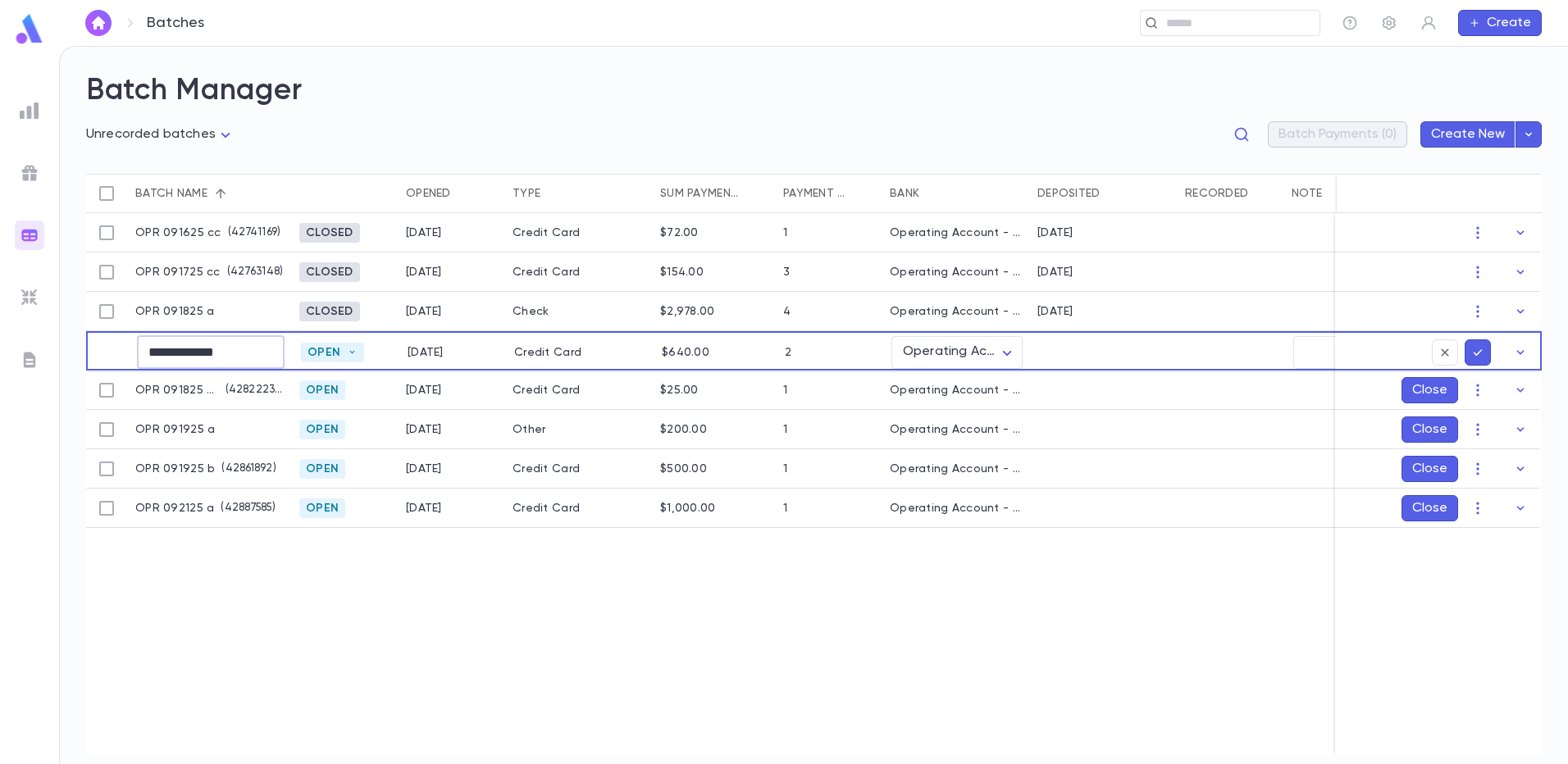
click at [1474, 358] on icon "submit" at bounding box center [1478, 353] width 15 height 17
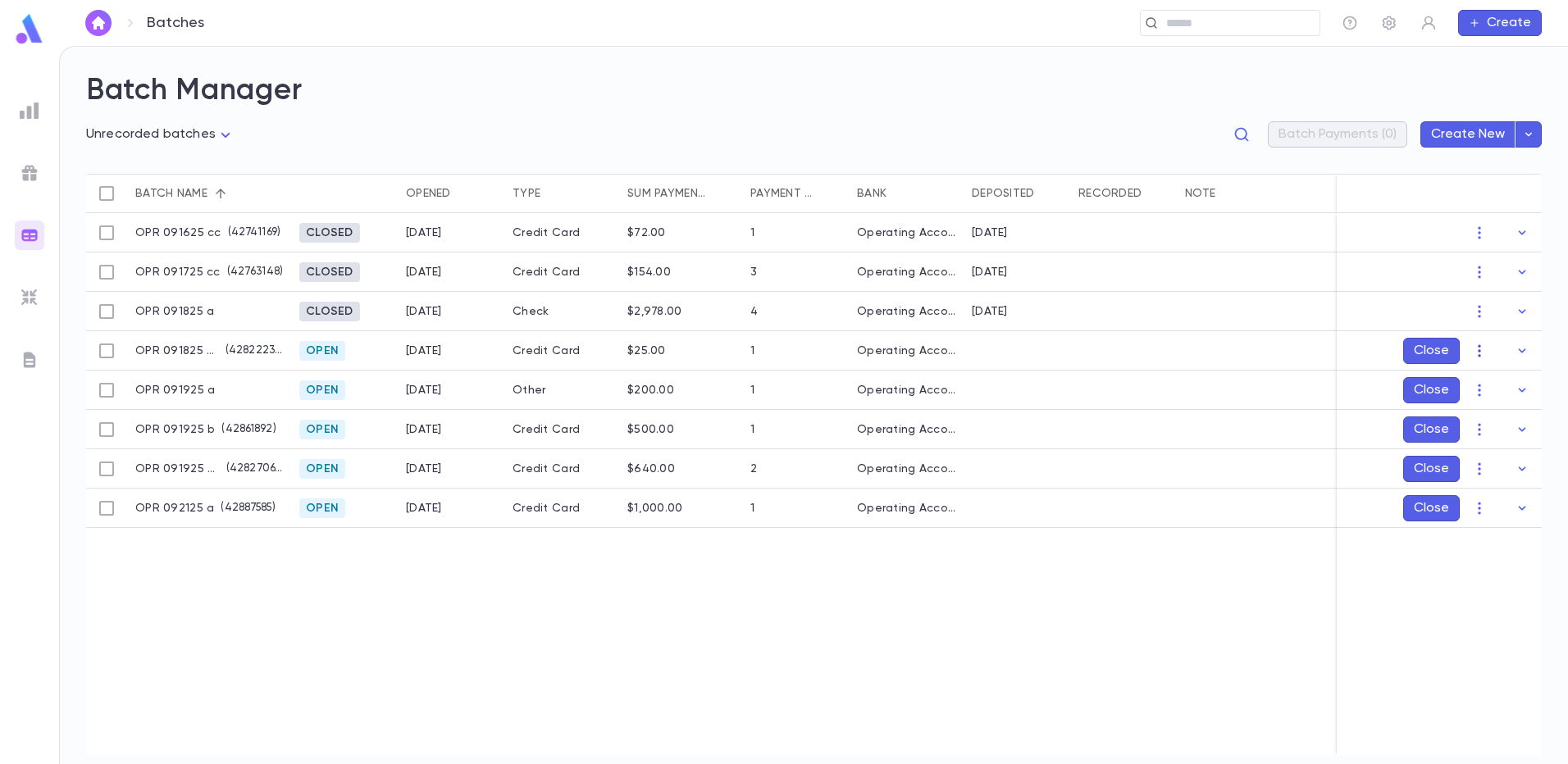
click at [1481, 353] on icon "button" at bounding box center [1480, 351] width 17 height 17
click at [1479, 382] on li "Mark Deposited" at bounding box center [1496, 382] width 123 height 26
click at [1489, 449] on icon "Choose date, selected date is Sep 21, 2025" at bounding box center [1489, 447] width 20 height 20
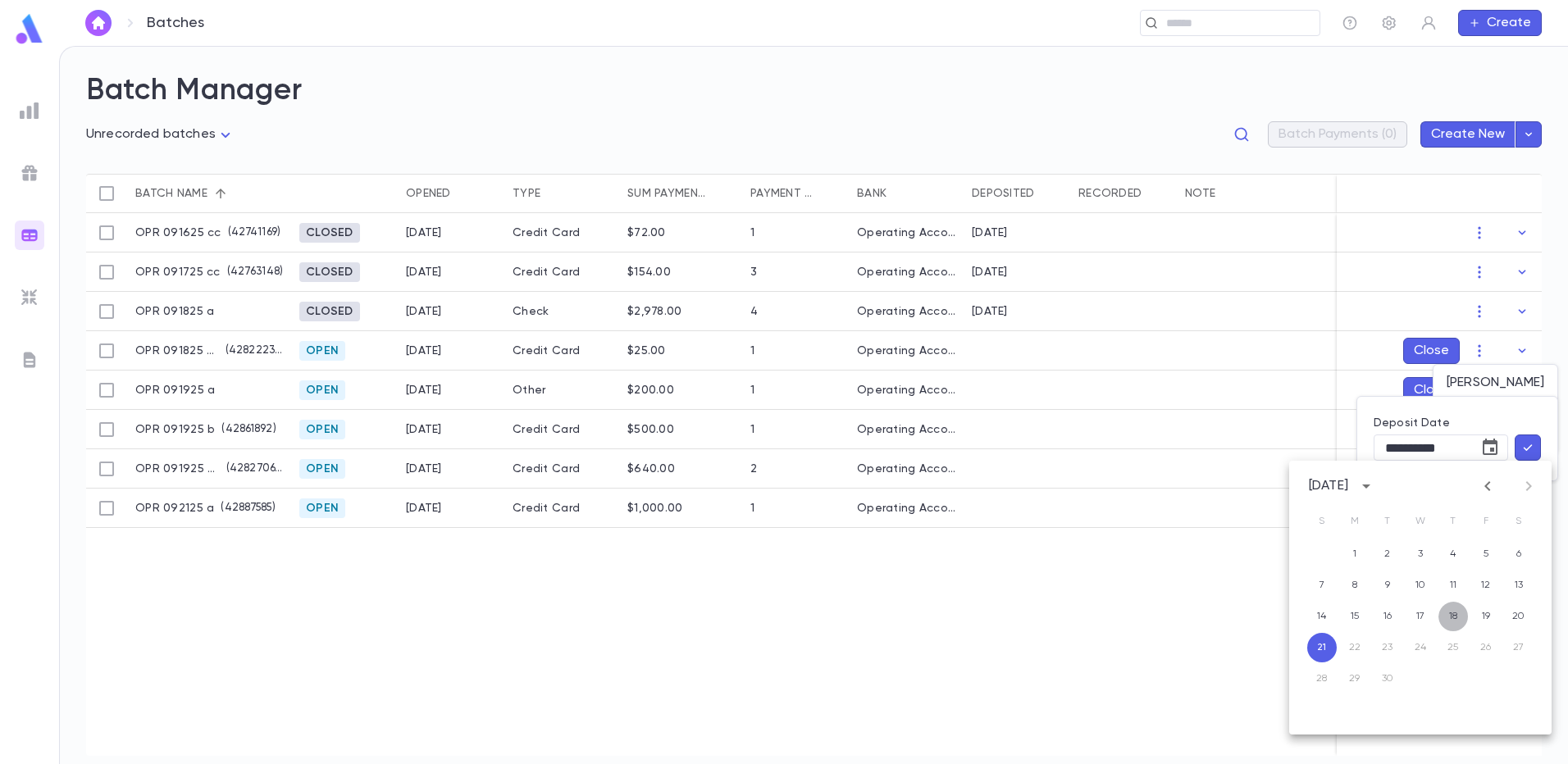
click at [1451, 616] on button "18" at bounding box center [1454, 617] width 30 height 30
type input "**********"
click at [1532, 427] on div "**********" at bounding box center [1458, 438] width 167 height 44
click at [1532, 440] on icon "button" at bounding box center [1528, 448] width 15 height 17
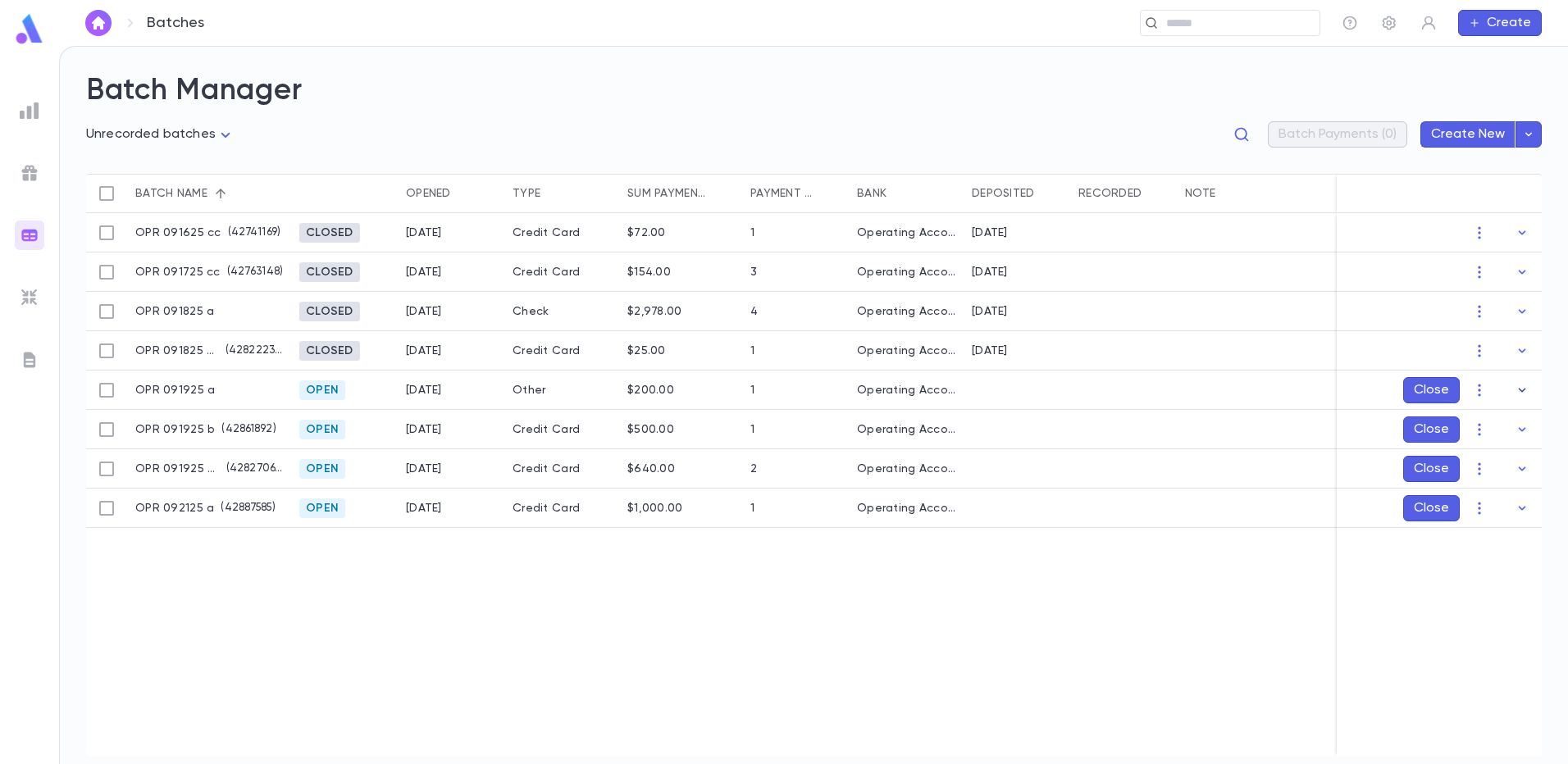
click at [1524, 390] on icon "button" at bounding box center [1523, 390] width 7 height 4
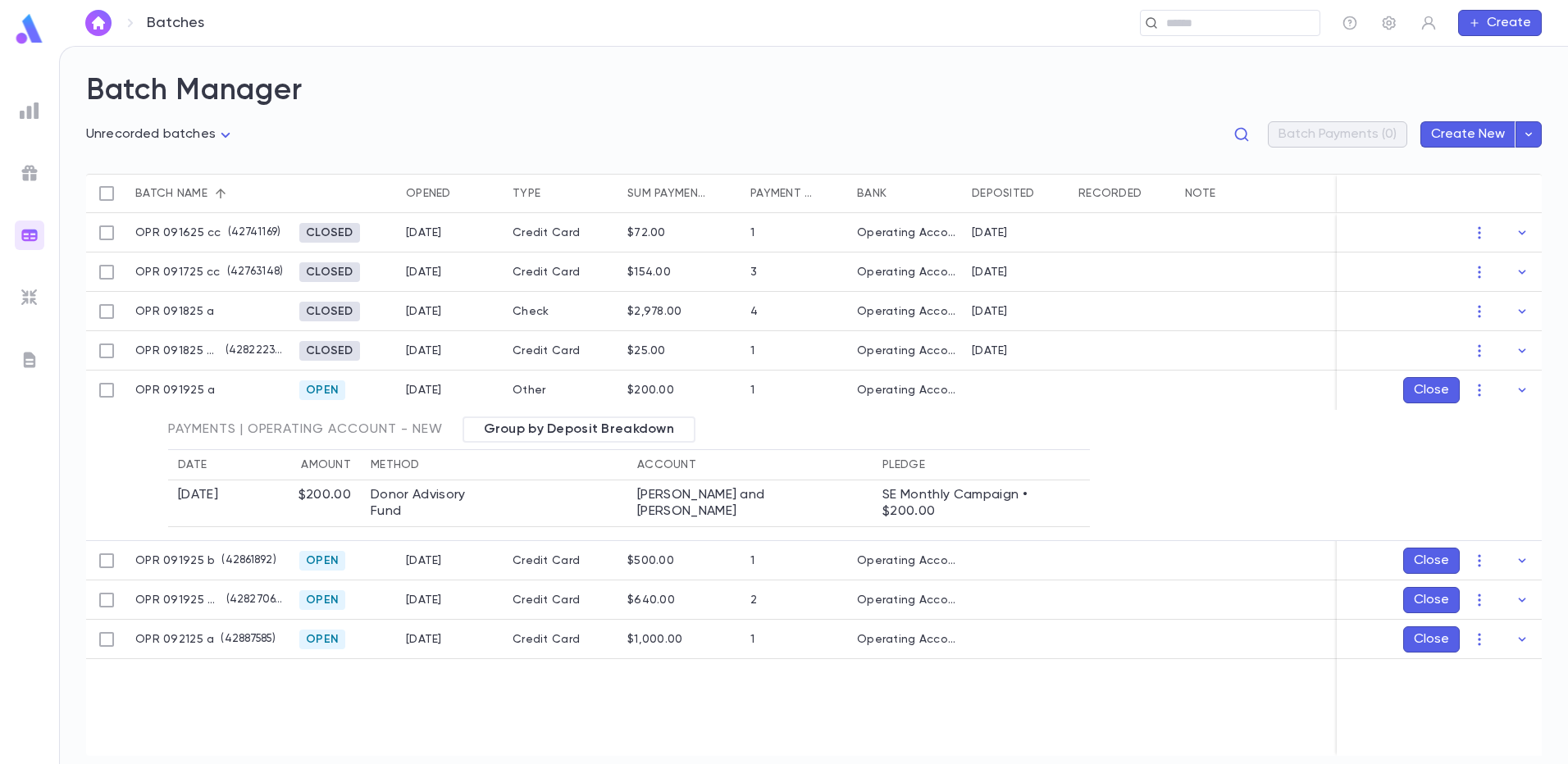
click at [1524, 390] on icon "button" at bounding box center [1523, 390] width 7 height 4
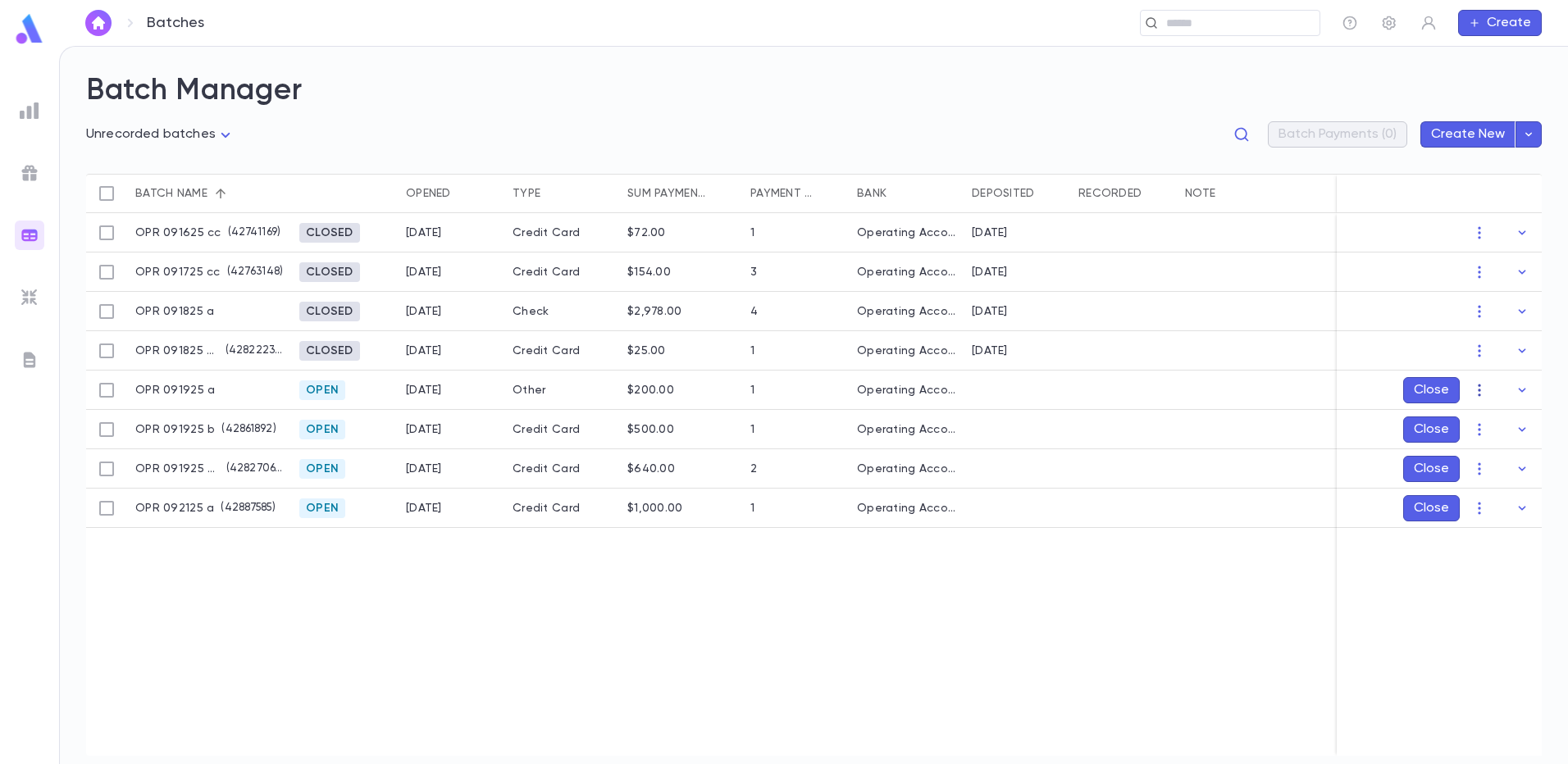
click at [1479, 394] on icon "button" at bounding box center [1479, 389] width 3 height 12
click at [1473, 445] on li "Edit" at bounding box center [1496, 449] width 123 height 26
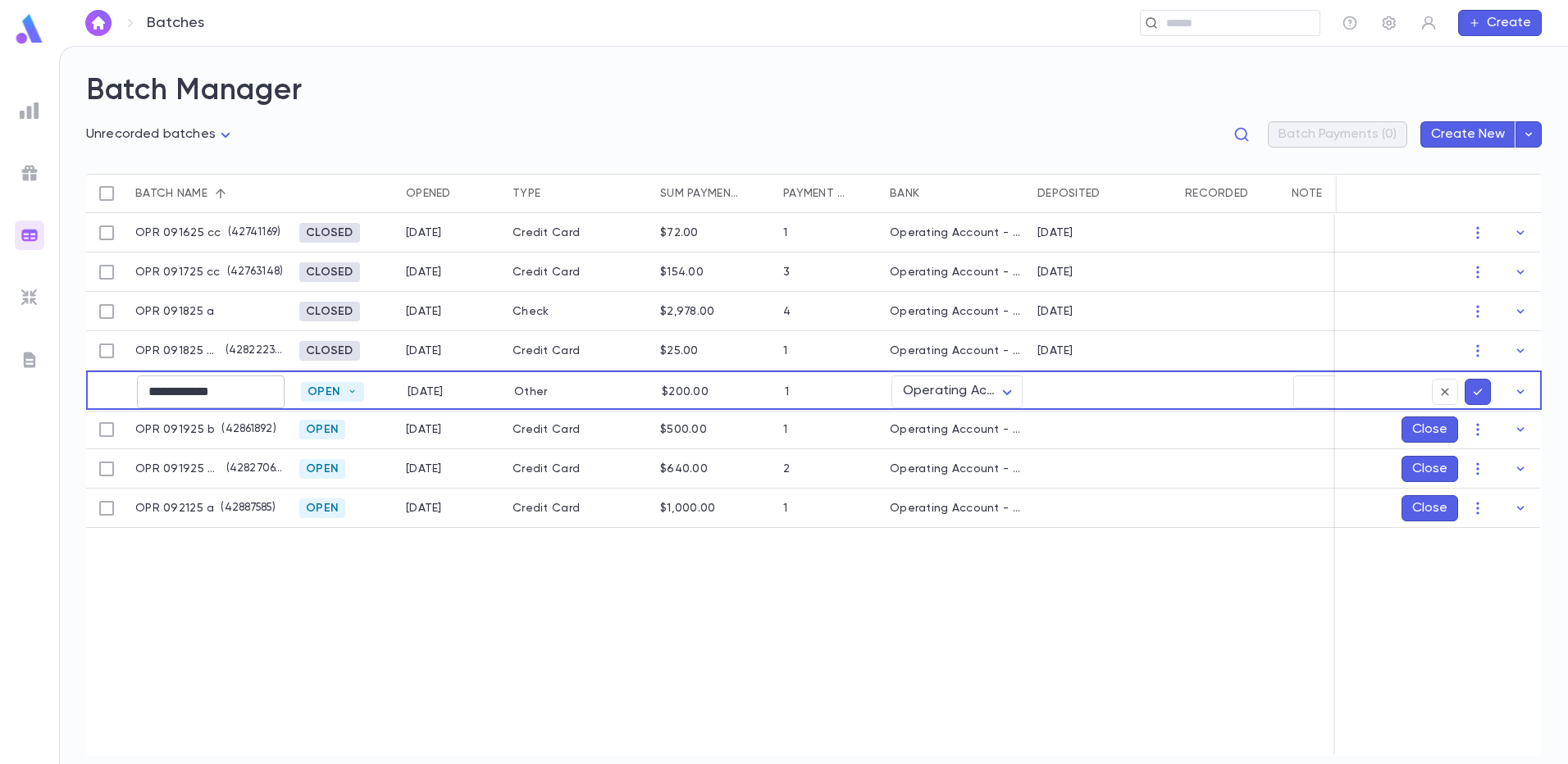
click at [242, 389] on input "**********" at bounding box center [211, 392] width 148 height 32
type input "**********"
click at [1475, 389] on icon "submit" at bounding box center [1478, 392] width 15 height 17
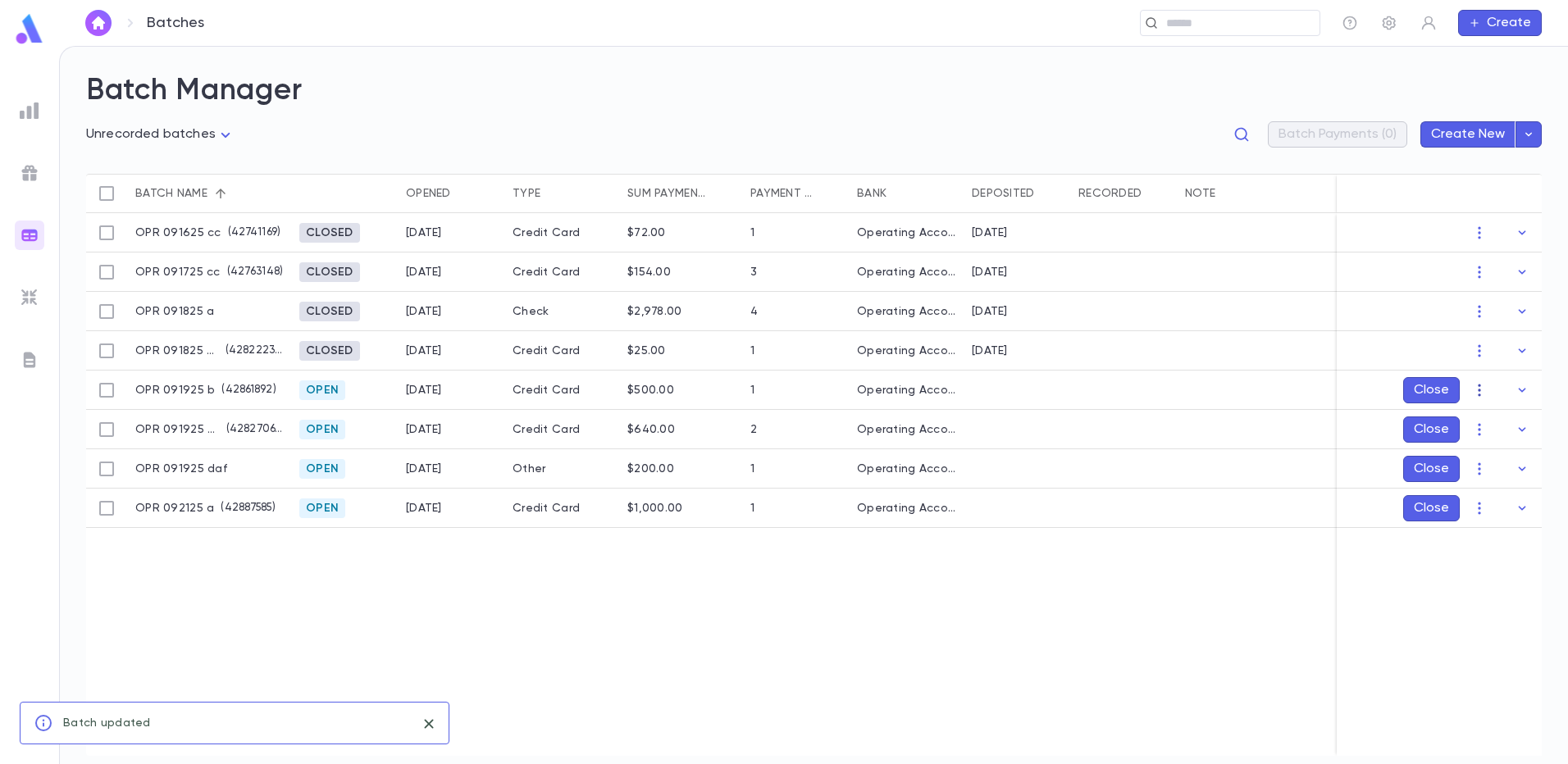
click at [1478, 390] on icon "button" at bounding box center [1480, 391] width 17 height 17
click at [1480, 419] on li "Mark Deposited" at bounding box center [1496, 422] width 123 height 26
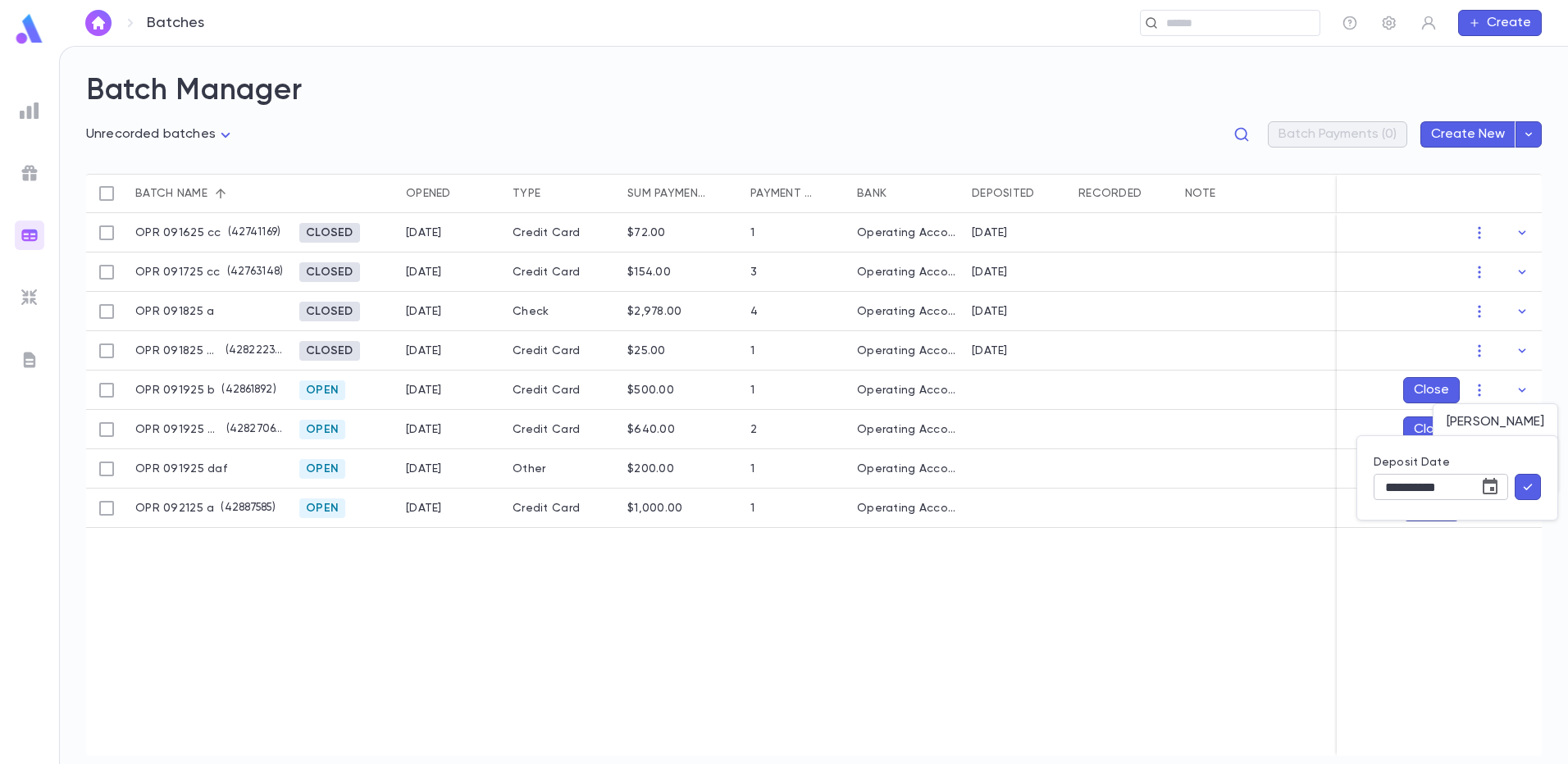
click at [1497, 492] on icon "Choose date, selected date is Sep 21, 2025" at bounding box center [1490, 486] width 15 height 17
click at [1486, 356] on button "19" at bounding box center [1487, 357] width 30 height 30
type input "**********"
click at [1523, 482] on icon "button" at bounding box center [1528, 487] width 15 height 17
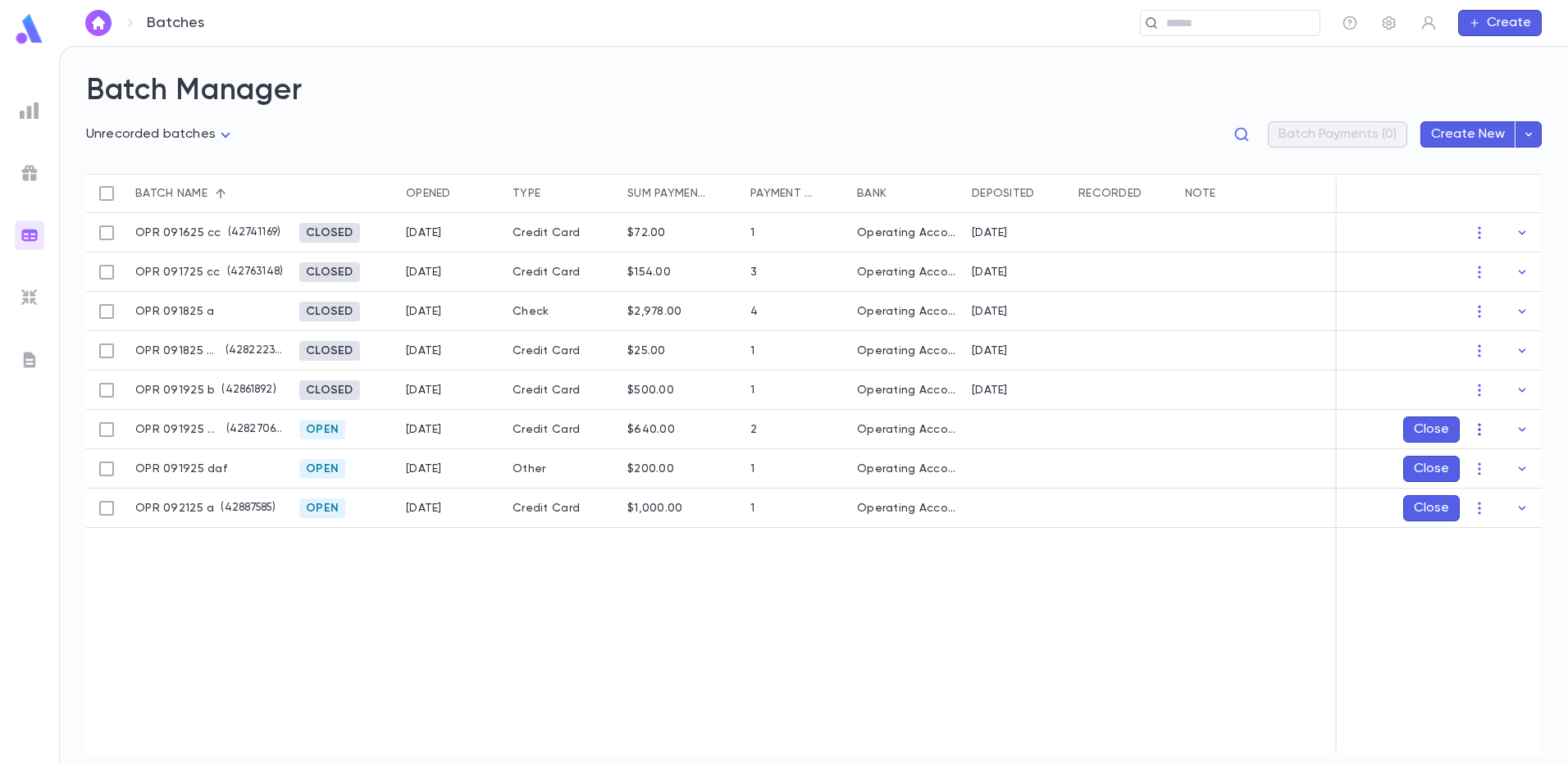
click at [1480, 434] on icon "button" at bounding box center [1479, 428] width 3 height 12
click at [1491, 466] on li "Mark Deposited" at bounding box center [1496, 462] width 123 height 26
click at [1493, 525] on icon "Choose date, selected date is Sep 21, 2025" at bounding box center [1489, 526] width 20 height 20
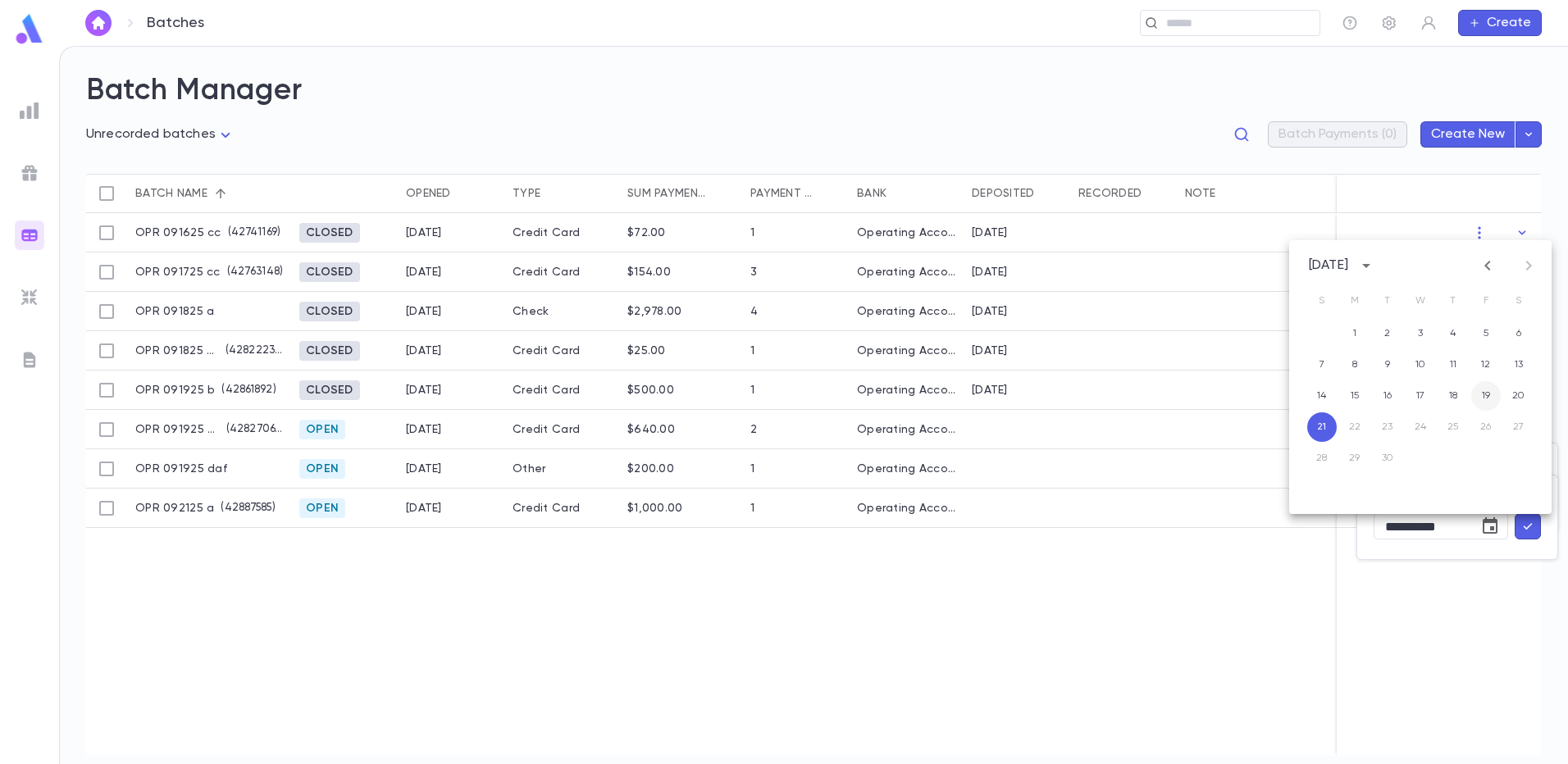
click at [1486, 396] on button "19" at bounding box center [1487, 396] width 30 height 30
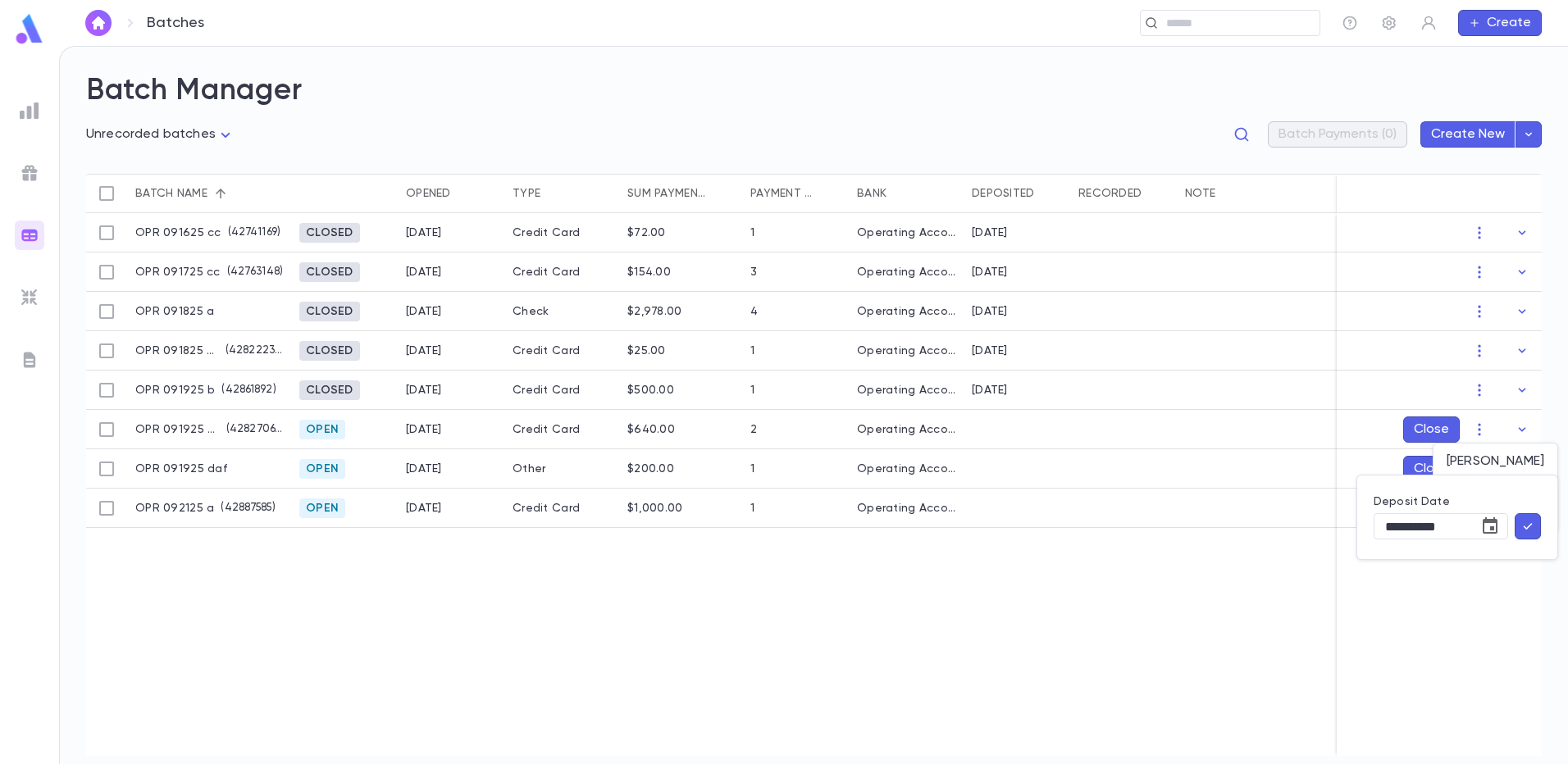
type input "**********"
click at [1532, 529] on icon "button" at bounding box center [1528, 526] width 15 height 17
click at [1481, 392] on icon "button" at bounding box center [1480, 391] width 17 height 17
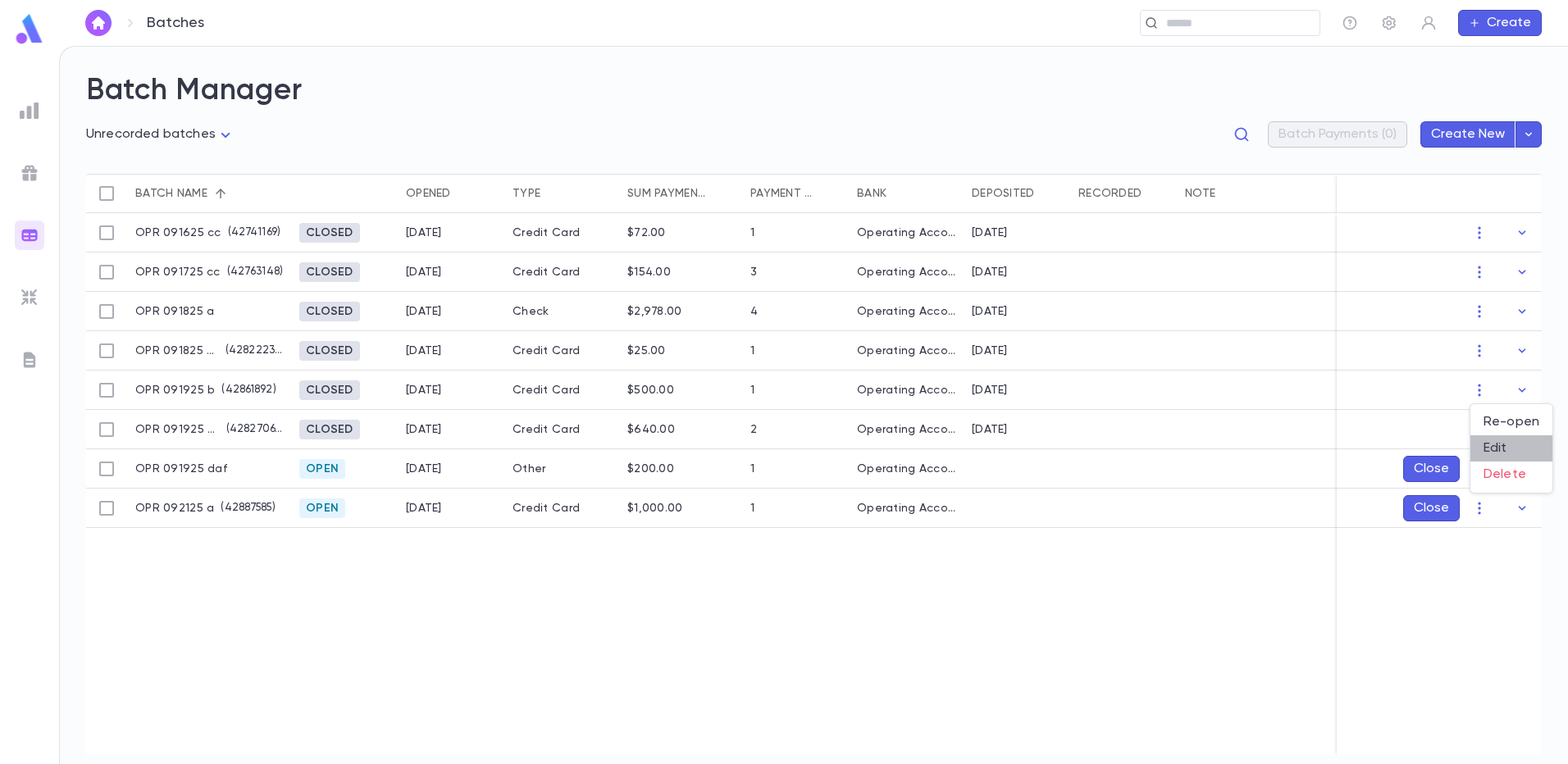
click at [1501, 453] on li "Edit" at bounding box center [1512, 449] width 82 height 26
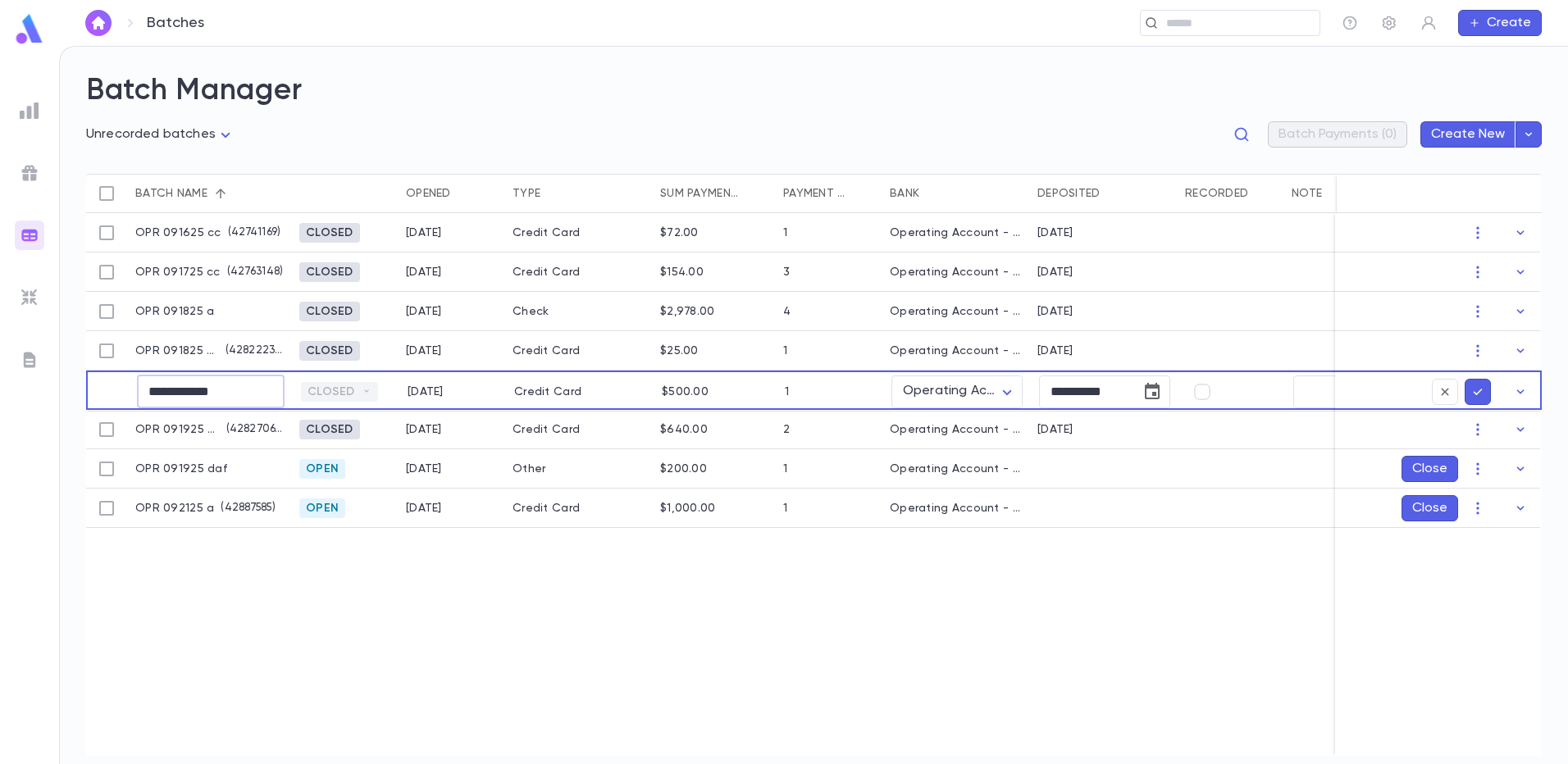
drag, startPoint x: 245, startPoint y: 389, endPoint x: 216, endPoint y: 387, distance: 29.1
click at [216, 387] on input "**********" at bounding box center [211, 392] width 148 height 32
click at [220, 392] on input "**********" at bounding box center [211, 392] width 148 height 32
type input "**********"
click at [1468, 392] on button "submit" at bounding box center [1478, 392] width 26 height 26
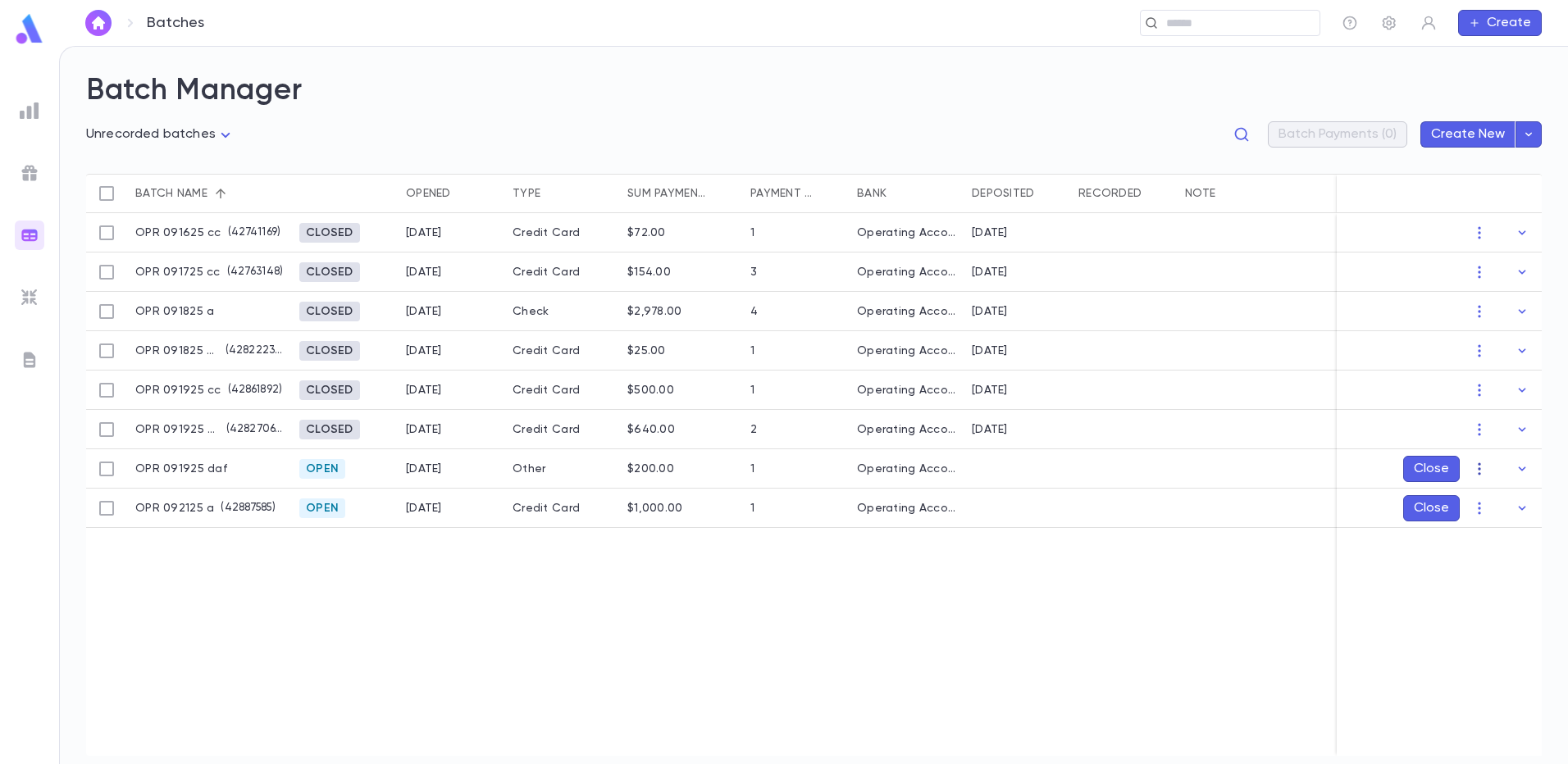
click at [1484, 470] on icon "button" at bounding box center [1480, 469] width 17 height 17
click at [1486, 502] on li "Mark Deposited" at bounding box center [1496, 501] width 123 height 26
click at [1486, 569] on icon "Choose date, selected date is Sep 21, 2025" at bounding box center [1489, 565] width 20 height 20
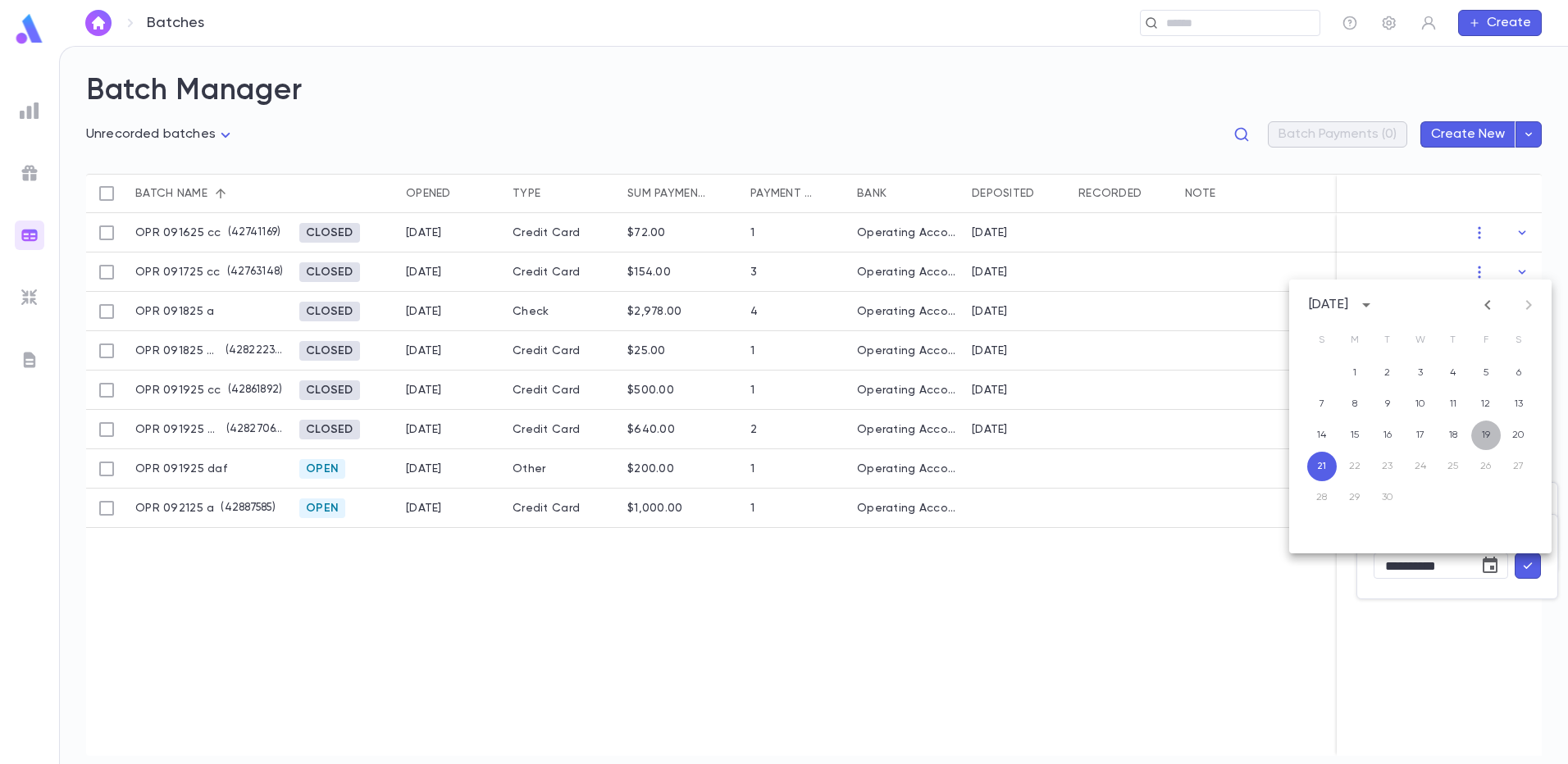
click at [1485, 438] on button "19" at bounding box center [1487, 436] width 30 height 30
type input "**********"
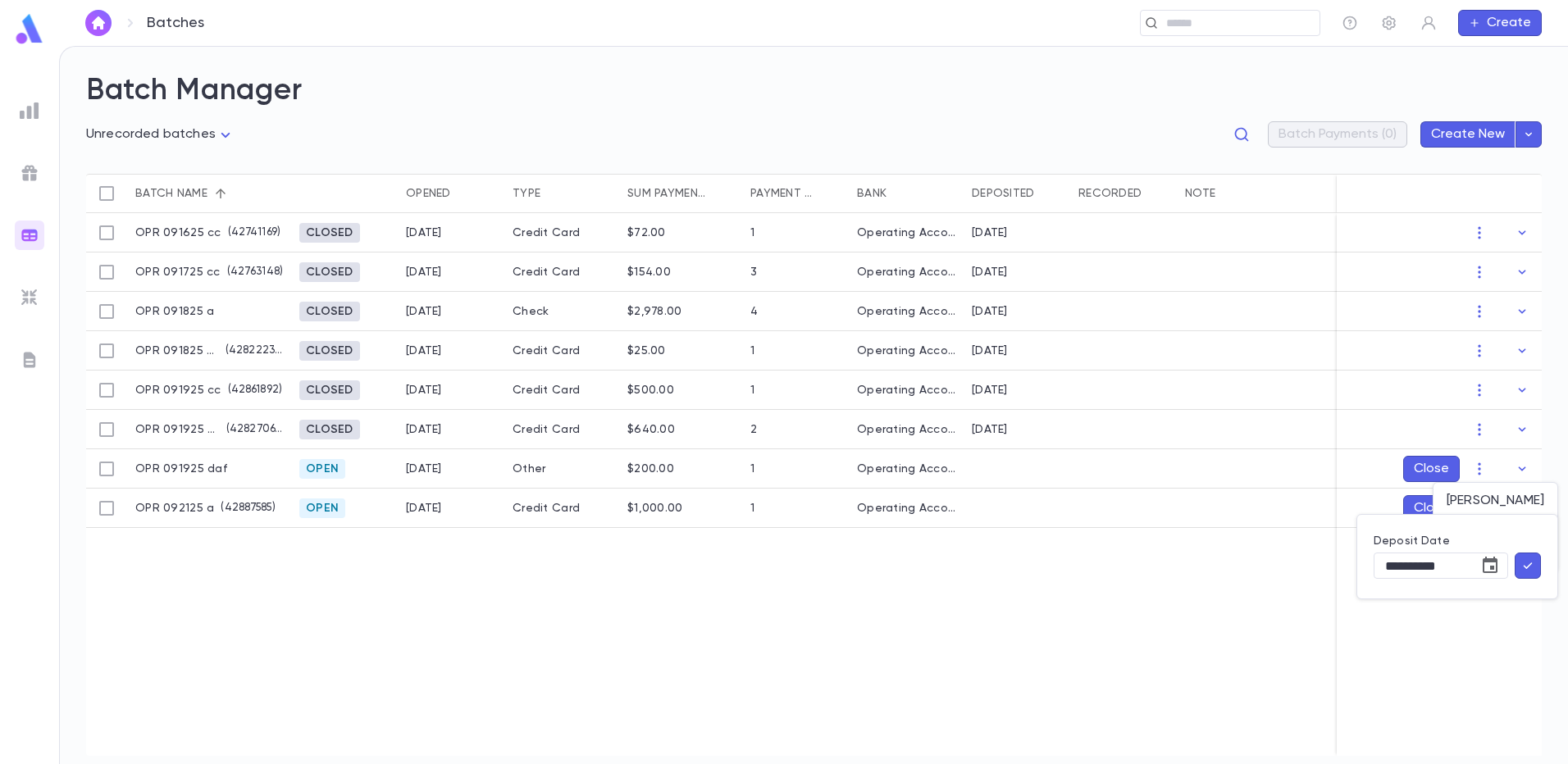
click at [1520, 562] on button "button" at bounding box center [1528, 566] width 26 height 26
click at [1482, 512] on icon "button" at bounding box center [1480, 509] width 17 height 17
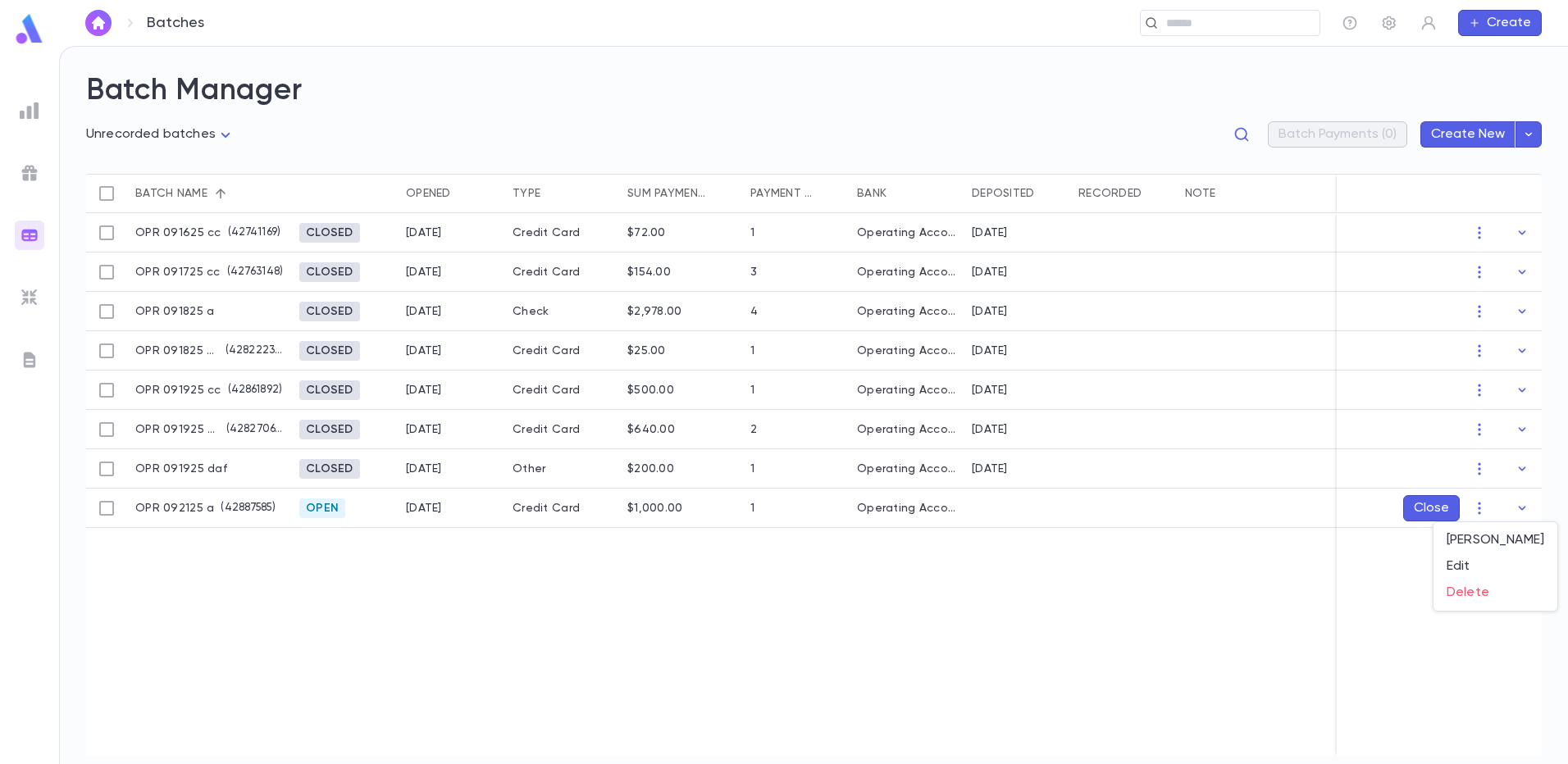
click at [1365, 629] on div at bounding box center [784, 382] width 1568 height 764
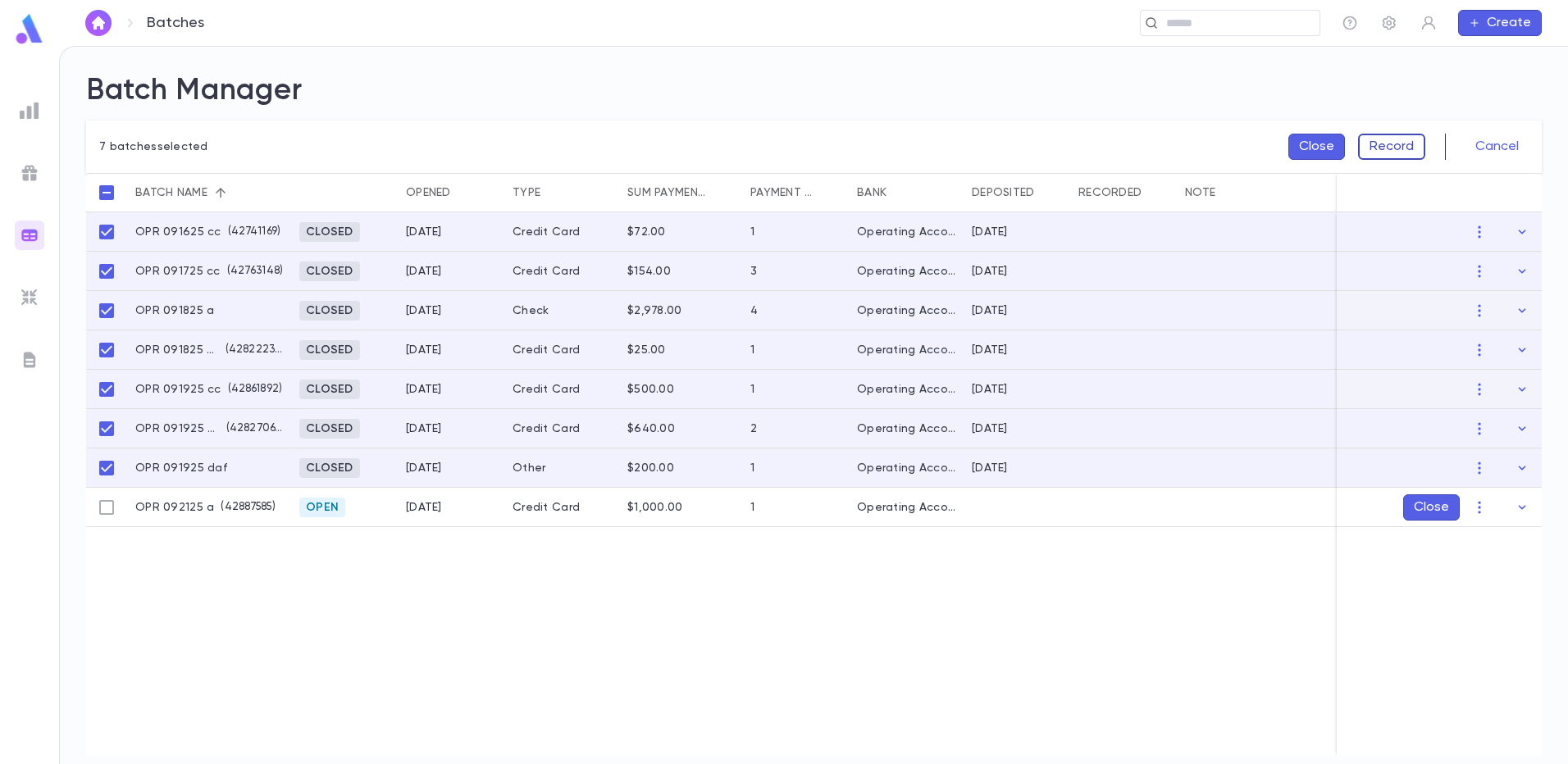
click at [1393, 153] on button "Record" at bounding box center [1392, 147] width 67 height 26
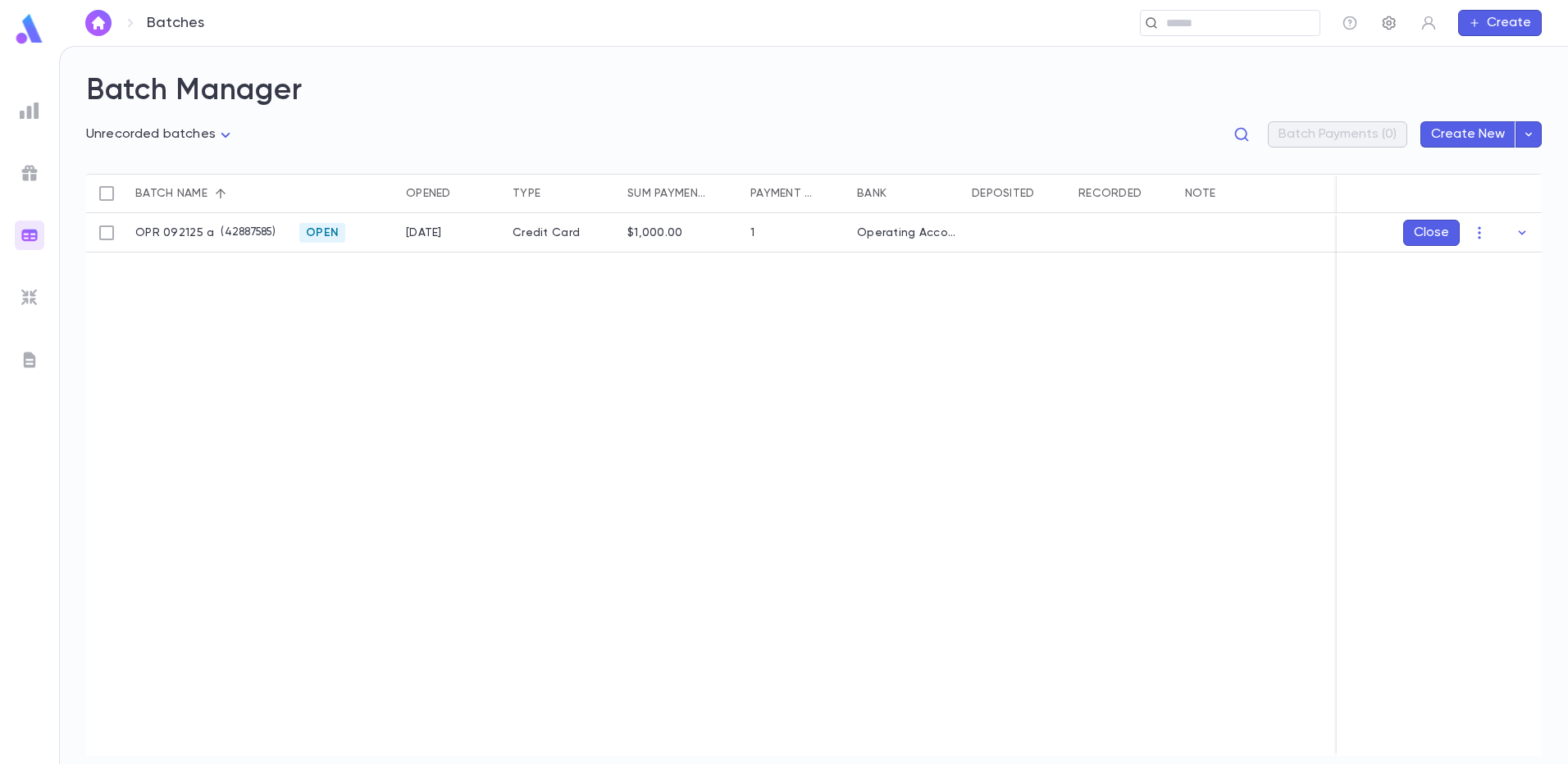
click at [1394, 20] on icon "button" at bounding box center [1389, 23] width 13 height 14
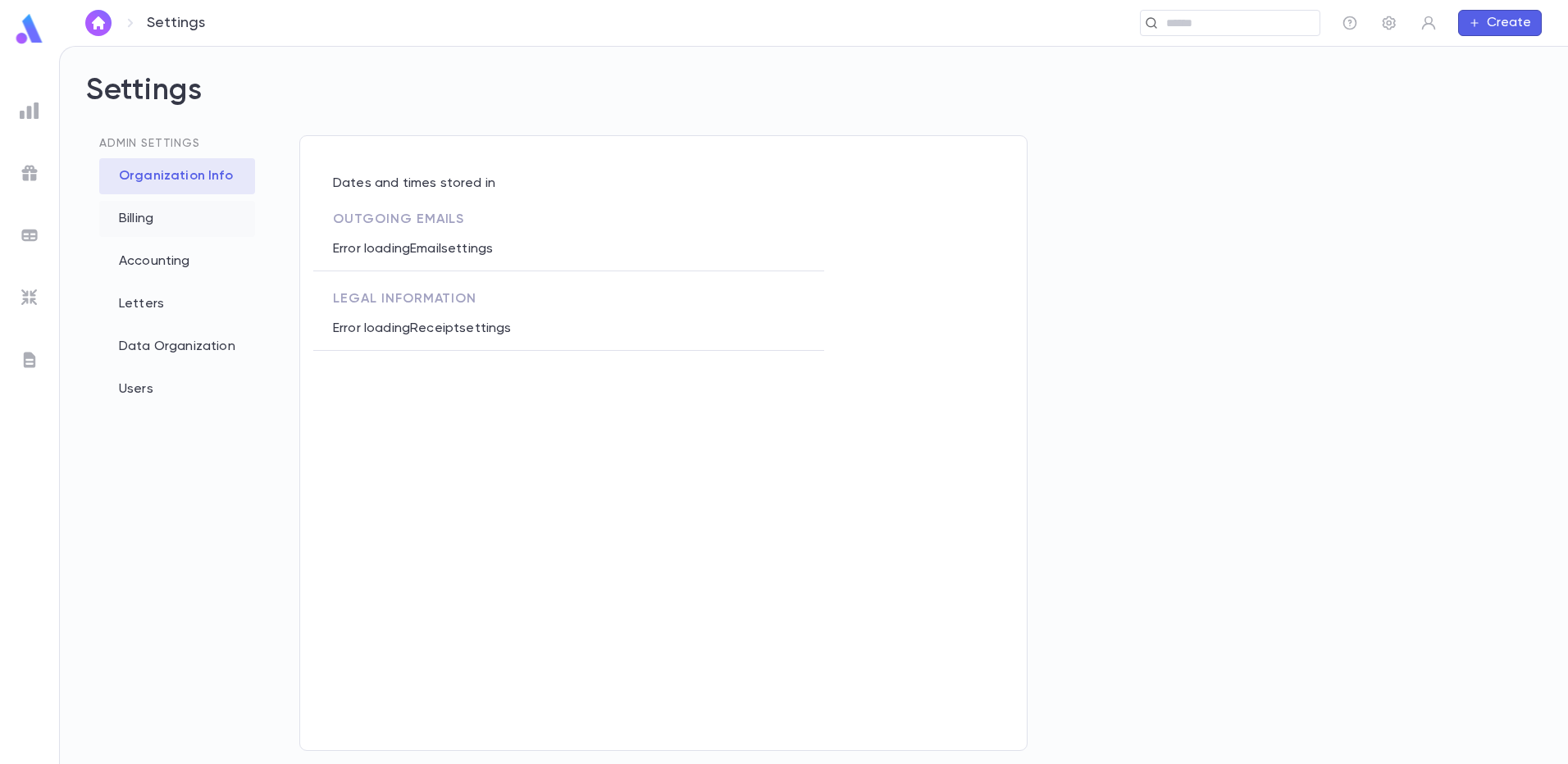
click at [167, 217] on div "Billing" at bounding box center [177, 219] width 156 height 36
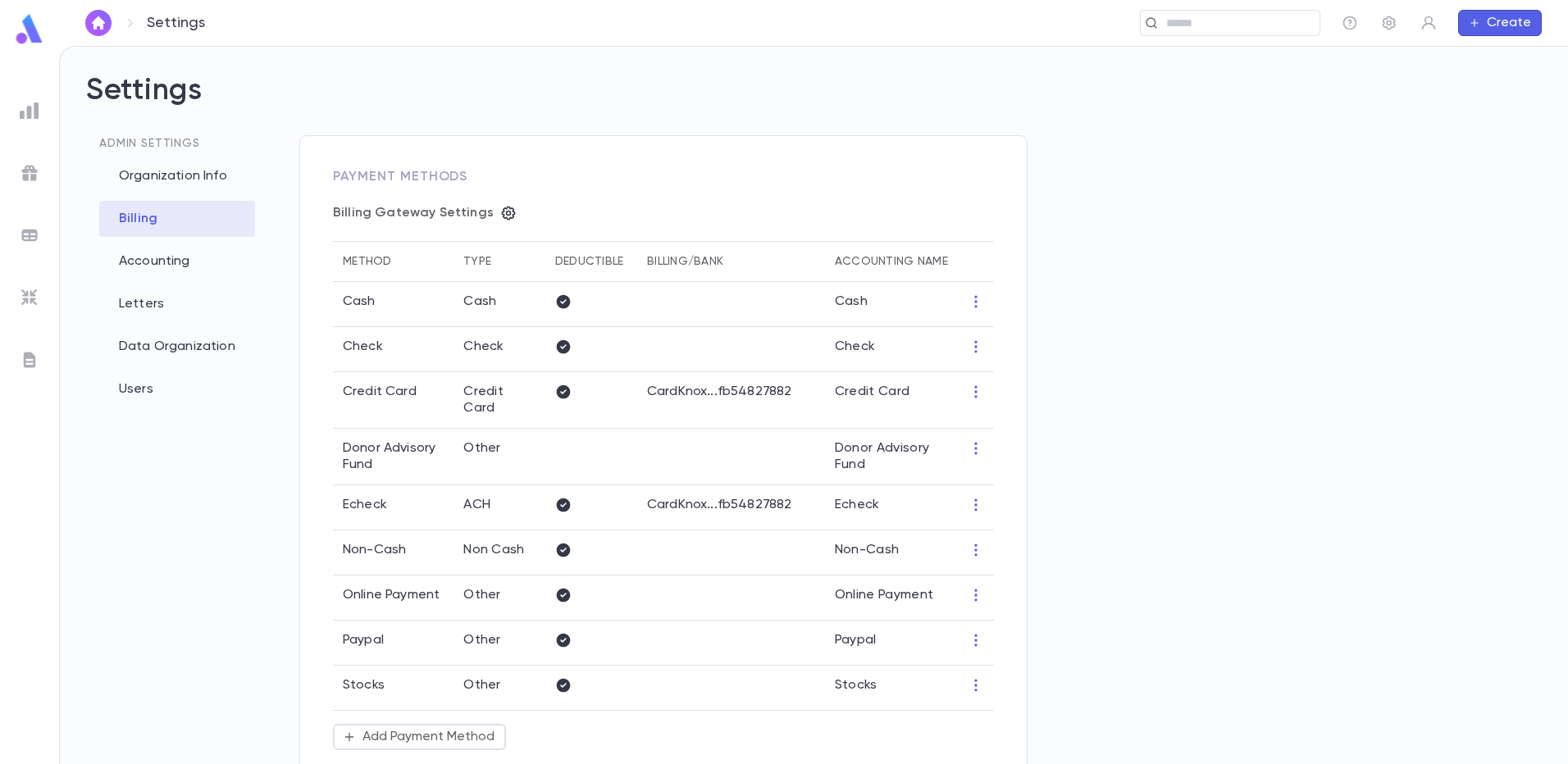
type input "**********"
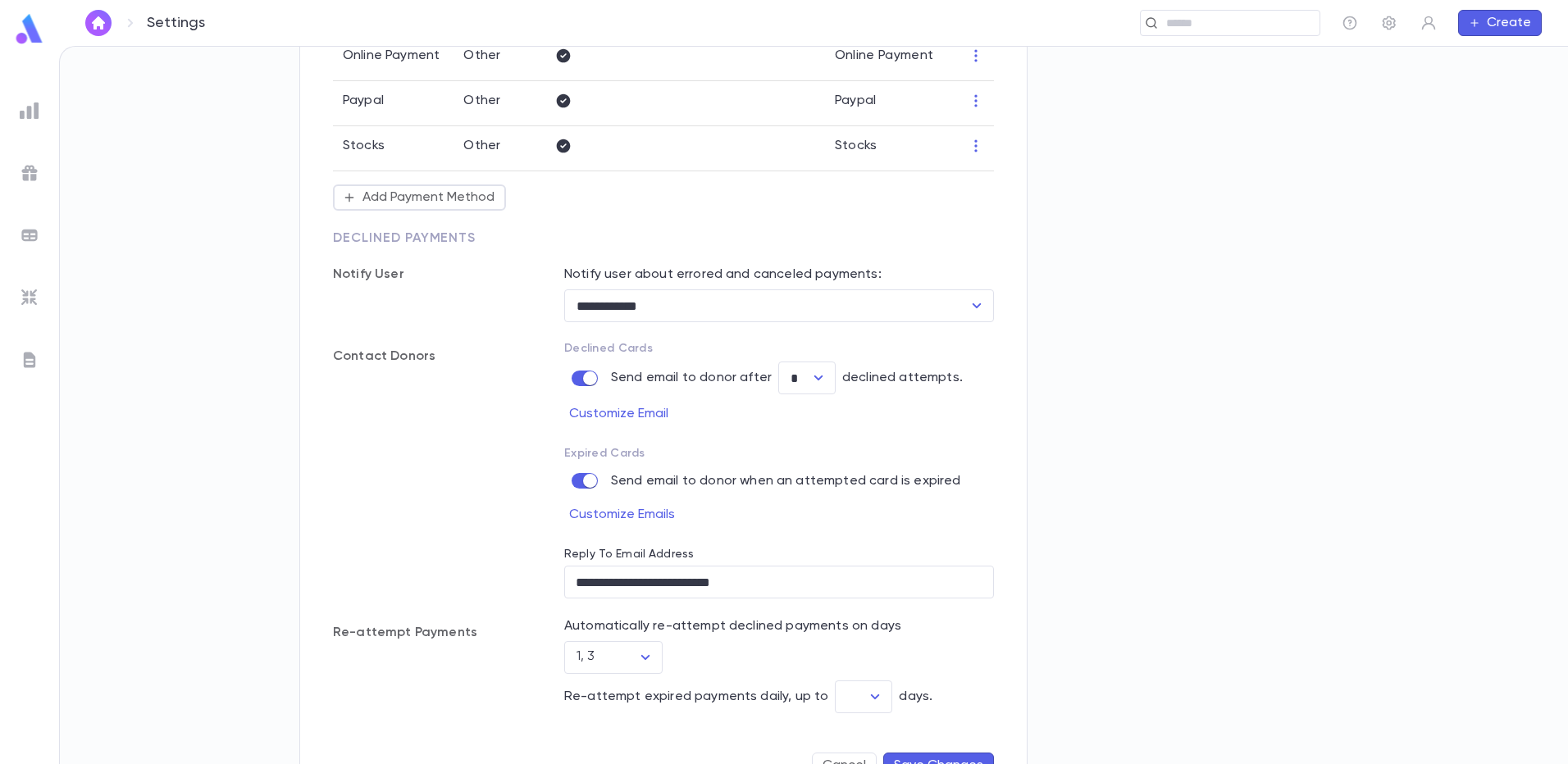
scroll to position [574, 0]
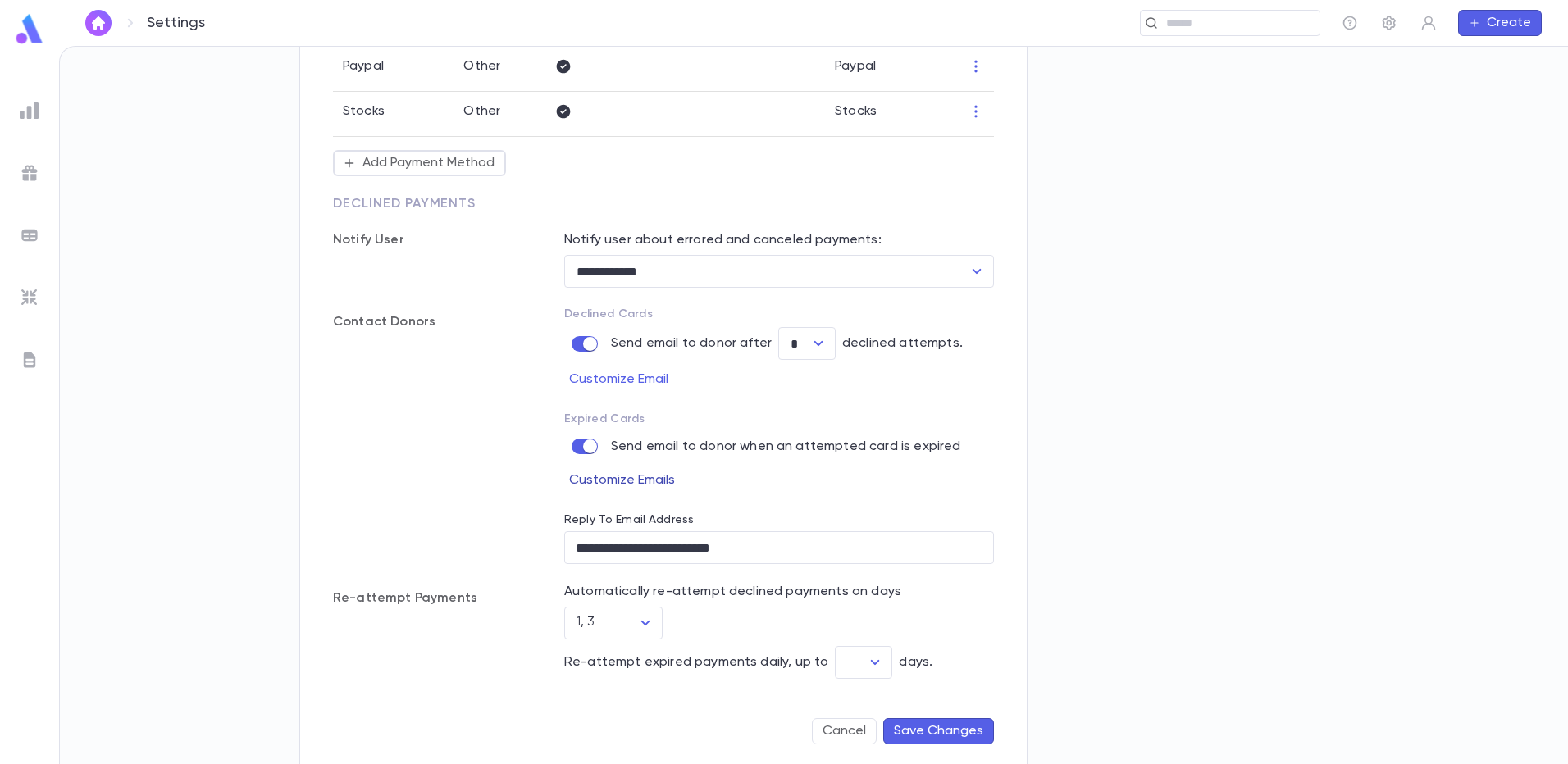
click at [629, 485] on button "Customize Emails" at bounding box center [624, 481] width 121 height 26
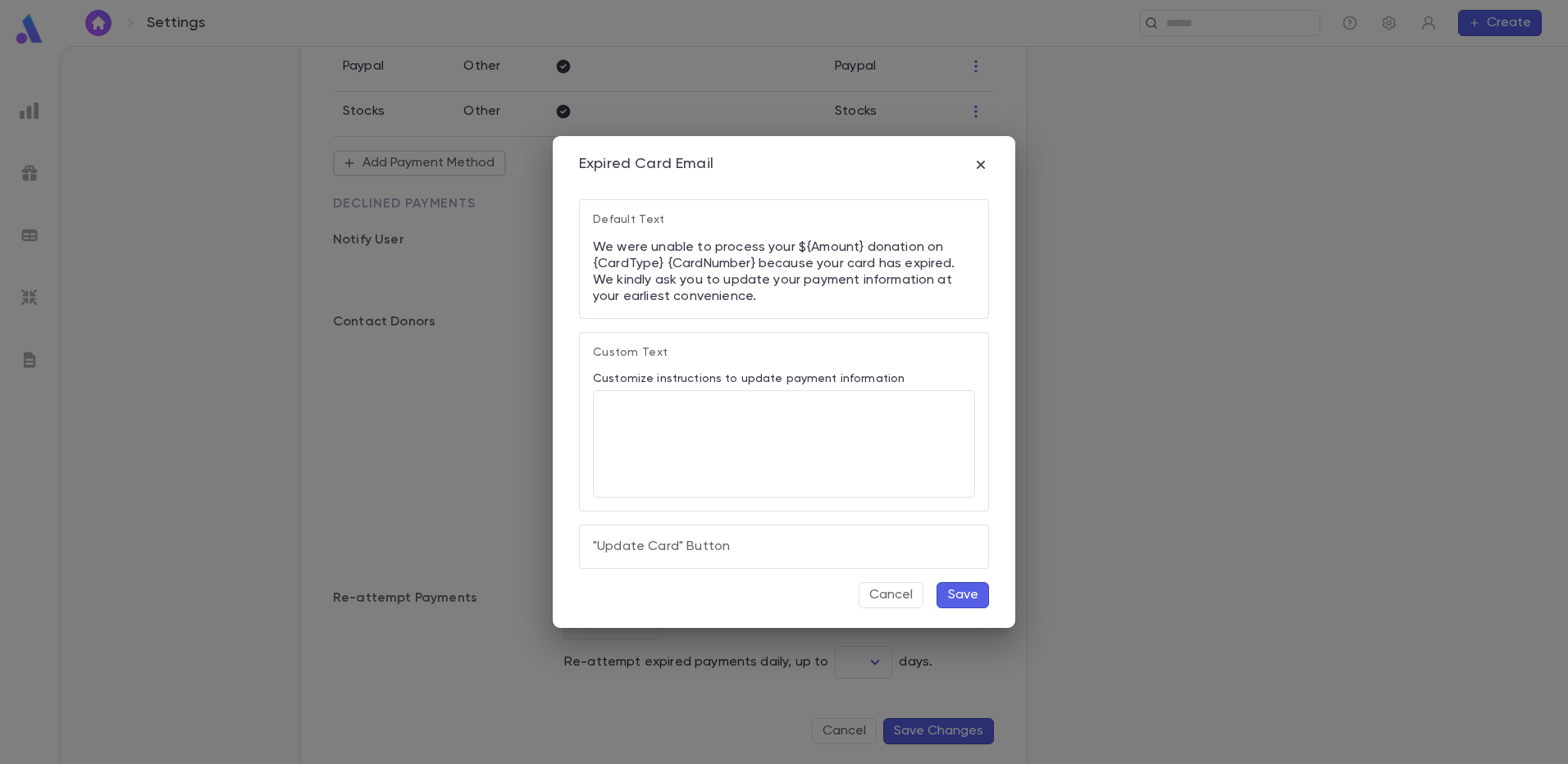
click at [983, 591] on button "Save" at bounding box center [963, 595] width 52 height 26
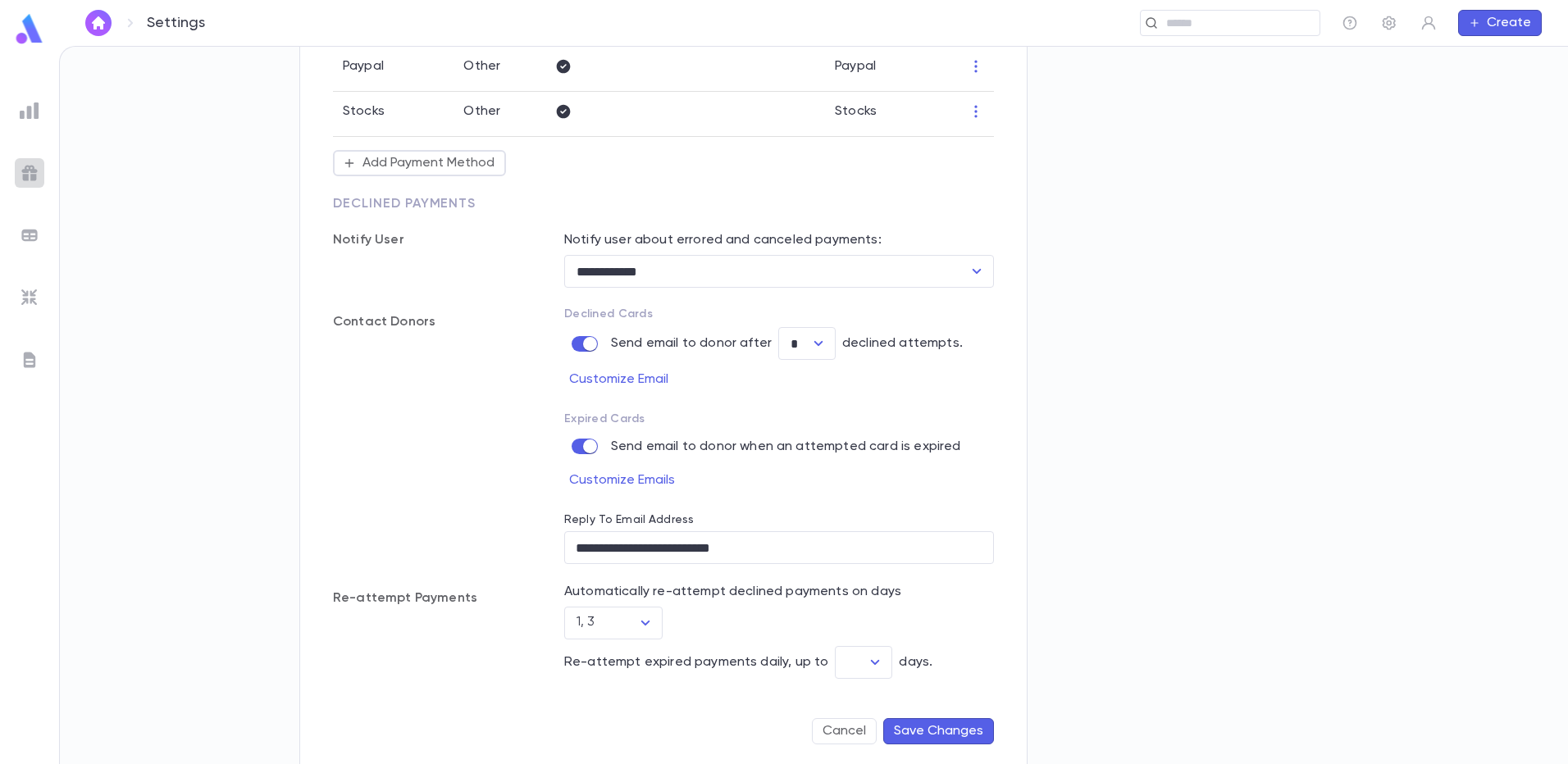
click at [32, 172] on img at bounding box center [29, 172] width 20 height 20
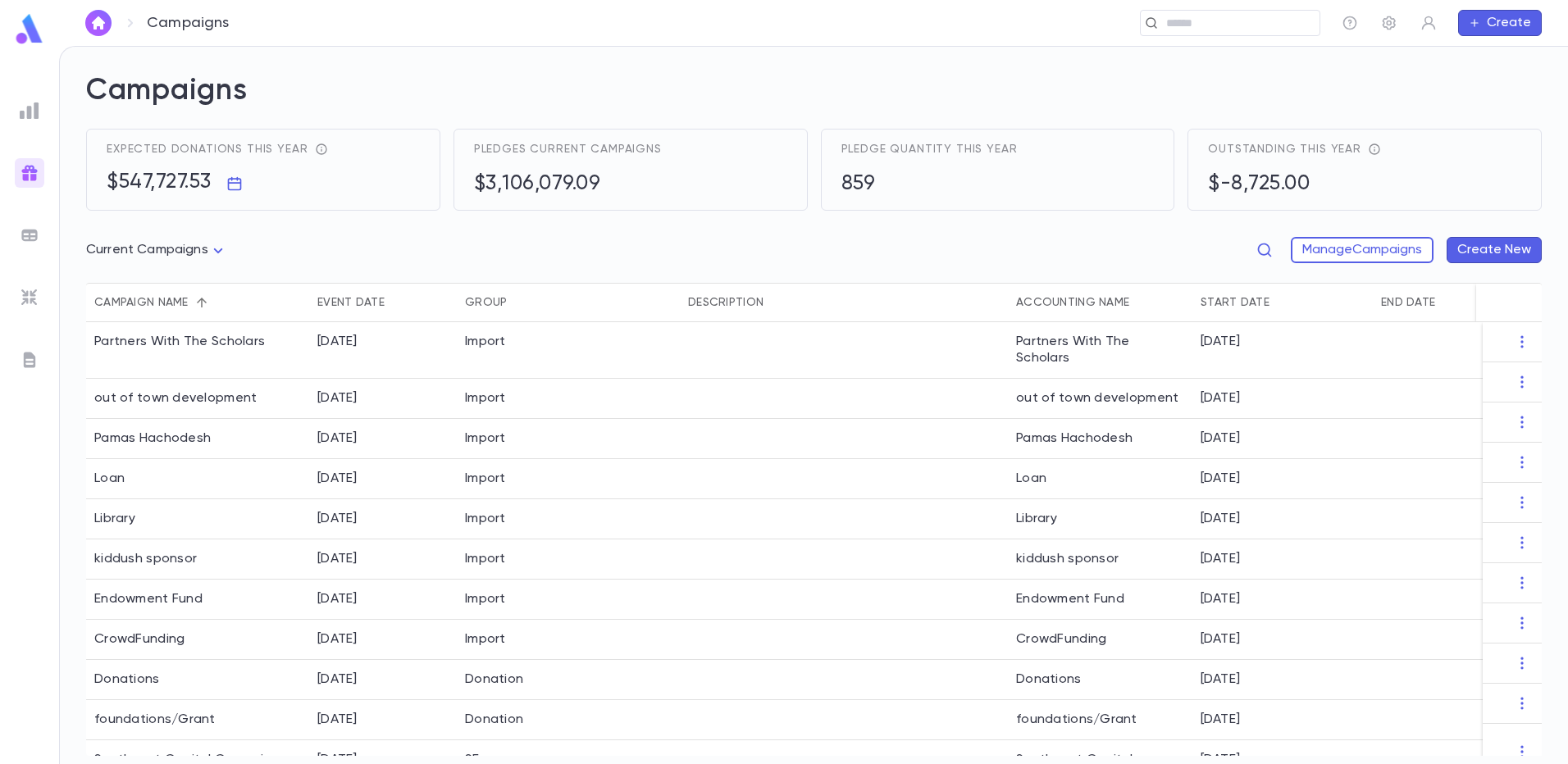
click at [374, 185] on div "Expected donations this year $547,727.53" at bounding box center [263, 170] width 313 height 54
click at [403, 180] on div "Expected donations this year $547,727.53" at bounding box center [263, 170] width 313 height 54
click at [239, 189] on icon "button" at bounding box center [235, 184] width 17 height 17
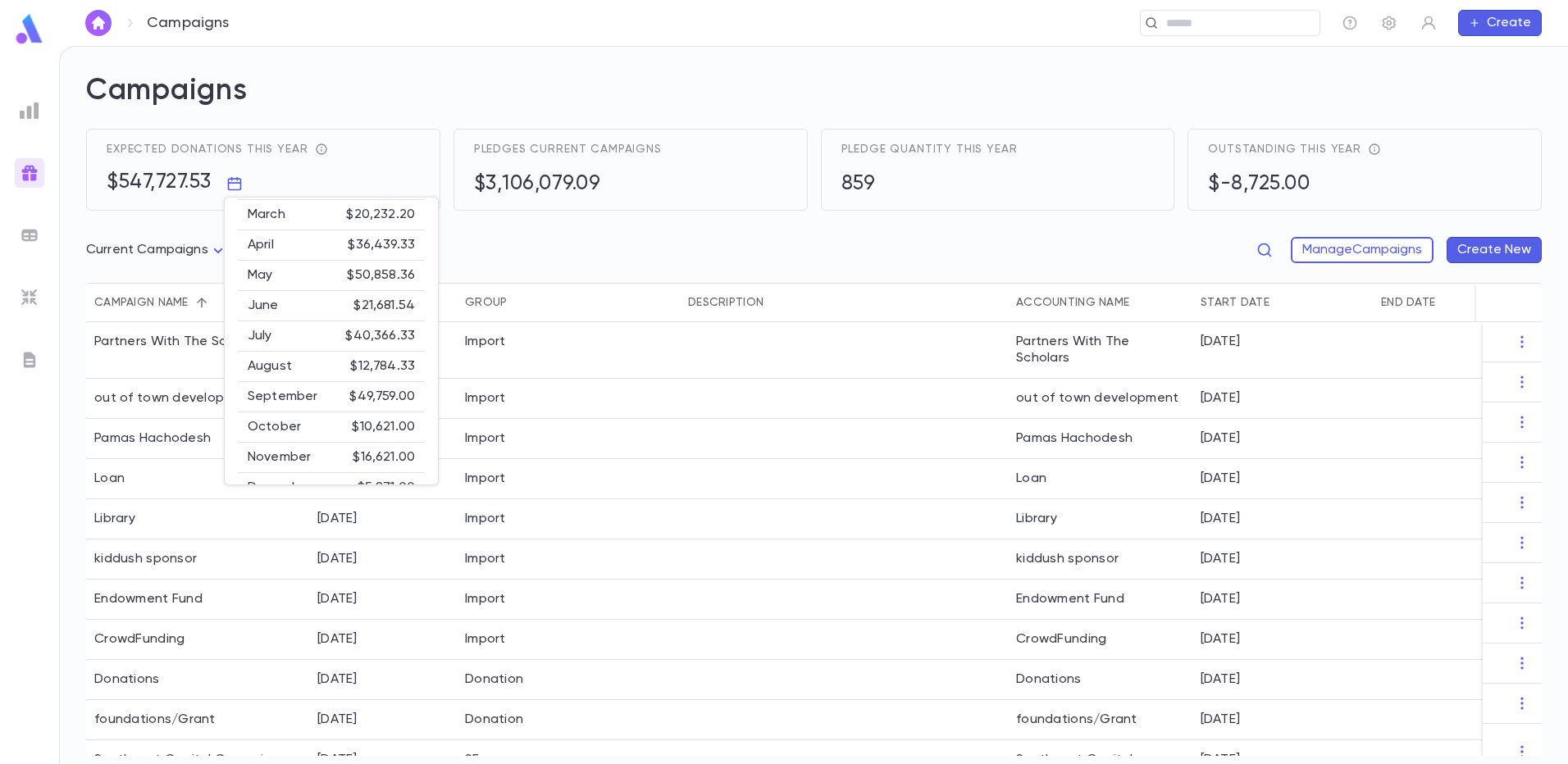
scroll to position [133, 0]
click at [212, 248] on div at bounding box center [784, 382] width 1568 height 764
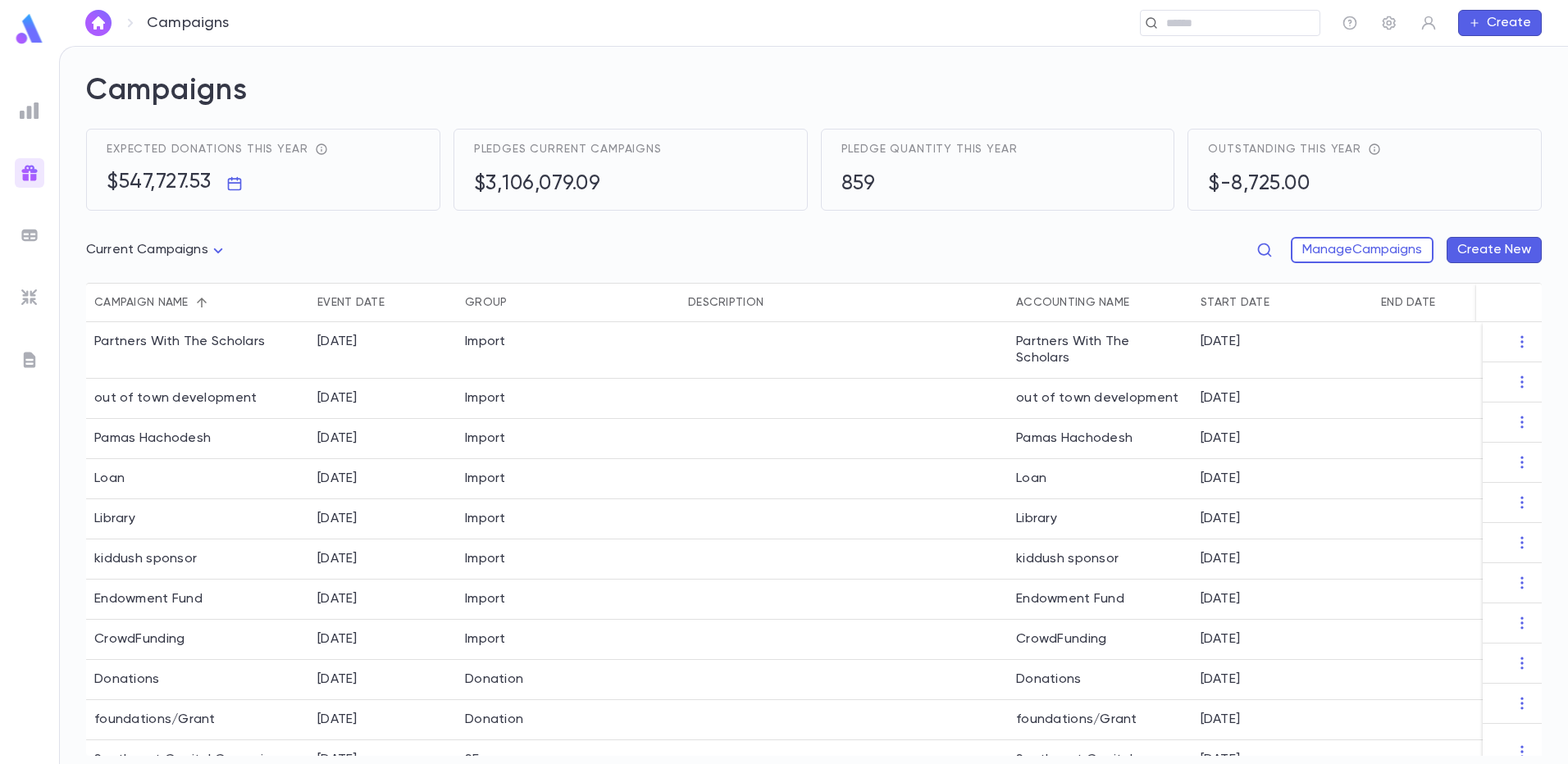
click at [214, 248] on body "Campaigns ​ Create Campaigns Expected donations this year $547,727.53 Pledges c…" at bounding box center [784, 405] width 1568 height 718
click at [1269, 243] on div at bounding box center [784, 382] width 1568 height 764
click at [1260, 249] on icon "button" at bounding box center [1265, 251] width 17 height 17
click at [1042, 255] on input "text" at bounding box center [1133, 251] width 266 height 25
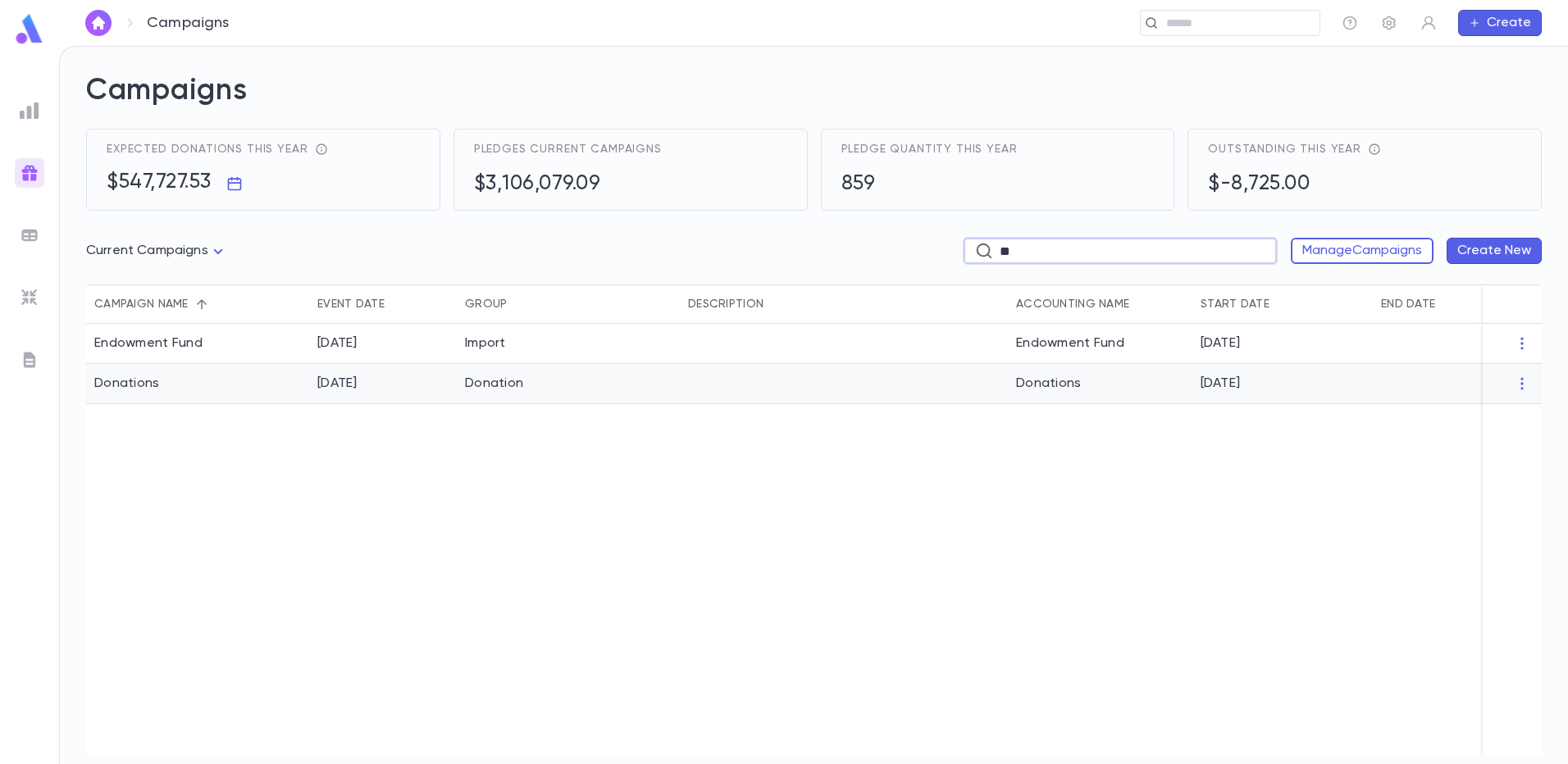
type input "**"
click at [483, 393] on div "Donation" at bounding box center [568, 383] width 223 height 40
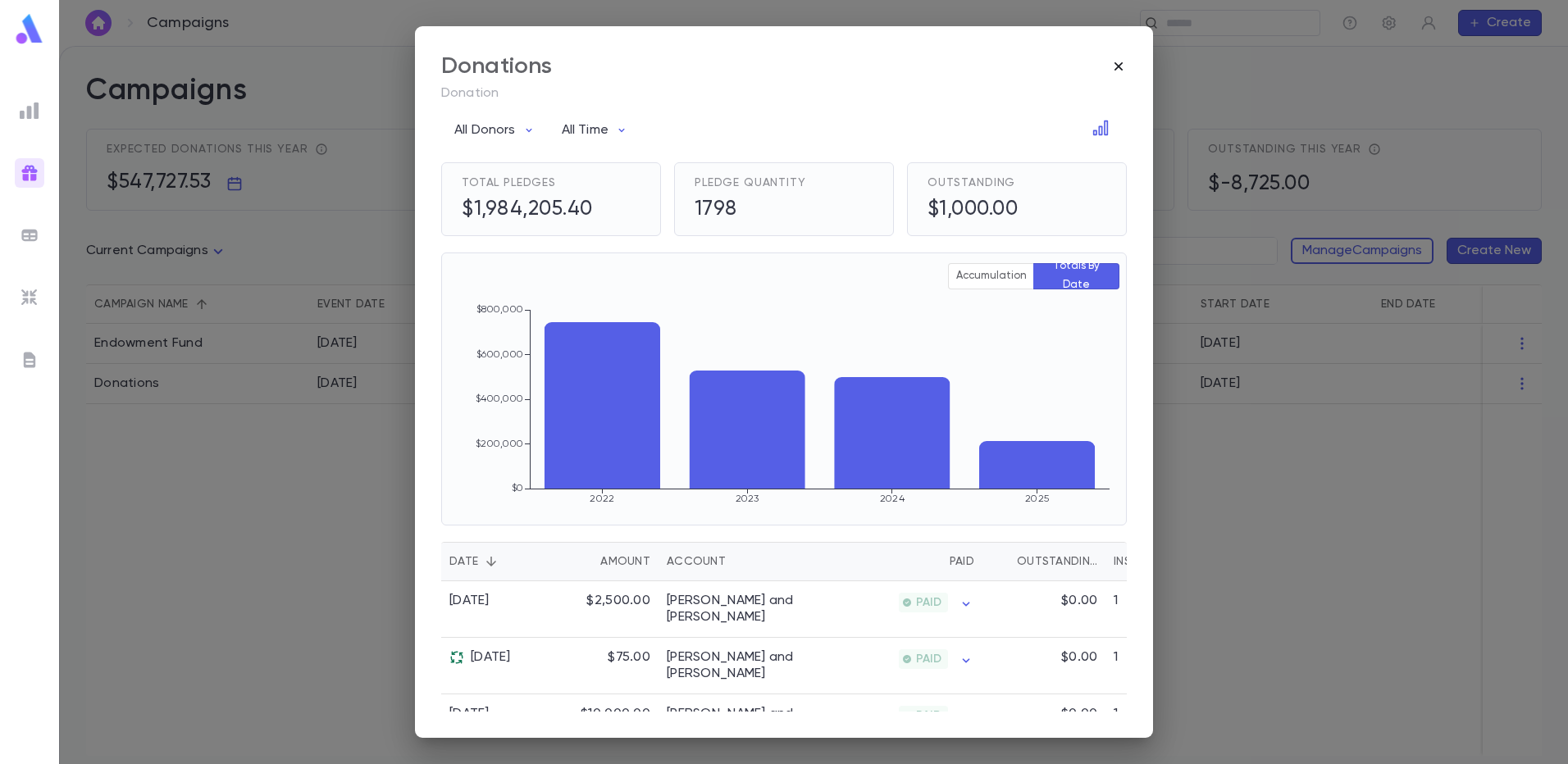
click at [1121, 68] on icon "button" at bounding box center [1118, 66] width 8 height 8
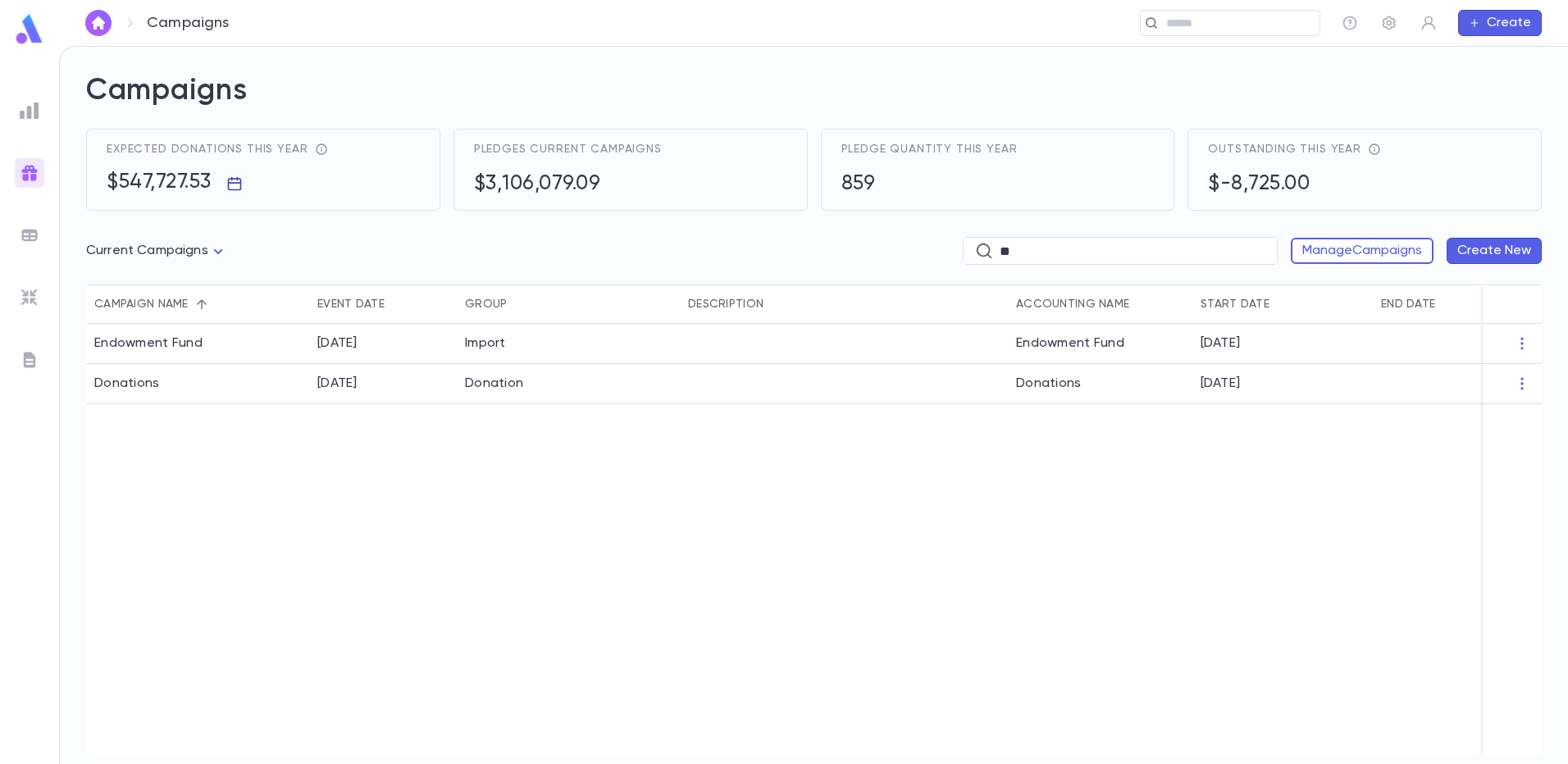
click at [238, 186] on icon "button" at bounding box center [235, 184] width 17 height 17
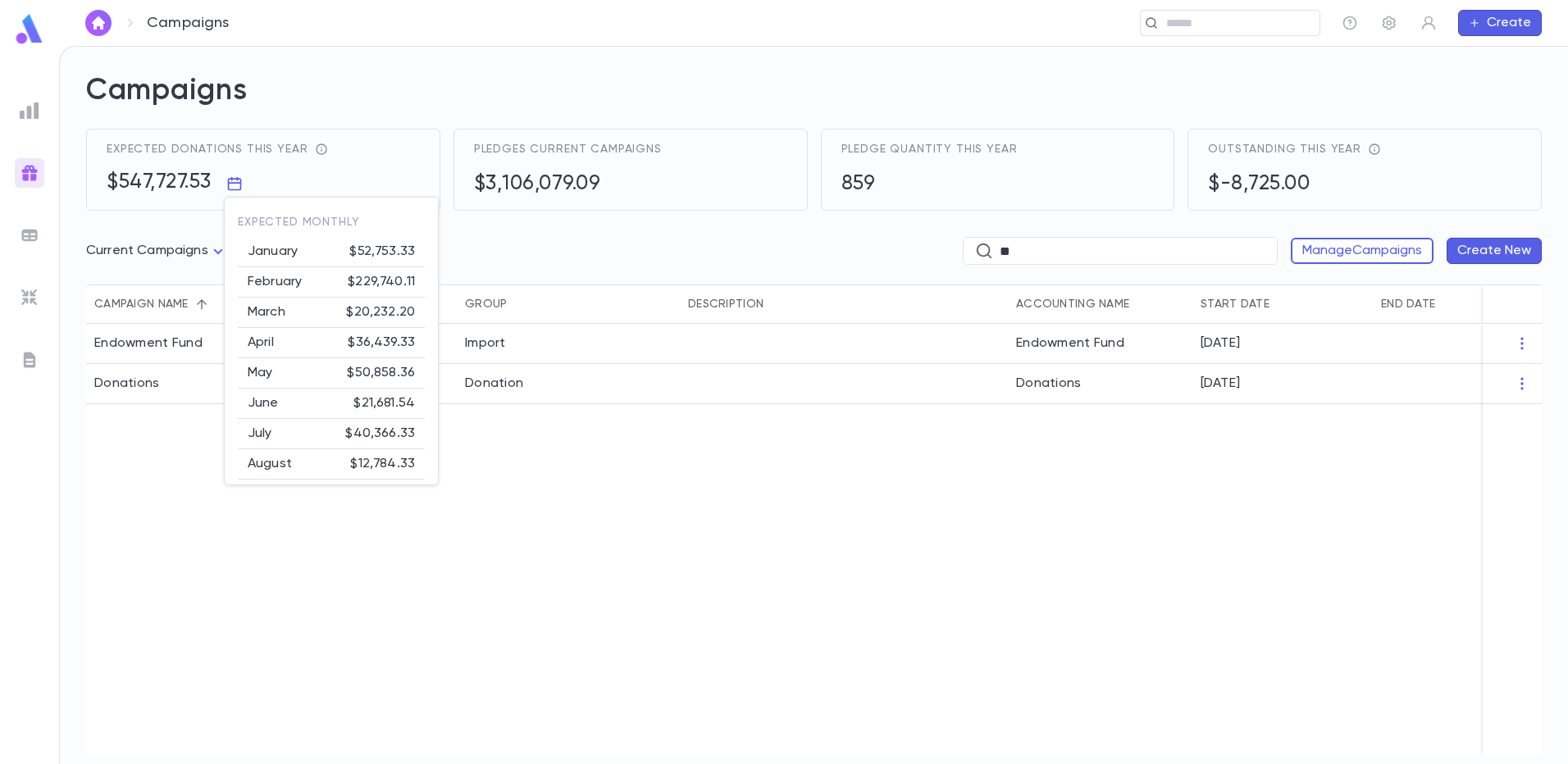
click at [147, 465] on div at bounding box center [784, 382] width 1568 height 764
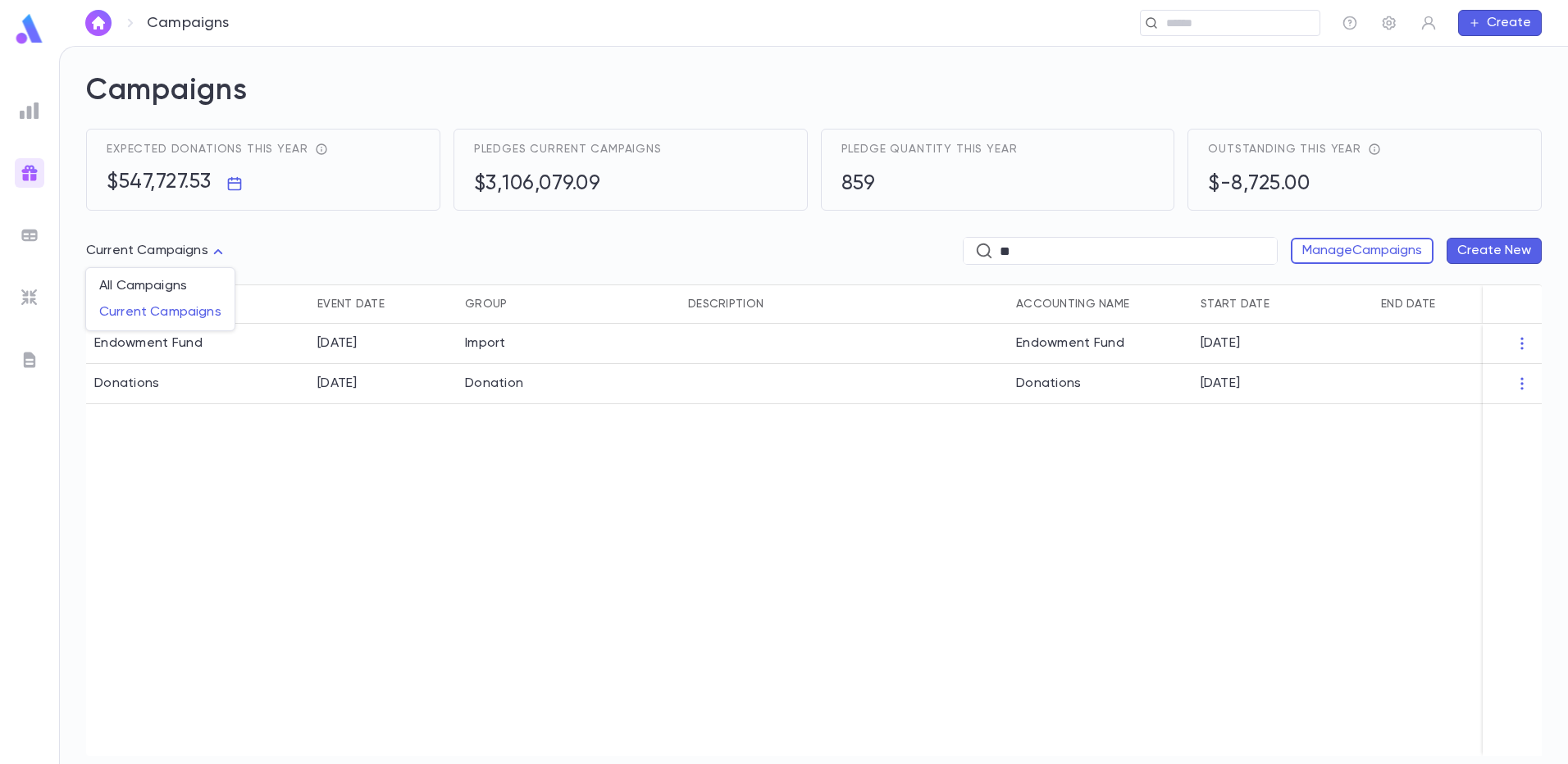
click at [215, 252] on body "Campaigns ​ Create Campaigns Expected donations this year $547,727.53 Pledges c…" at bounding box center [784, 405] width 1568 height 718
click at [215, 485] on div at bounding box center [784, 382] width 1568 height 764
click at [37, 105] on div at bounding box center [30, 111] width 30 height 30
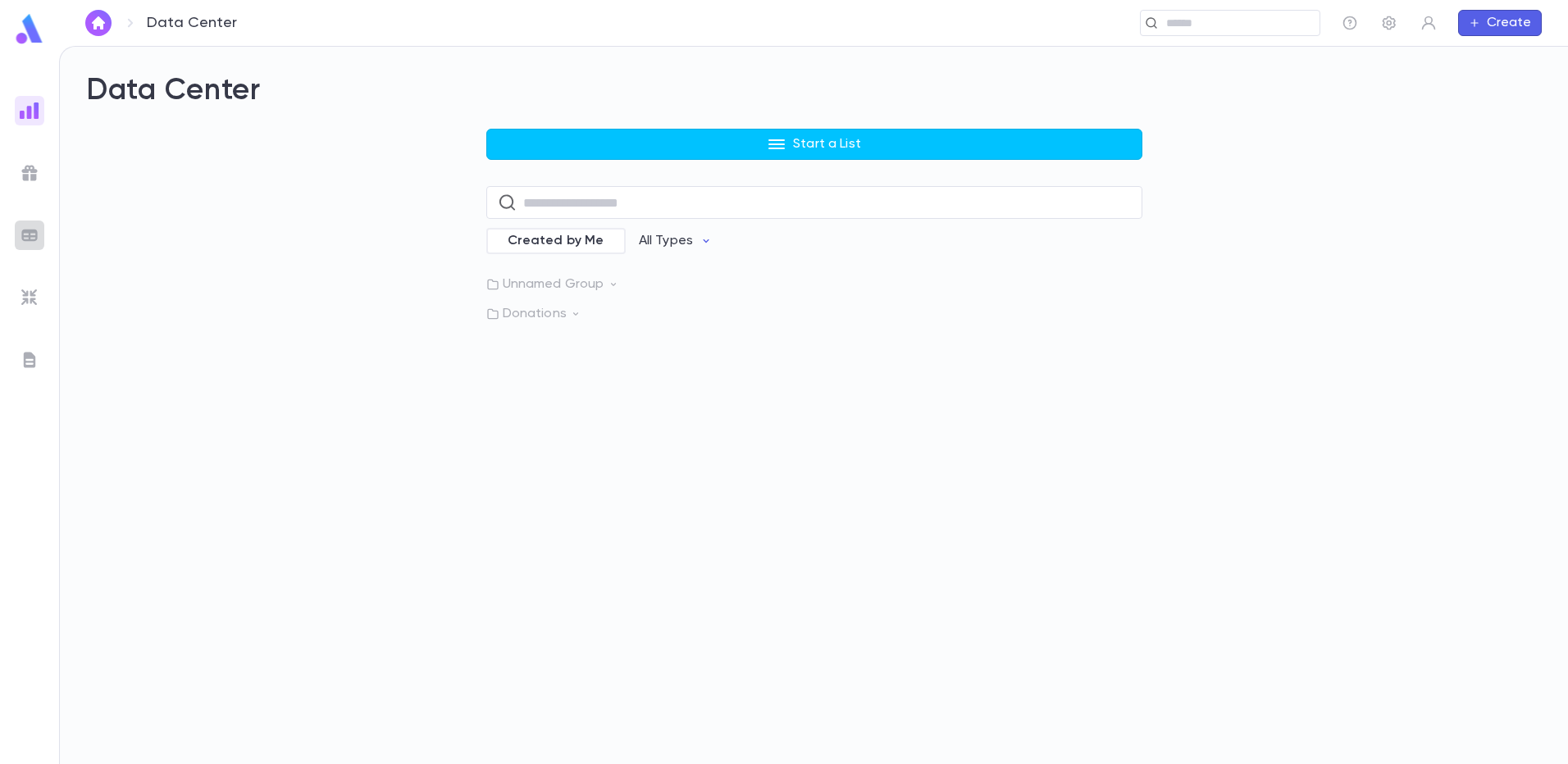
click at [18, 234] on div at bounding box center [30, 236] width 30 height 30
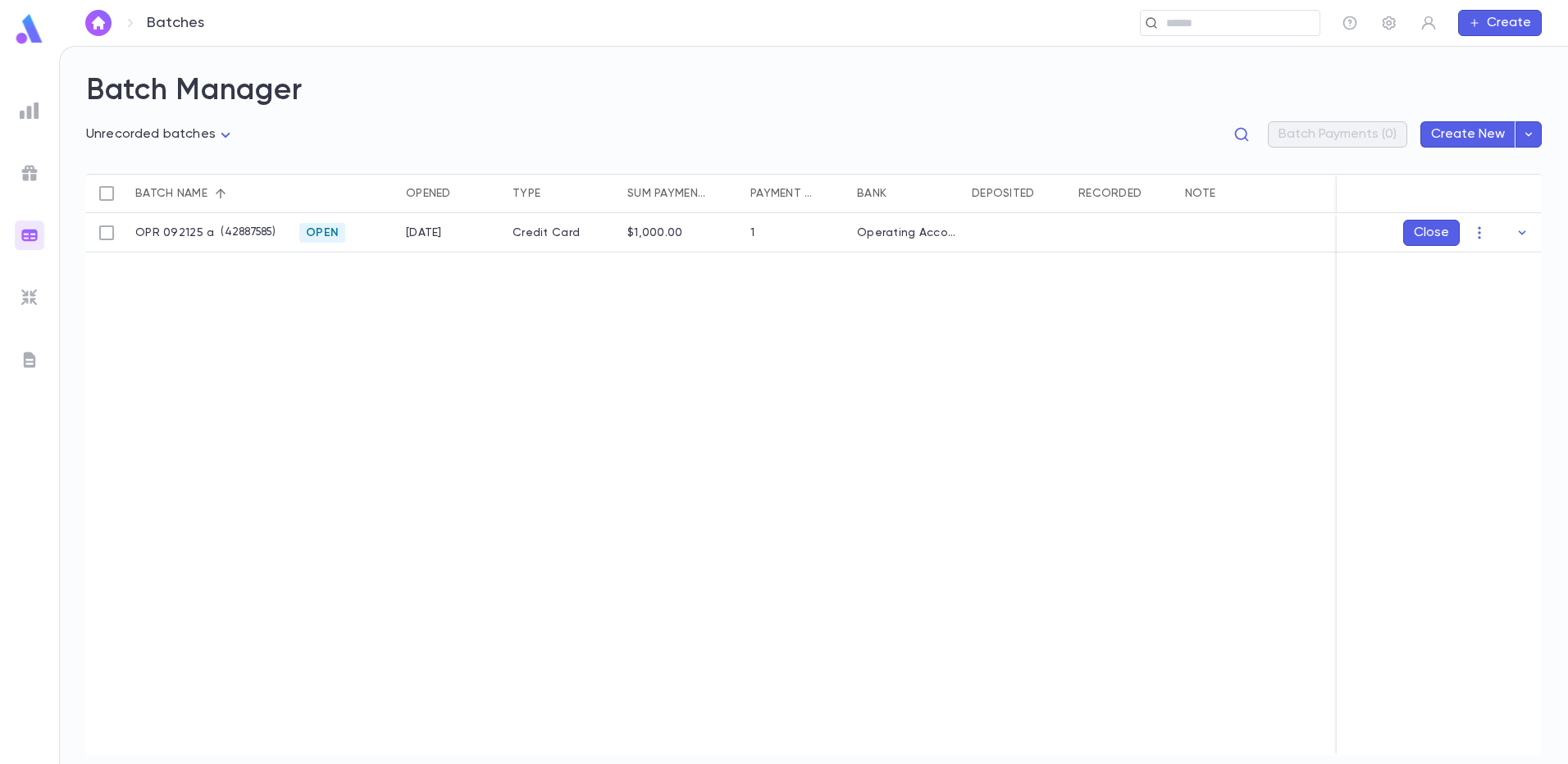
click at [28, 303] on img at bounding box center [29, 297] width 20 height 20
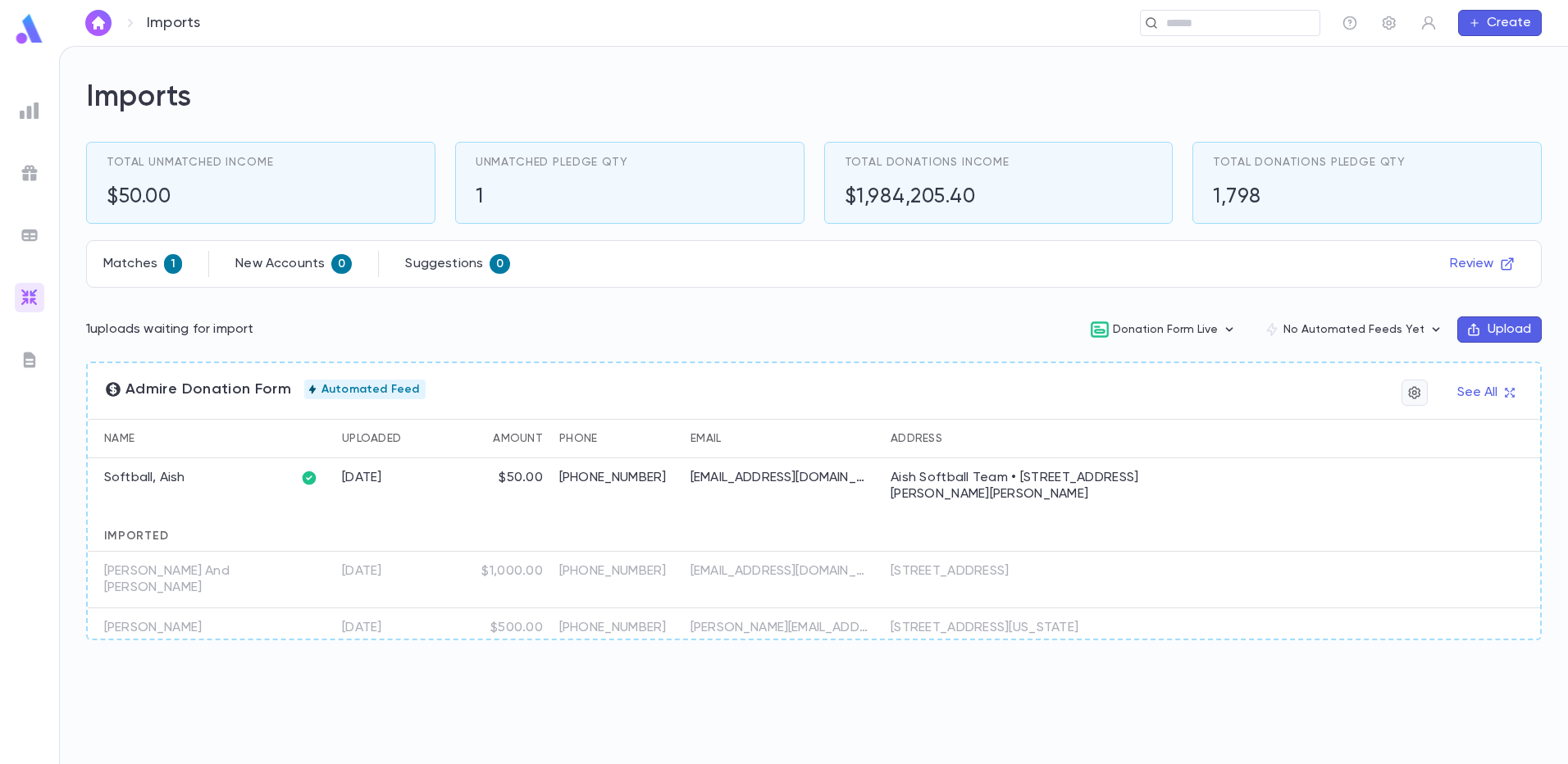
click at [1410, 402] on button "button" at bounding box center [1415, 393] width 26 height 26
click at [1492, 394] on div at bounding box center [784, 382] width 1568 height 764
click at [499, 191] on div "1" at bounding box center [552, 197] width 152 height 24
click at [472, 206] on div "Unmatched Pledge Qty 1" at bounding box center [630, 183] width 349 height 82
click at [475, 206] on div "Unmatched Pledge Qty 1" at bounding box center [630, 183] width 349 height 82
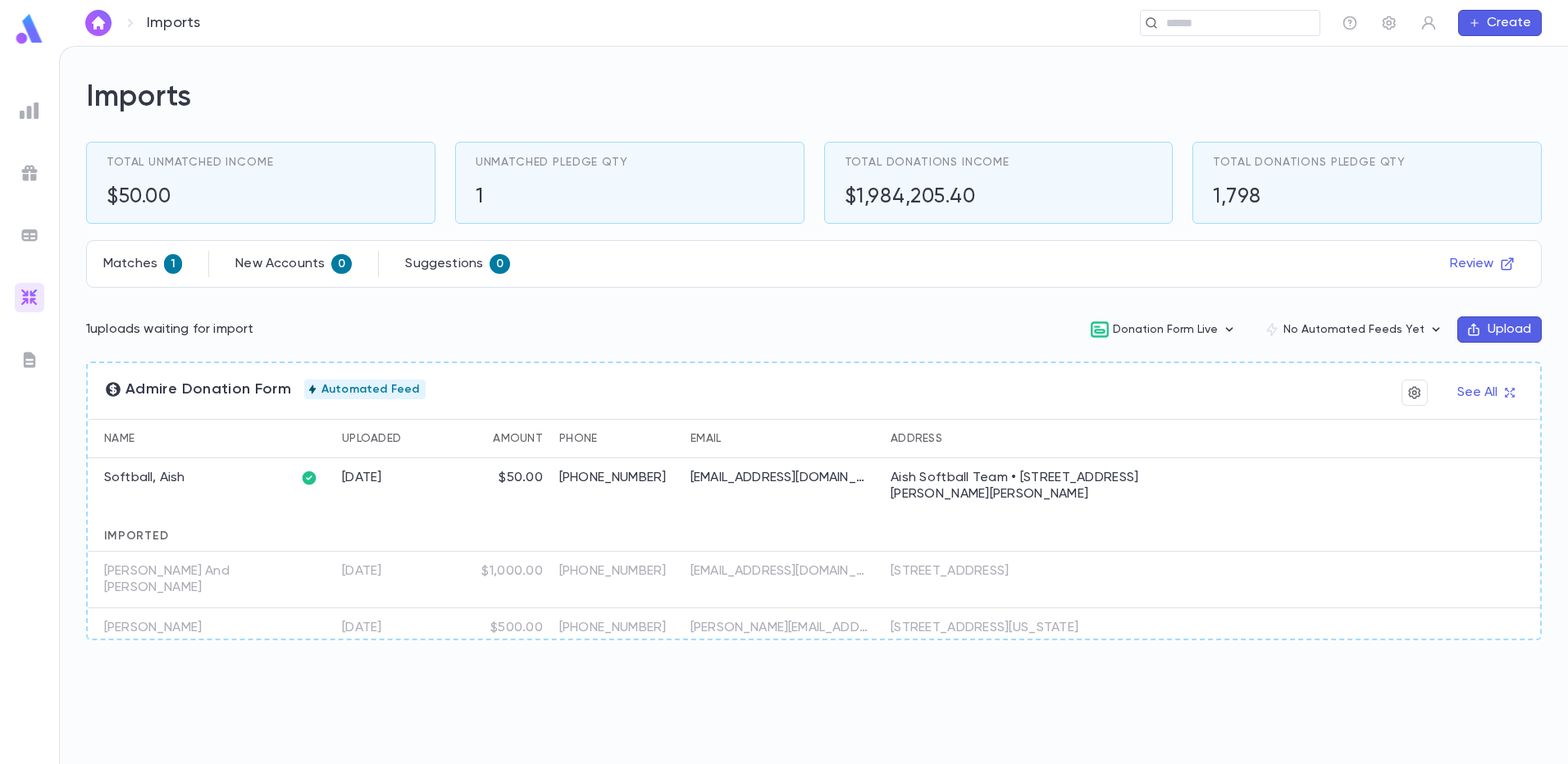
click at [169, 263] on span "1" at bounding box center [172, 264] width 18 height 13
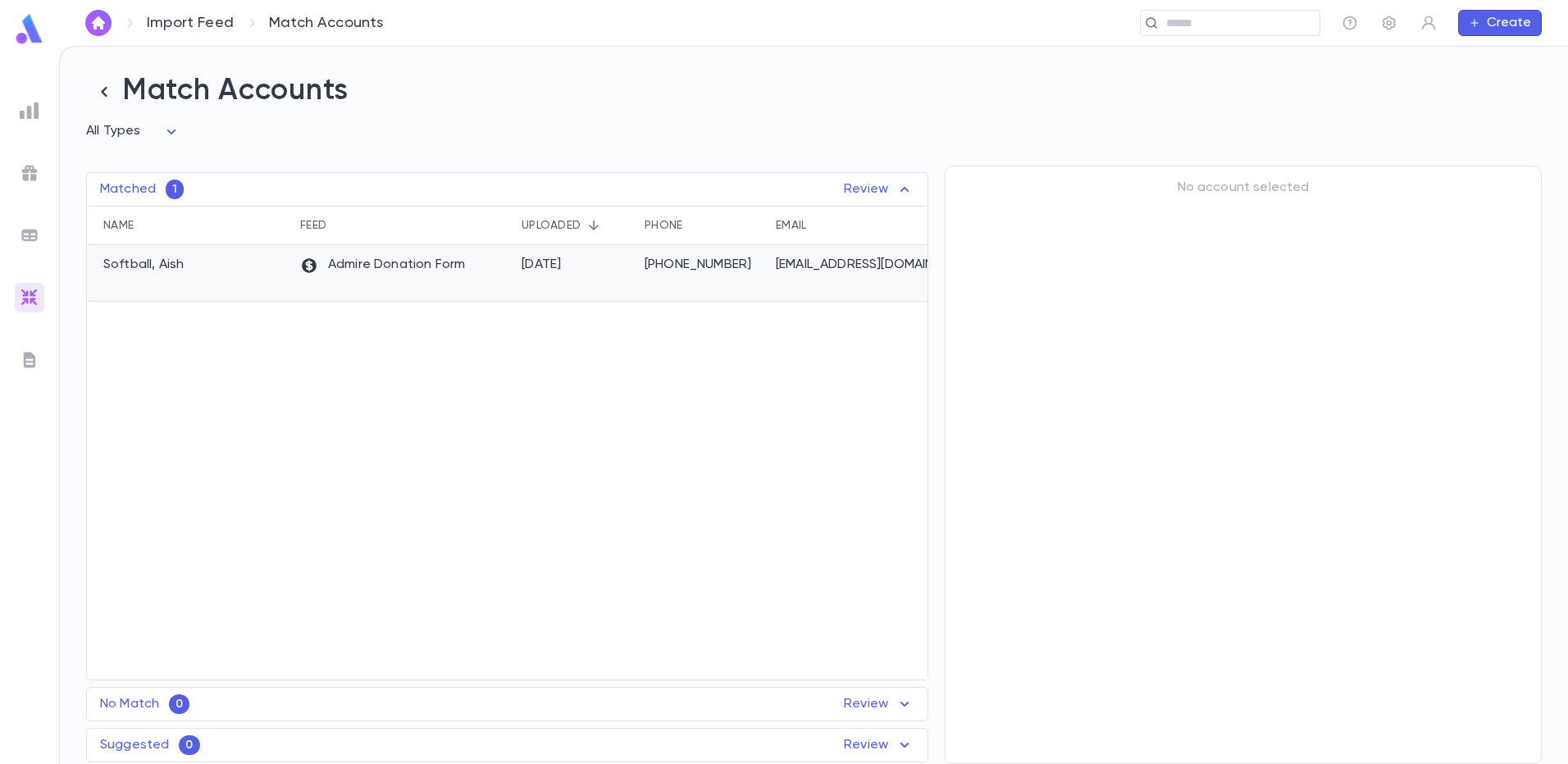
click at [131, 267] on p "Softball, Aish" at bounding box center [143, 265] width 80 height 17
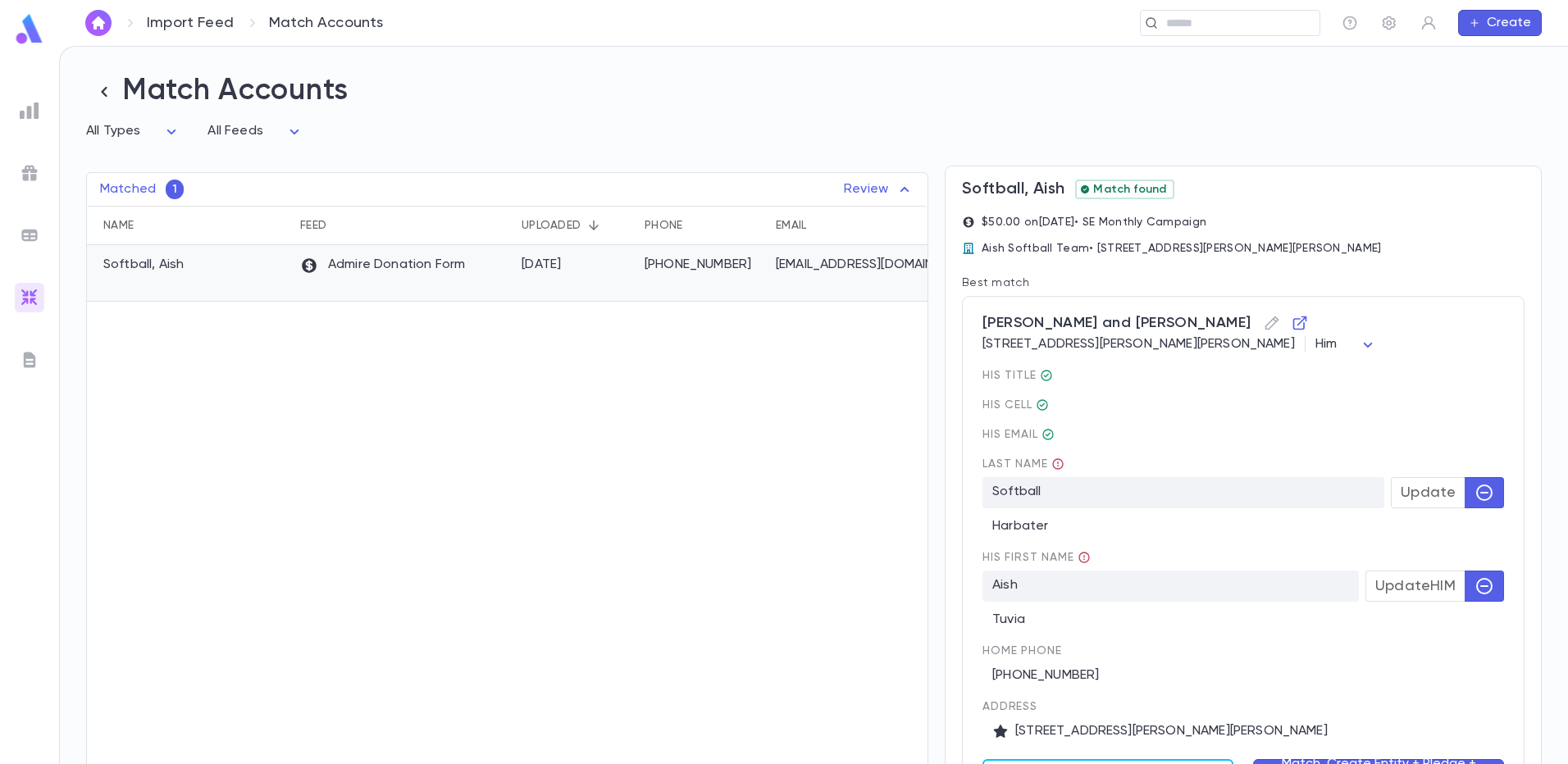
drag, startPoint x: 130, startPoint y: 267, endPoint x: 409, endPoint y: 269, distance: 279.0
click at [409, 269] on p "Admire Donation Form" at bounding box center [383, 265] width 165 height 18
click at [896, 190] on icon at bounding box center [905, 189] width 20 height 20
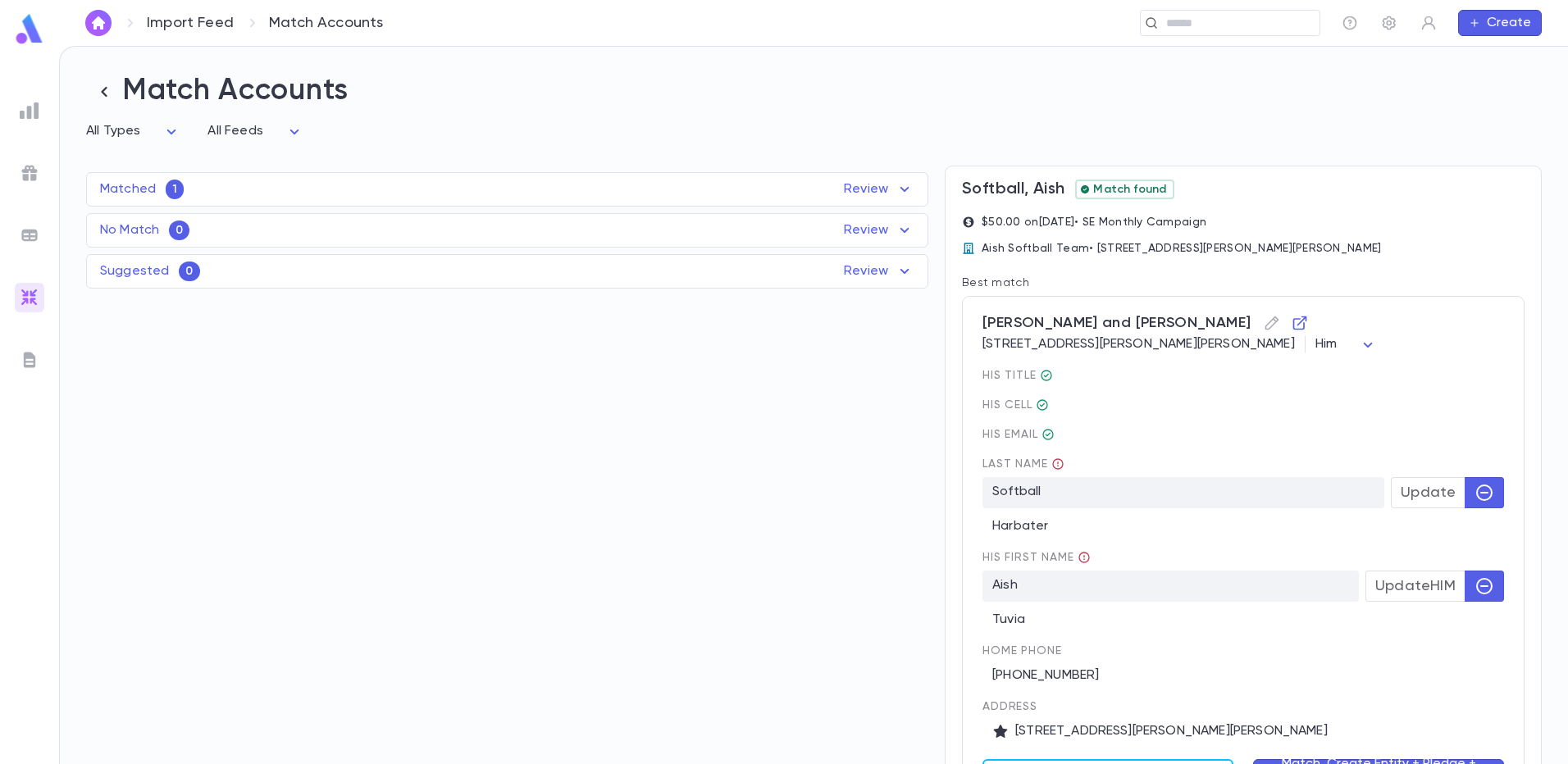
click at [906, 190] on icon at bounding box center [905, 189] width 20 height 20
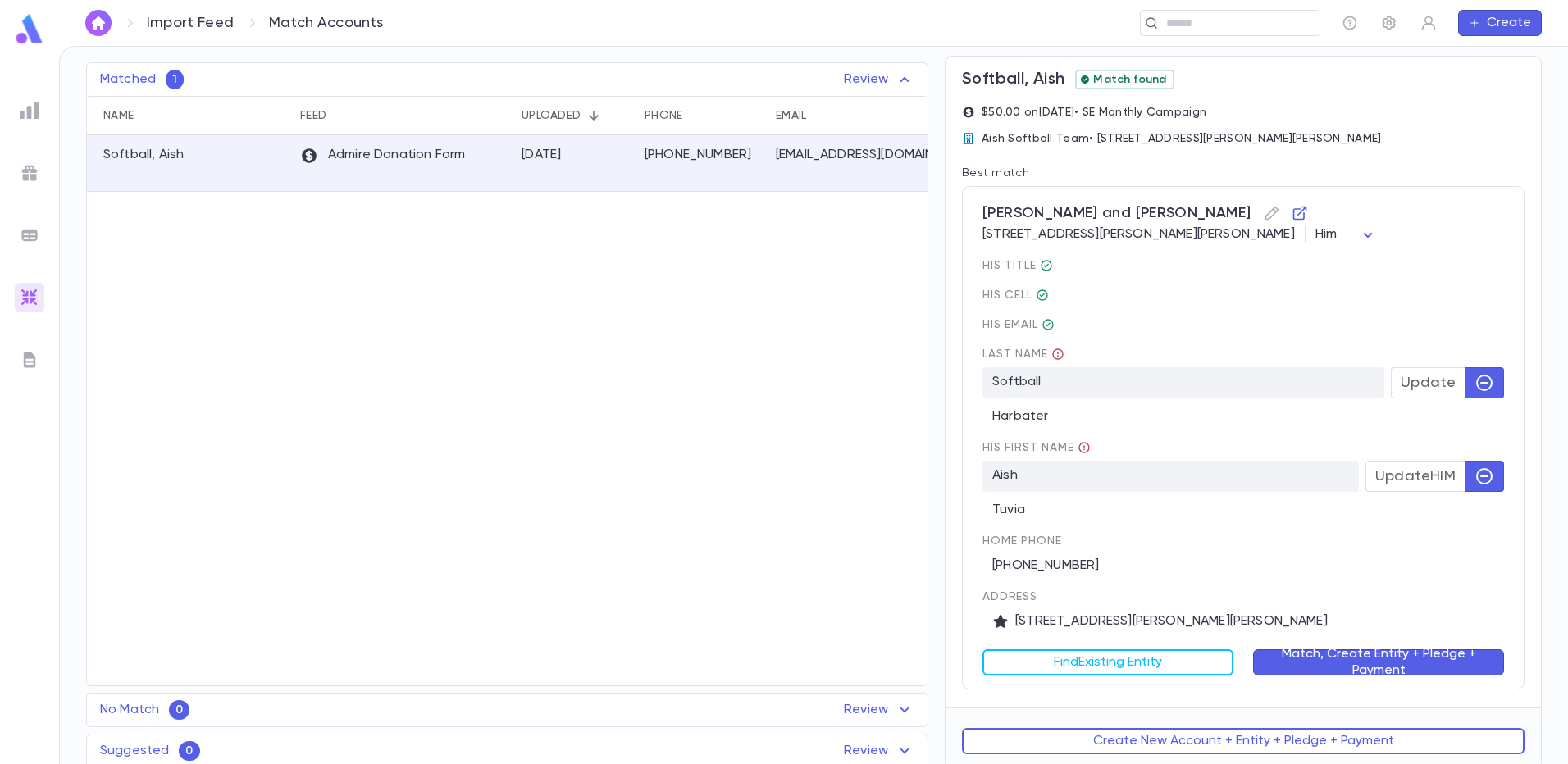
scroll to position [117, 0]
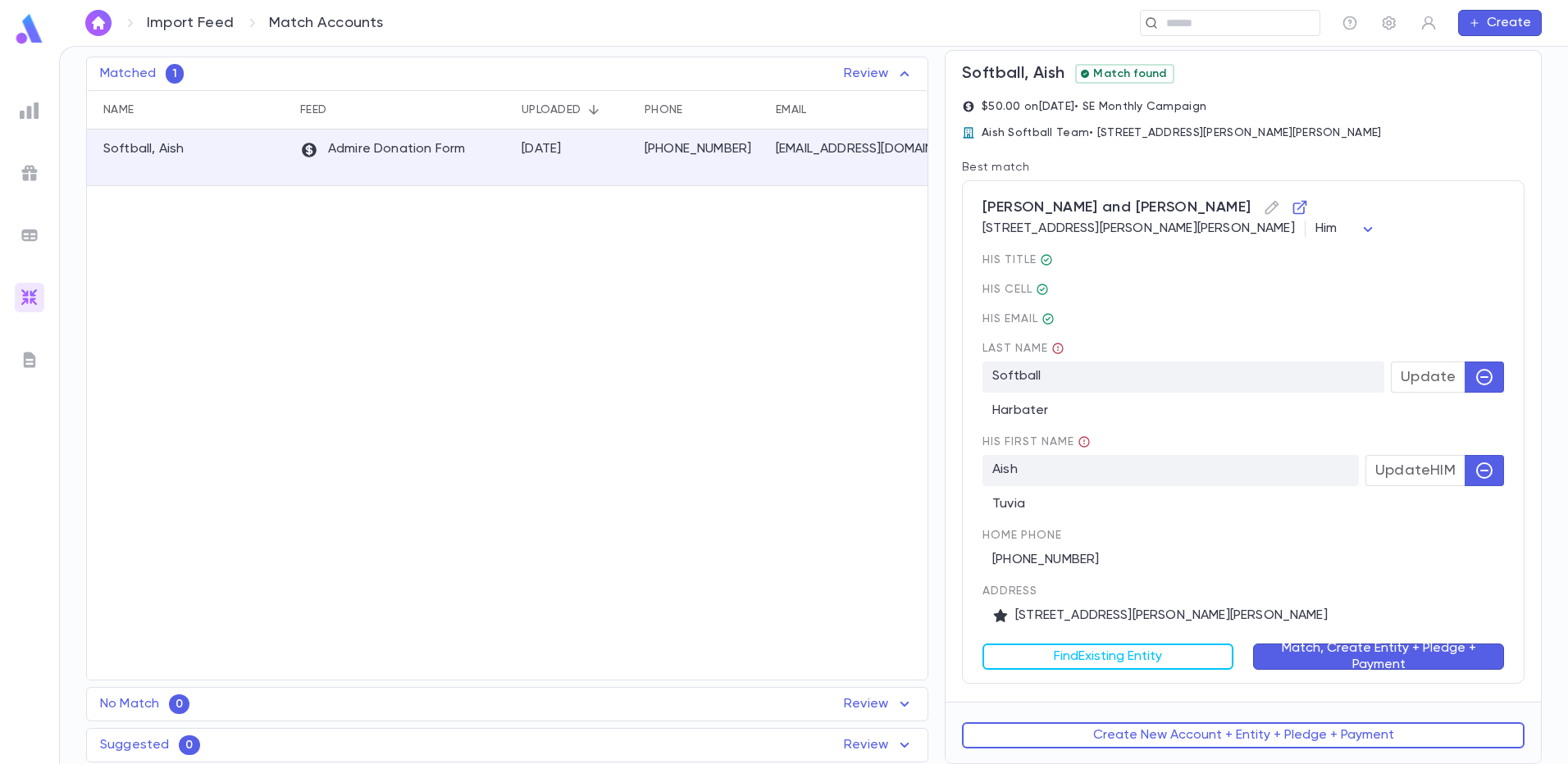
click at [904, 705] on div "No Match 0 Review Name Feed Uploaded Phone Email Address Amount No records found" at bounding box center [507, 704] width 842 height 35
click at [22, 363] on img at bounding box center [29, 359] width 20 height 20
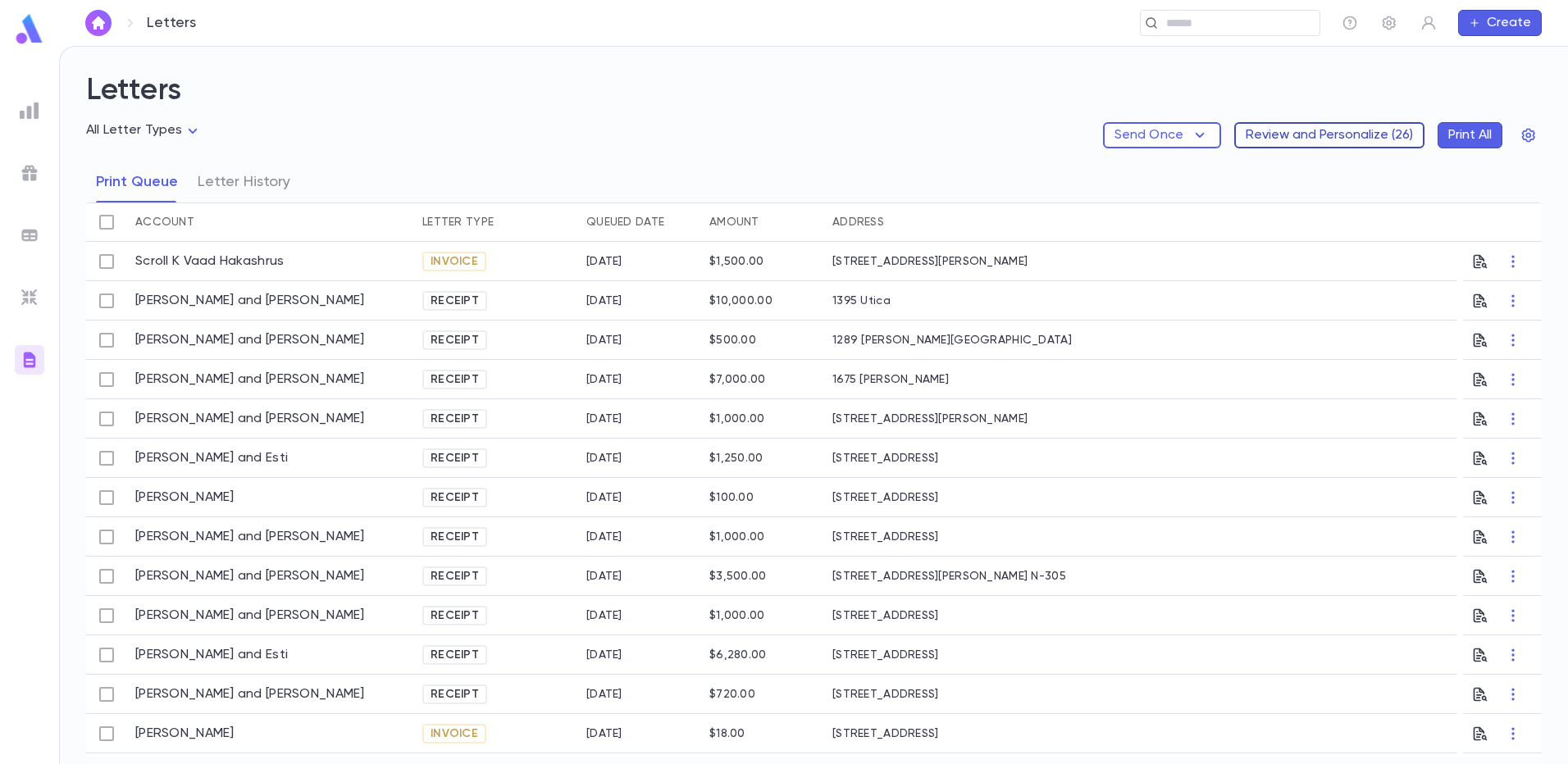
click at [1291, 130] on button "Review and Personalize ( 26 )" at bounding box center [1328, 136] width 190 height 26
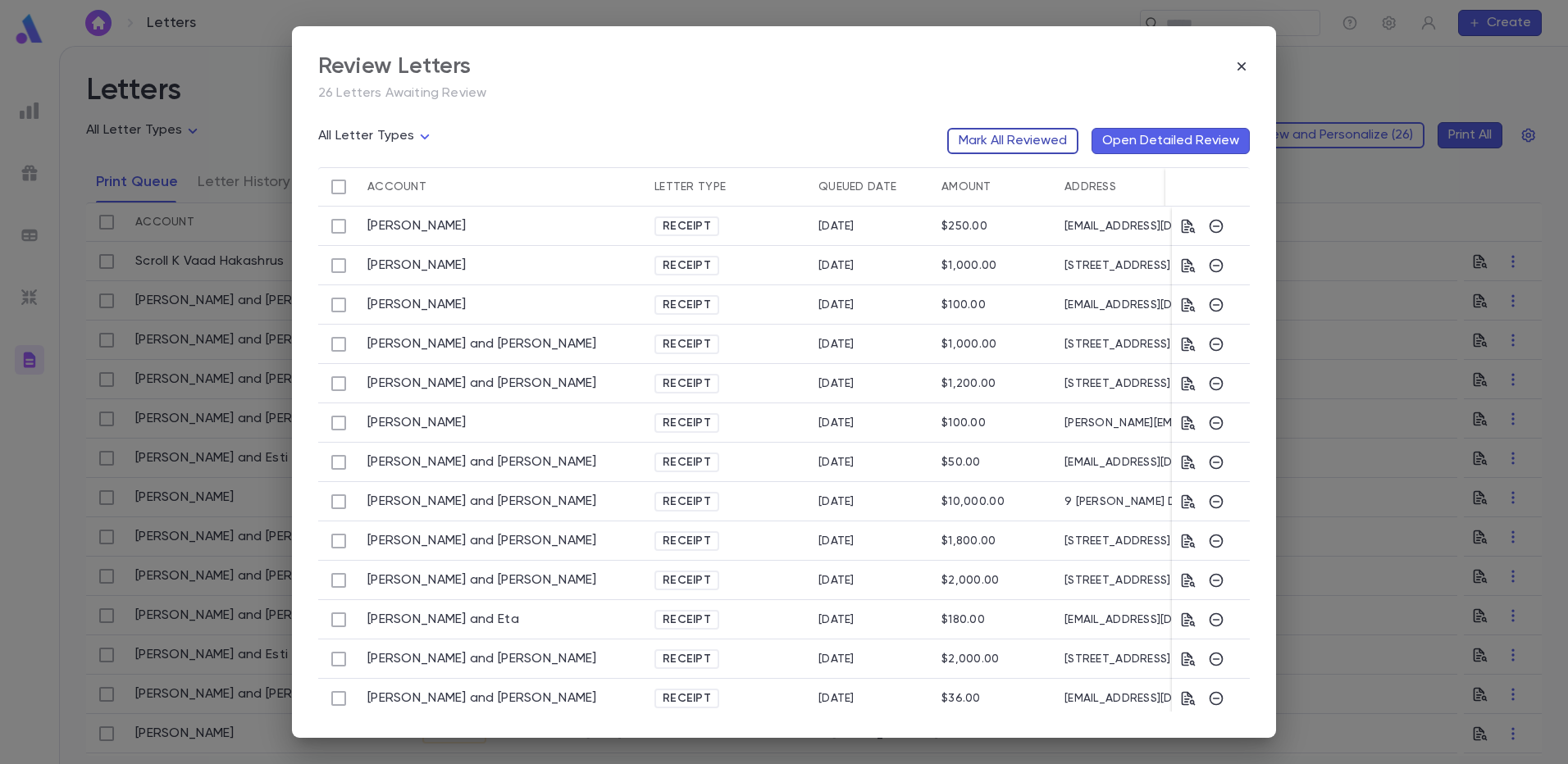
click at [1028, 141] on button "Mark All Reviewed" at bounding box center [1013, 141] width 131 height 26
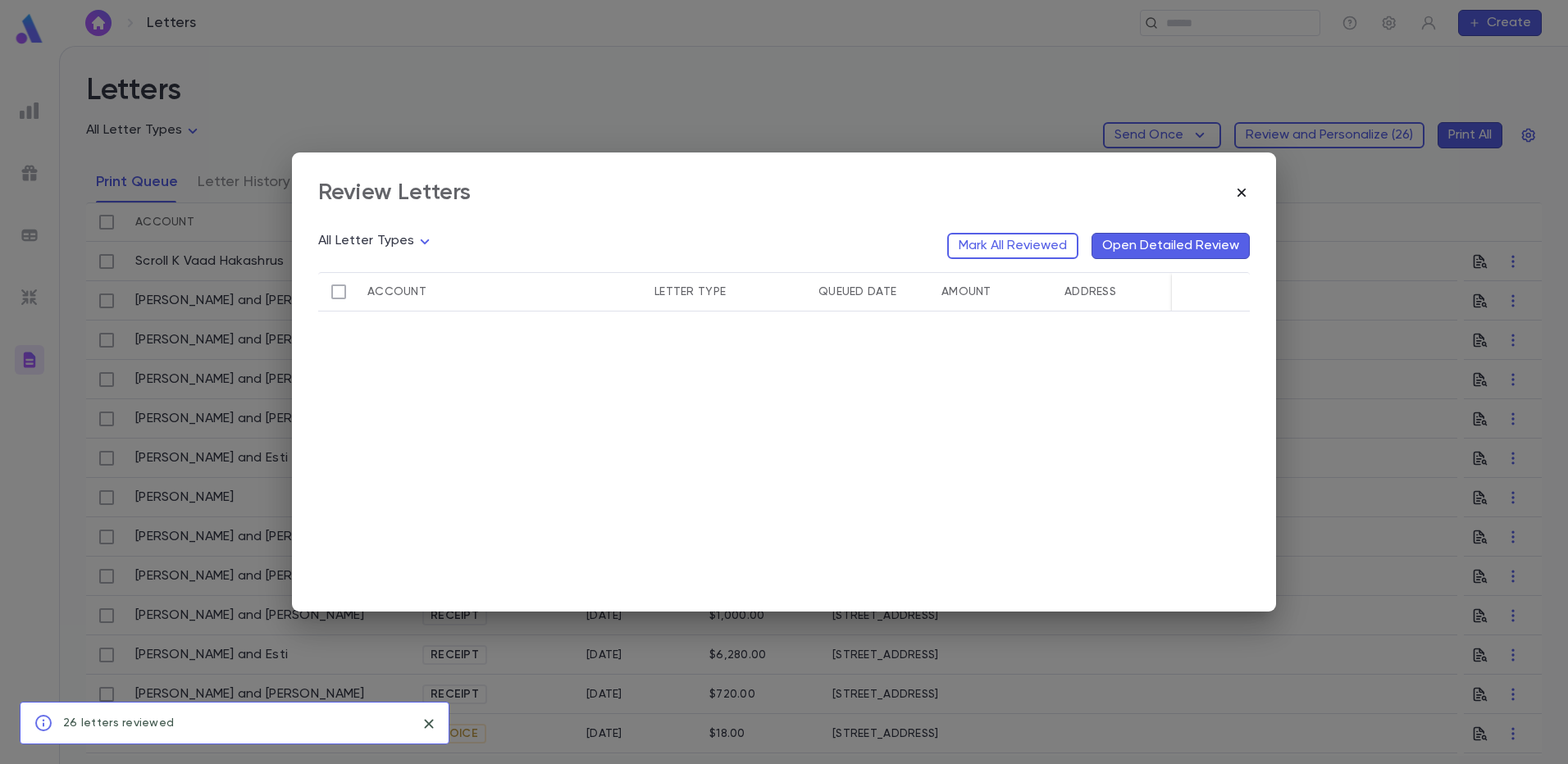
click at [1241, 196] on icon "button" at bounding box center [1242, 193] width 17 height 17
